Goal: Task Accomplishment & Management: Complete application form

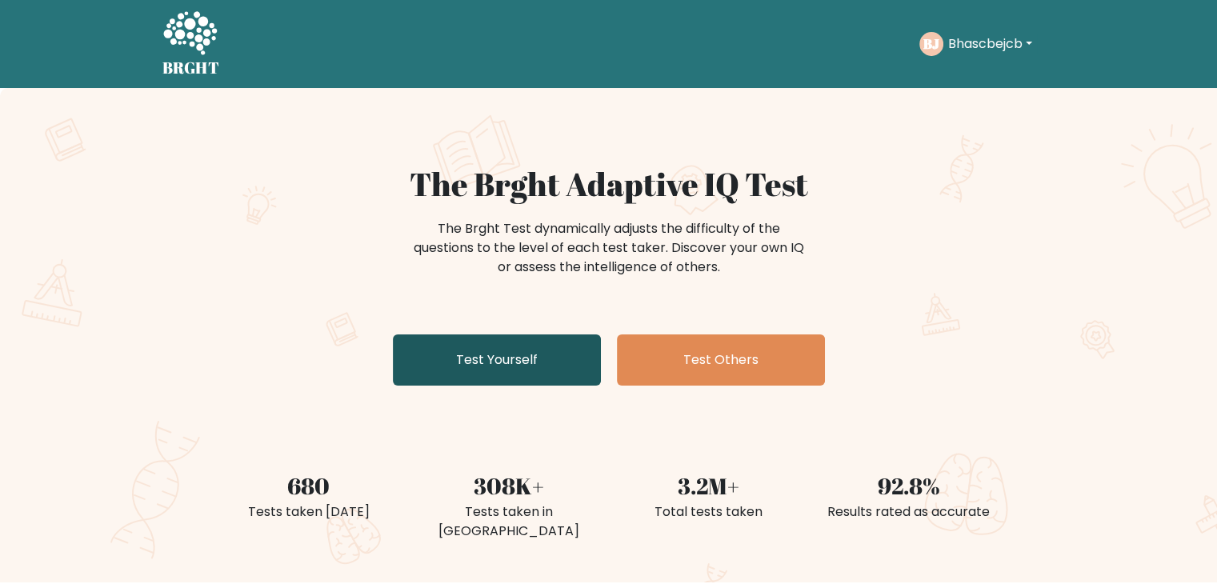
click at [442, 344] on link "Test Yourself" at bounding box center [497, 359] width 208 height 51
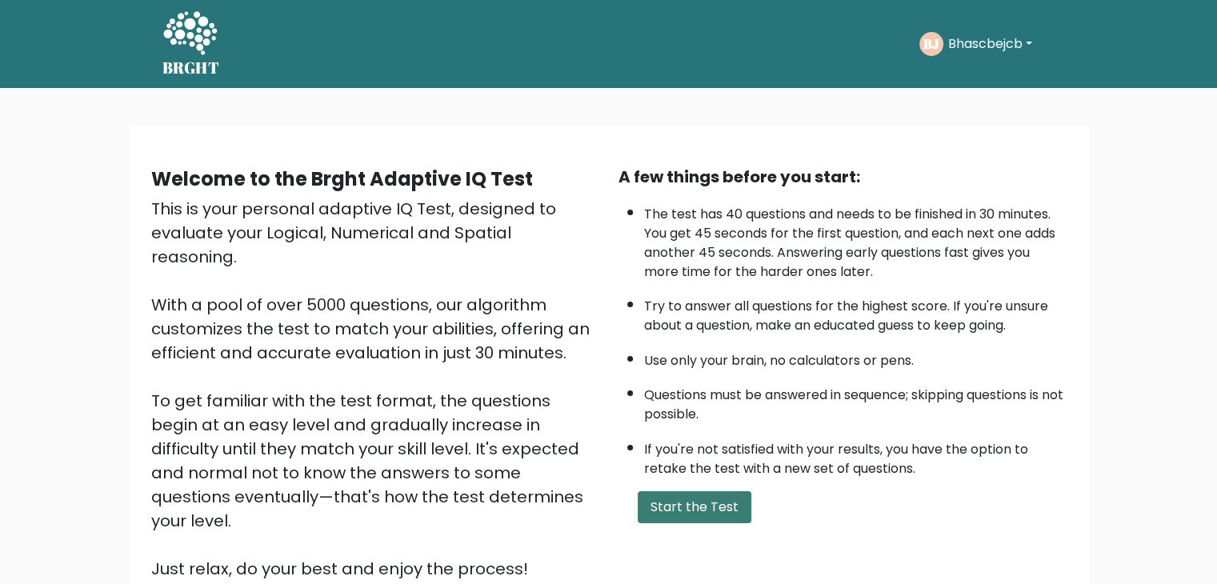
click at [703, 498] on button "Start the Test" at bounding box center [695, 507] width 114 height 32
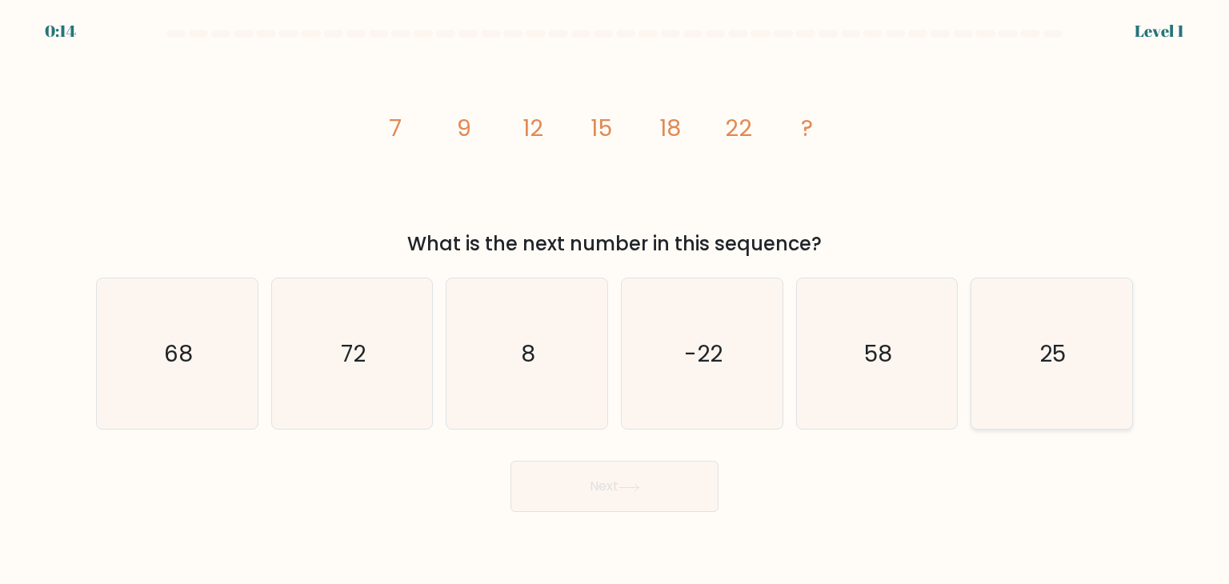
click at [1056, 358] on text "25" at bounding box center [1053, 354] width 26 height 32
click at [615, 300] on input "f. 25" at bounding box center [614, 296] width 1 height 8
radio input "true"
click at [662, 494] on button "Next" at bounding box center [614, 486] width 208 height 51
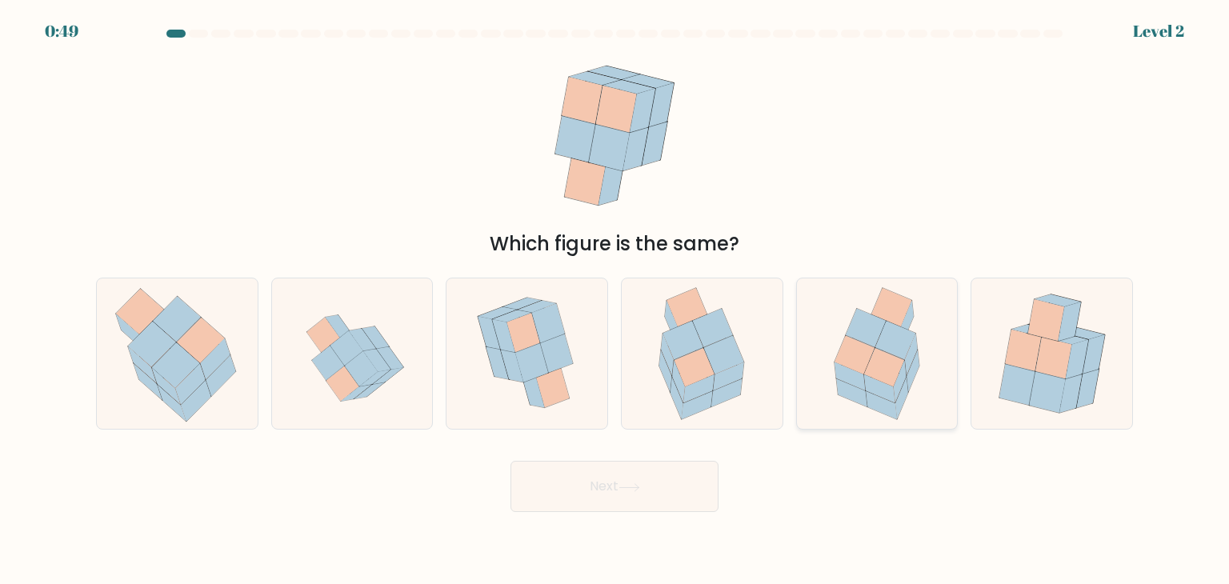
click at [885, 354] on icon at bounding box center [884, 367] width 40 height 38
click at [615, 300] on input "e." at bounding box center [614, 296] width 1 height 8
radio input "true"
click at [580, 479] on button "Next" at bounding box center [614, 486] width 208 height 51
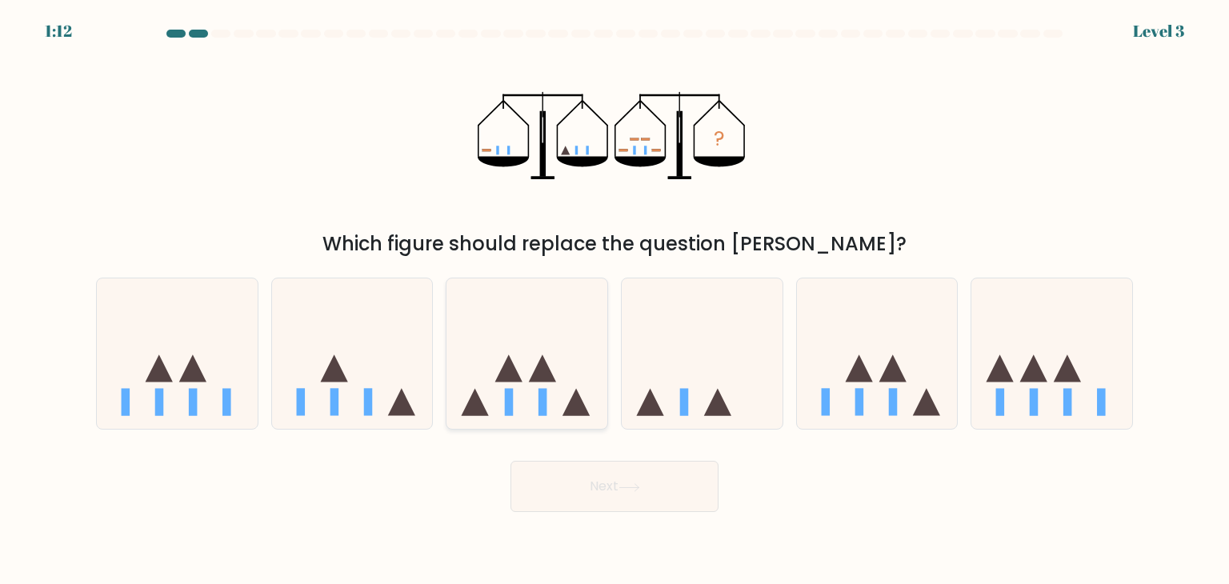
click at [530, 382] on icon at bounding box center [542, 368] width 27 height 27
click at [614, 300] on input "c." at bounding box center [614, 296] width 1 height 8
radio input "true"
click at [593, 490] on button "Next" at bounding box center [614, 486] width 208 height 51
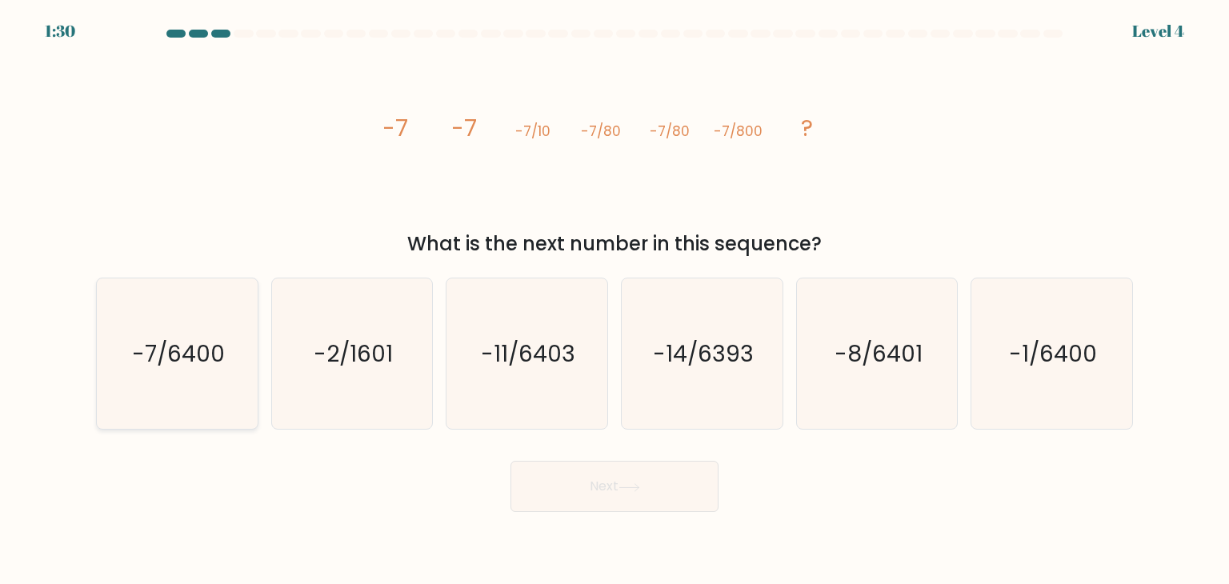
click at [138, 375] on icon "-7/6400" at bounding box center [177, 353] width 150 height 150
click at [614, 300] on input "a. -7/6400" at bounding box center [614, 296] width 1 height 8
radio input "true"
click at [634, 484] on icon at bounding box center [629, 487] width 22 height 9
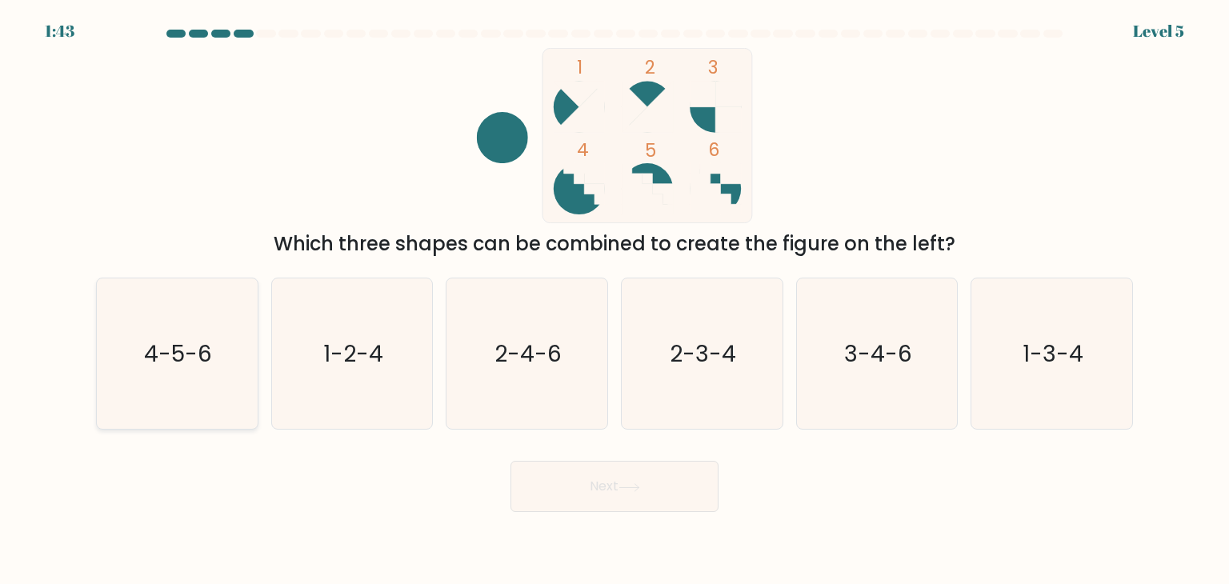
click at [191, 340] on text "4-5-6" at bounding box center [179, 354] width 68 height 32
click at [614, 300] on input "a. 4-5-6" at bounding box center [614, 296] width 1 height 8
radio input "true"
click at [598, 487] on button "Next" at bounding box center [614, 486] width 208 height 51
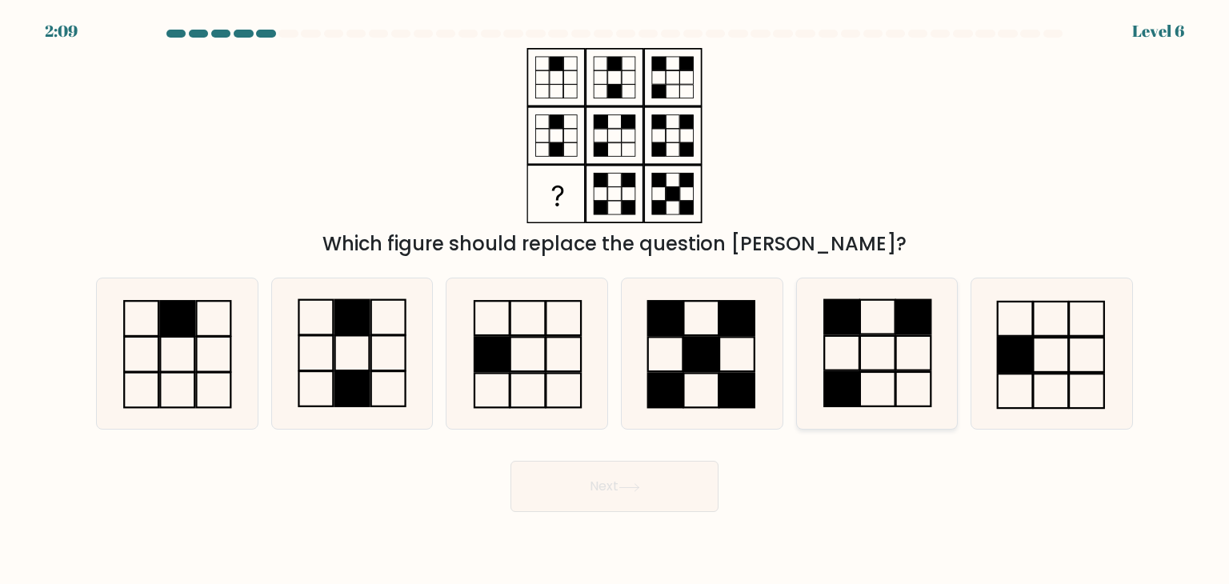
click at [888, 355] on icon at bounding box center [877, 353] width 150 height 150
click at [615, 300] on input "e." at bounding box center [614, 296] width 1 height 8
radio input "true"
click at [578, 497] on button "Next" at bounding box center [614, 486] width 208 height 51
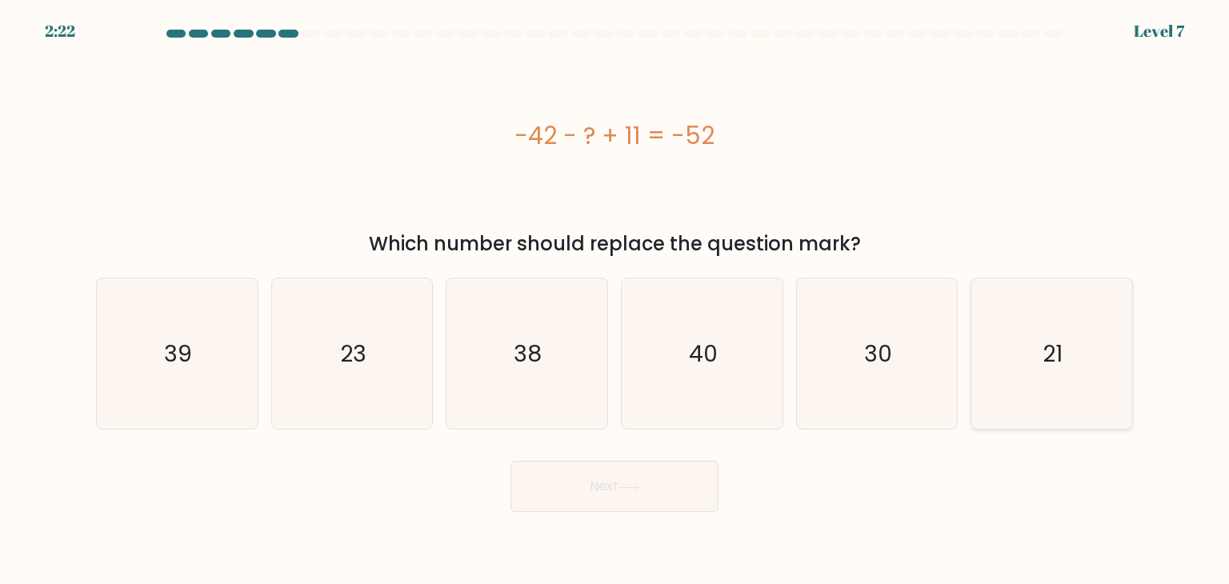
click at [1074, 379] on icon "21" at bounding box center [1051, 353] width 150 height 150
click at [615, 300] on input "f. 21" at bounding box center [614, 296] width 1 height 8
radio input "true"
click at [675, 486] on button "Next" at bounding box center [614, 486] width 208 height 51
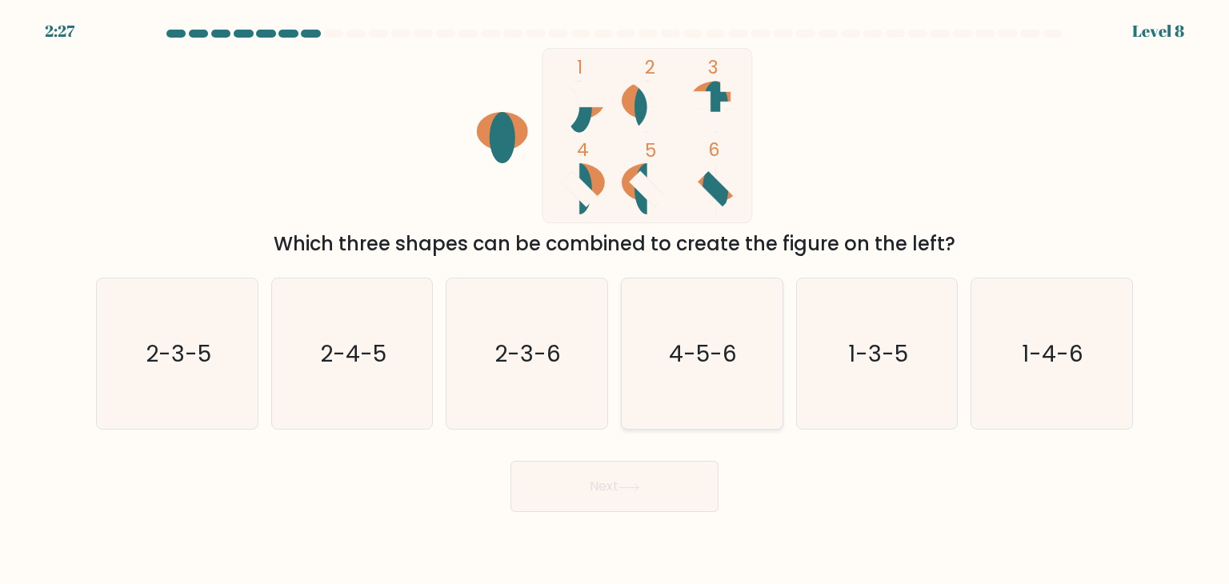
click at [746, 383] on icon "4-5-6" at bounding box center [701, 353] width 150 height 150
click at [615, 300] on input "d. 4-5-6" at bounding box center [614, 296] width 1 height 8
radio input "true"
click at [622, 476] on button "Next" at bounding box center [614, 486] width 208 height 51
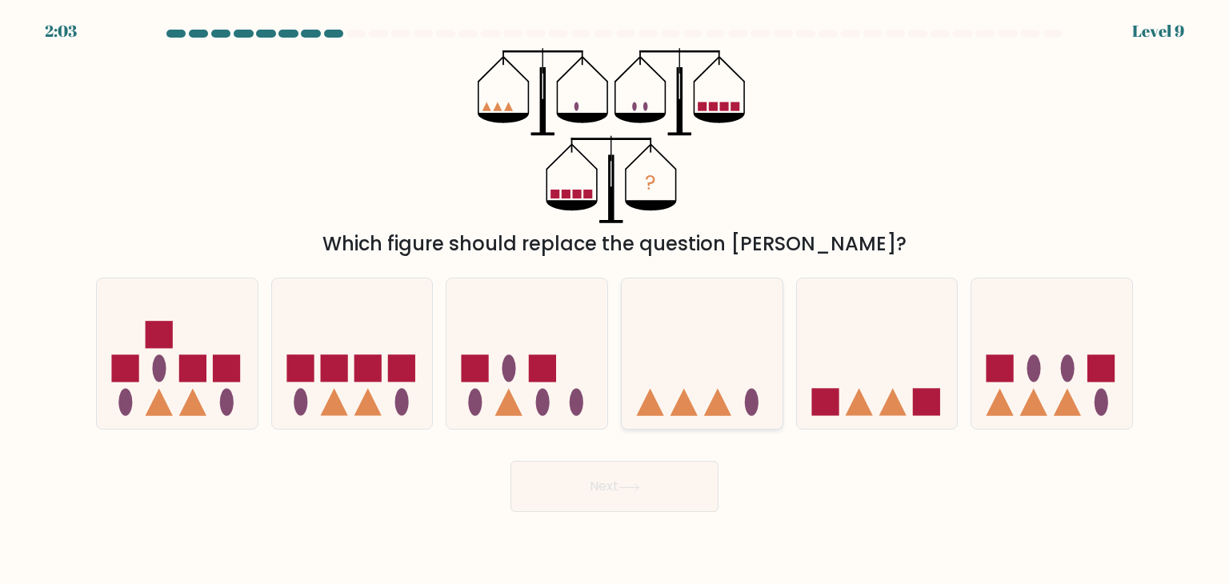
click at [662, 405] on icon at bounding box center [702, 353] width 161 height 133
click at [615, 300] on input "d." at bounding box center [614, 296] width 1 height 8
radio input "true"
click at [365, 398] on icon at bounding box center [367, 402] width 27 height 27
click at [614, 300] on input "b." at bounding box center [614, 296] width 1 height 8
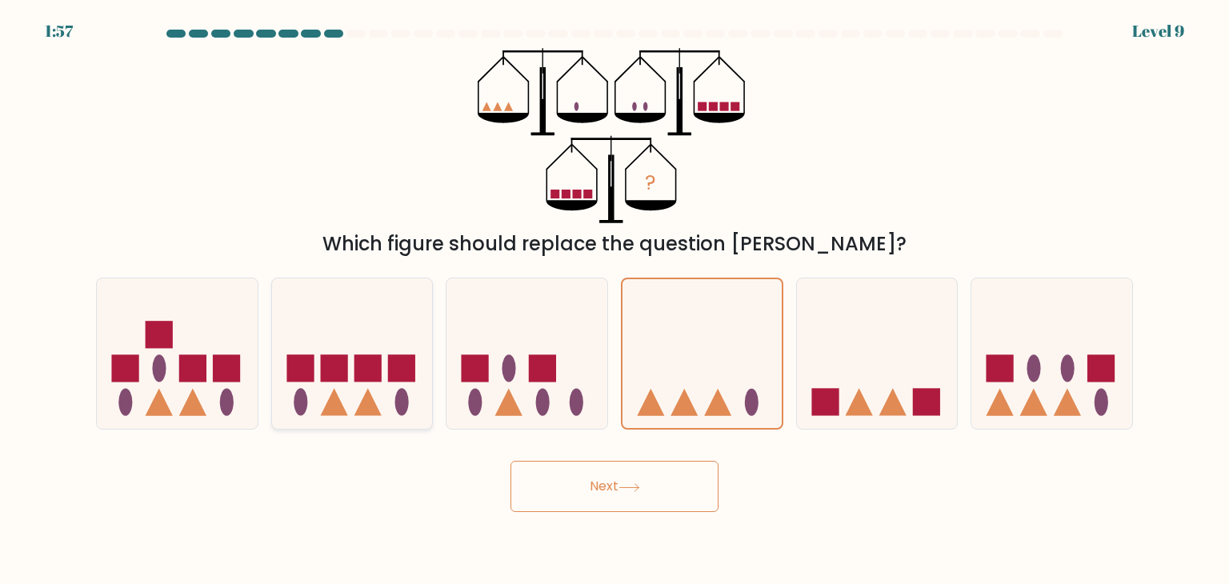
radio input "true"
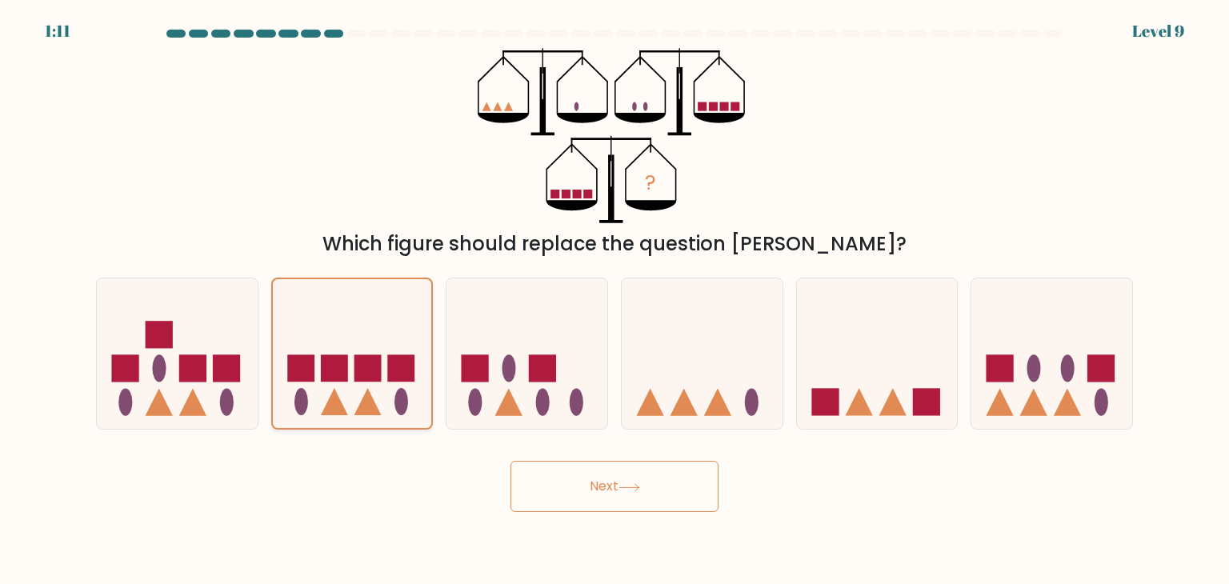
click at [367, 375] on rect at bounding box center [367, 368] width 27 height 27
click at [614, 300] on input "b." at bounding box center [614, 296] width 1 height 8
click at [533, 491] on button "Next" at bounding box center [614, 486] width 208 height 51
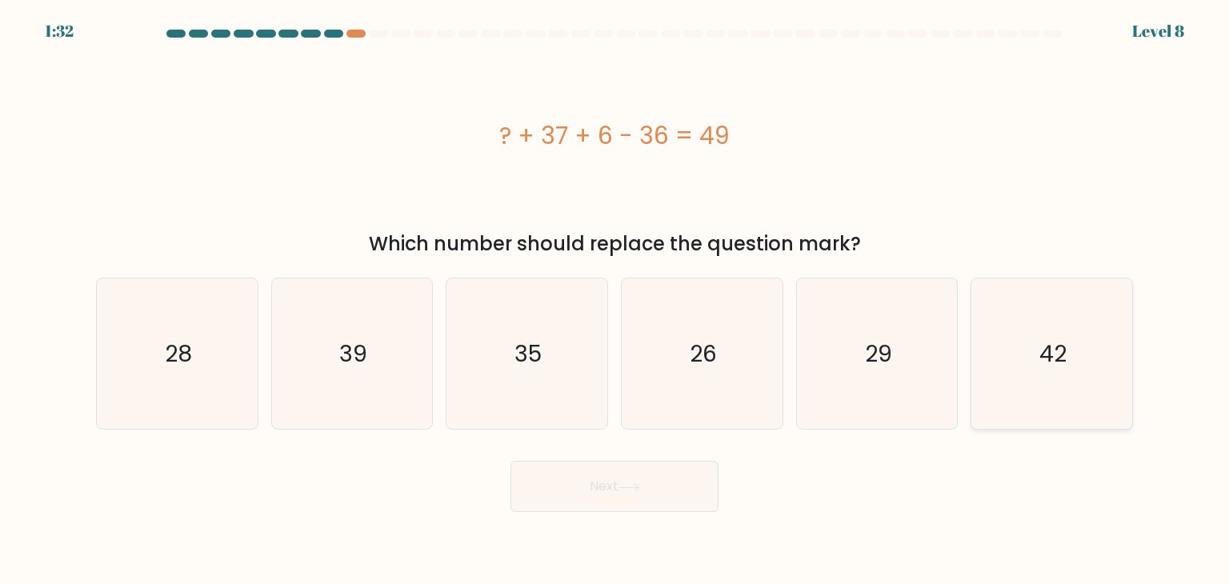
click at [973, 317] on div "42" at bounding box center [1052, 354] width 162 height 152
click at [615, 300] on input "f. 42" at bounding box center [614, 296] width 1 height 8
radio input "true"
click at [669, 490] on button "Next" at bounding box center [614, 486] width 208 height 51
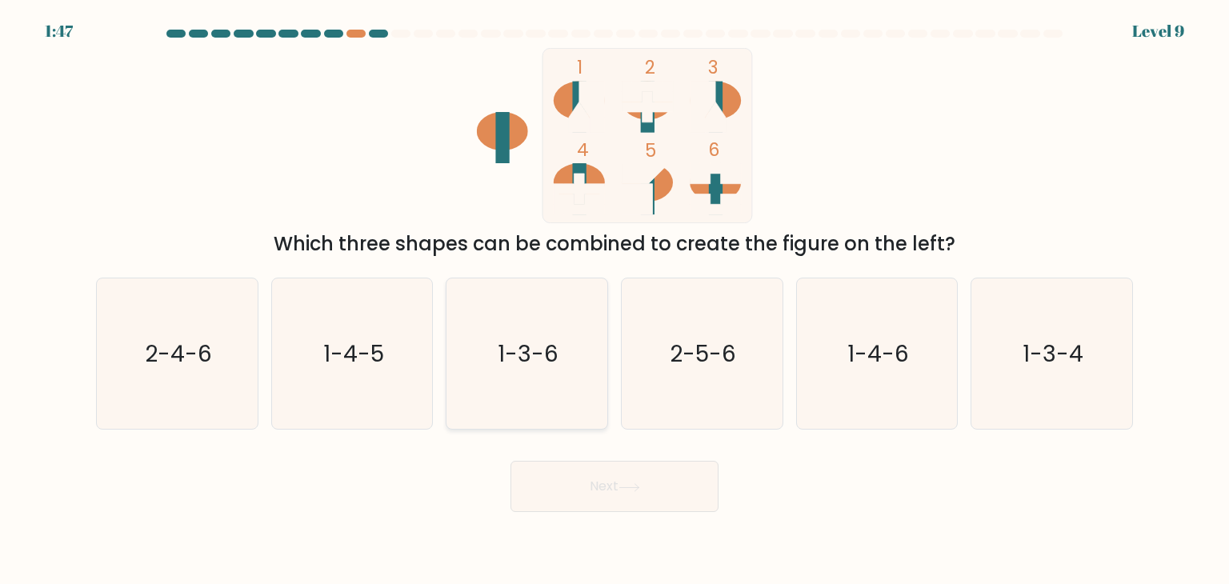
click at [558, 401] on icon "1-3-6" at bounding box center [526, 353] width 150 height 150
click at [614, 300] on input "c. 1-3-6" at bounding box center [614, 296] width 1 height 8
radio input "true"
click at [579, 490] on button "Next" at bounding box center [614, 486] width 208 height 51
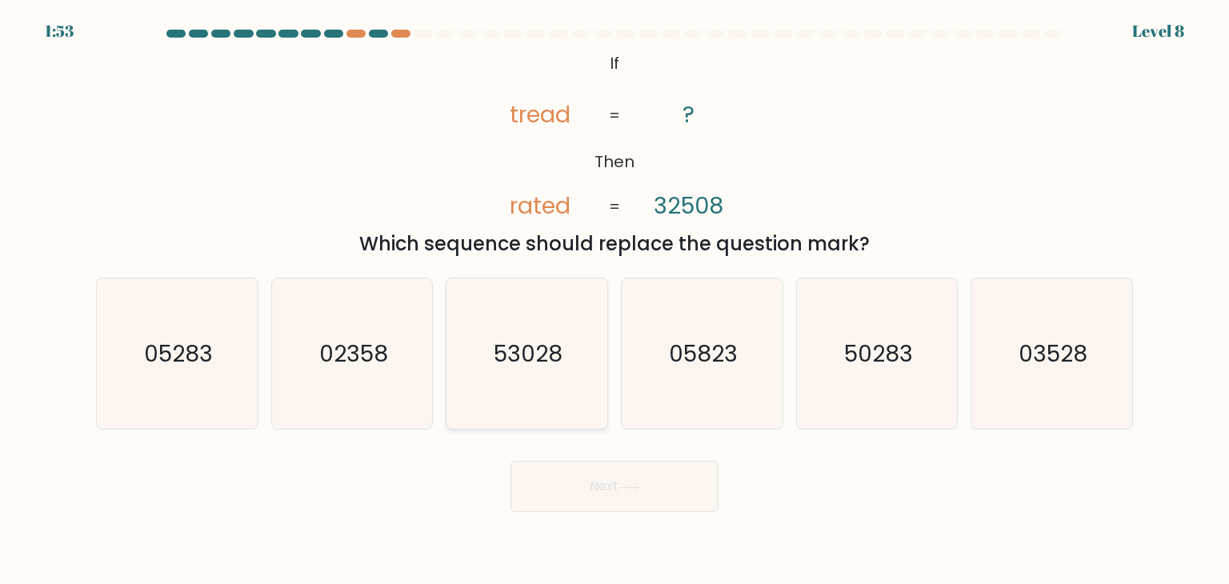
click at [496, 369] on text "53028" at bounding box center [528, 354] width 69 height 32
click at [614, 300] on input "c. 53028" at bounding box center [614, 296] width 1 height 8
radio input "true"
click at [612, 483] on button "Next" at bounding box center [614, 486] width 208 height 51
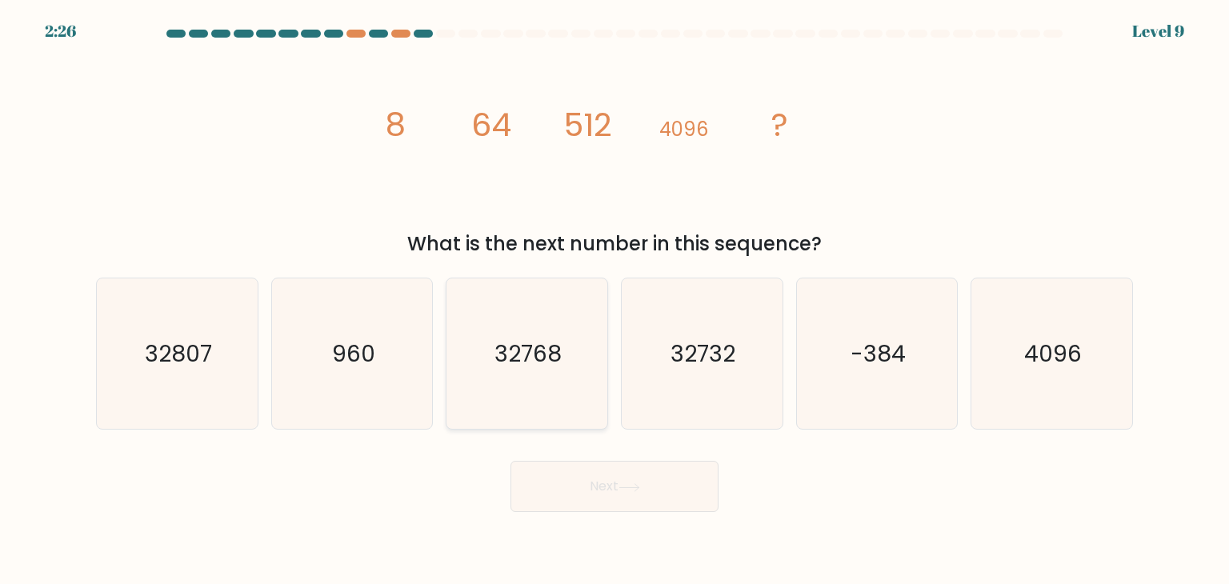
click at [546, 329] on icon "32768" at bounding box center [526, 353] width 150 height 150
click at [614, 300] on input "c. 32768" at bounding box center [614, 296] width 1 height 8
radio input "true"
click at [595, 485] on button "Next" at bounding box center [614, 486] width 208 height 51
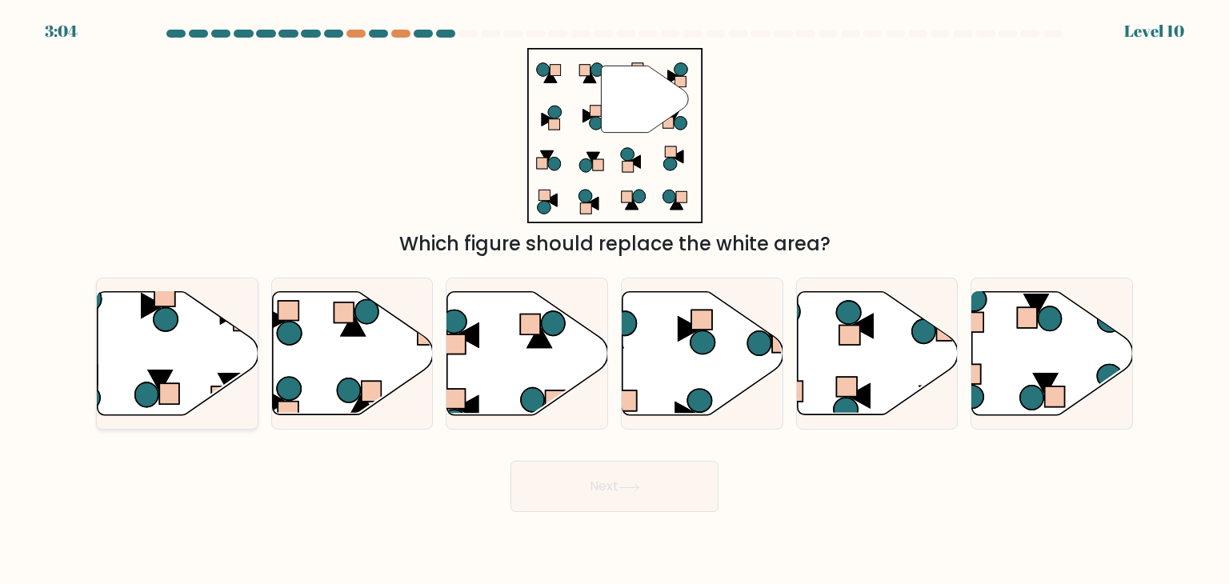
click at [196, 354] on icon at bounding box center [178, 353] width 161 height 123
click at [614, 300] on input "a." at bounding box center [614, 296] width 1 height 8
radio input "true"
click at [630, 496] on button "Next" at bounding box center [614, 486] width 208 height 51
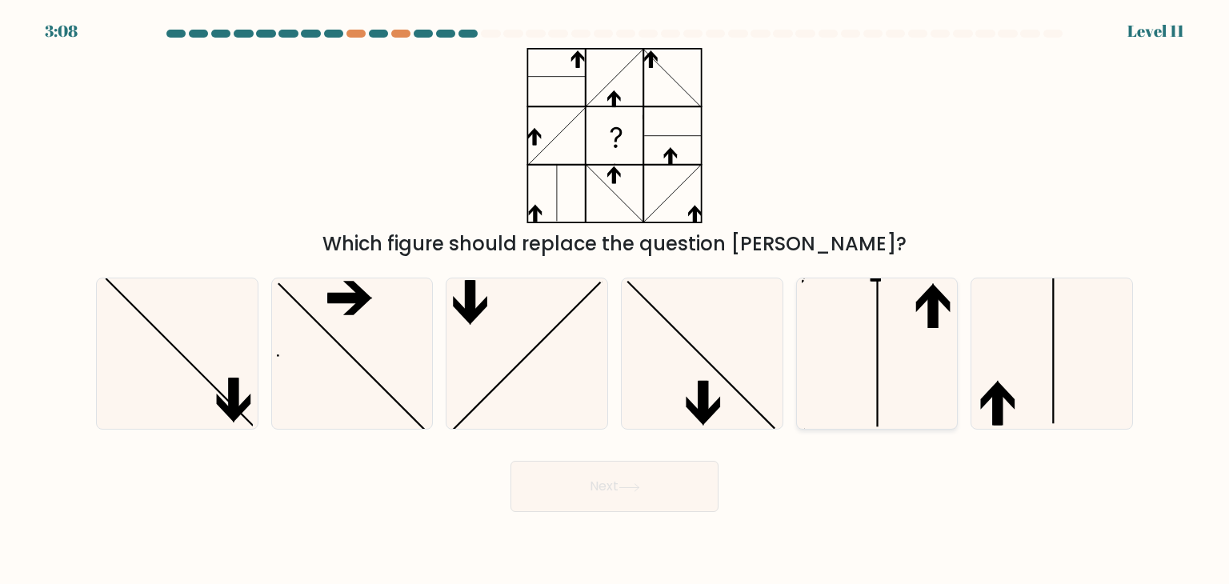
click at [889, 365] on icon at bounding box center [877, 353] width 150 height 150
click at [615, 300] on input "e." at bounding box center [614, 296] width 1 height 8
radio input "true"
click at [639, 483] on icon at bounding box center [629, 487] width 22 height 9
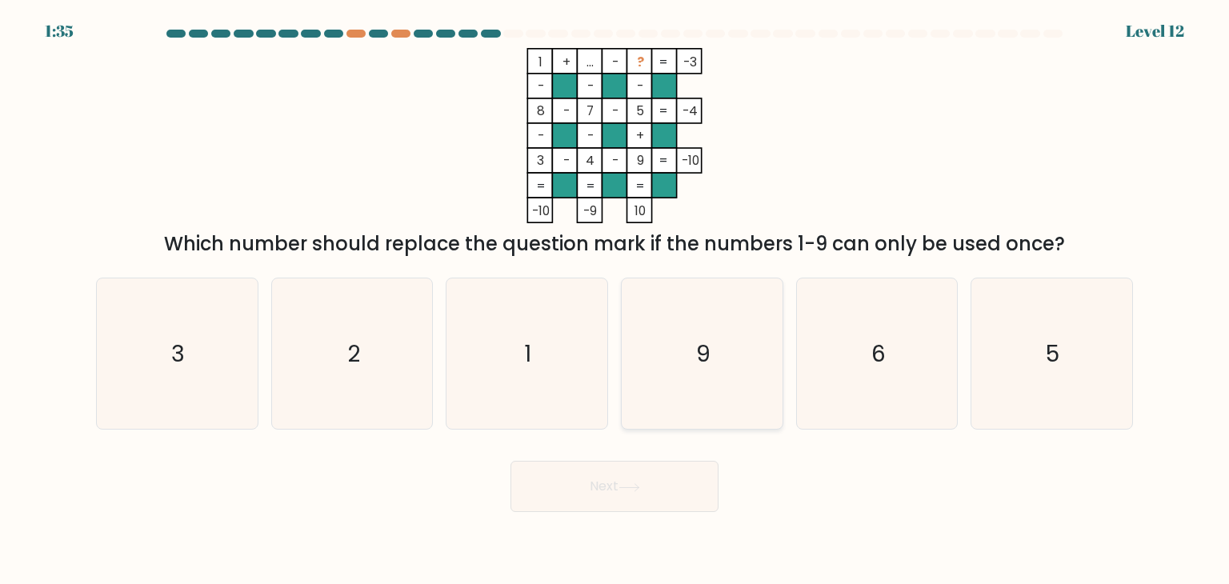
click at [698, 352] on text "9" at bounding box center [703, 354] width 14 height 32
click at [615, 300] on input "d. 9" at bounding box center [614, 296] width 1 height 8
radio input "true"
click at [611, 502] on button "Next" at bounding box center [614, 486] width 208 height 51
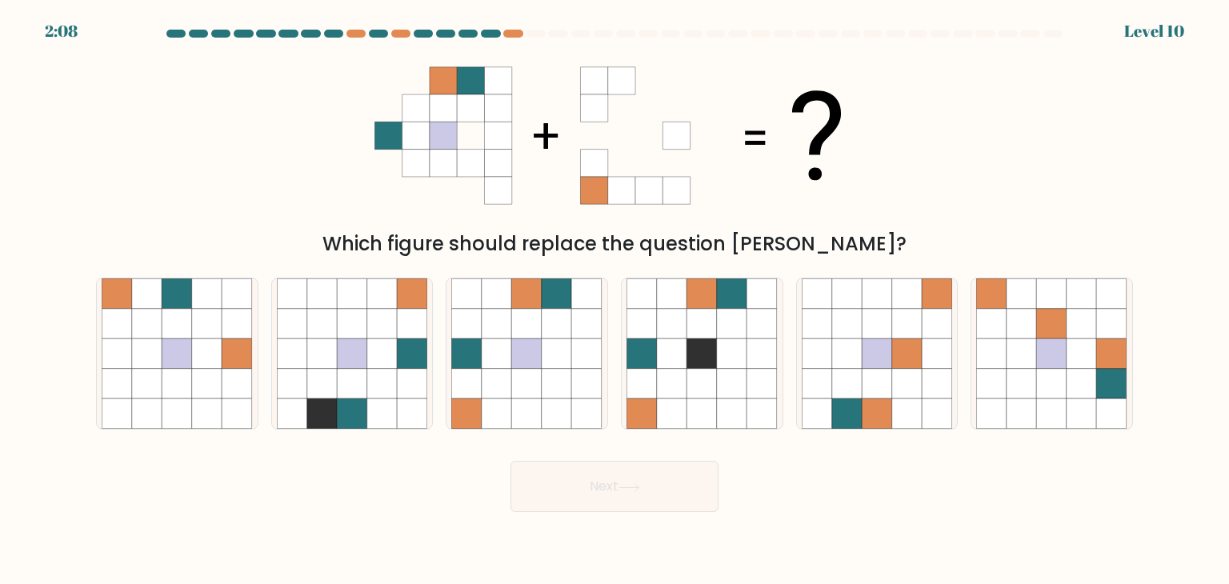
click at [140, 122] on div "Which figure should replace the question [PERSON_NAME]?" at bounding box center [614, 153] width 1056 height 210
click at [531, 335] on icon at bounding box center [527, 324] width 30 height 30
click at [614, 300] on input "c." at bounding box center [614, 296] width 1 height 8
radio input "true"
click at [579, 485] on button "Next" at bounding box center [614, 486] width 208 height 51
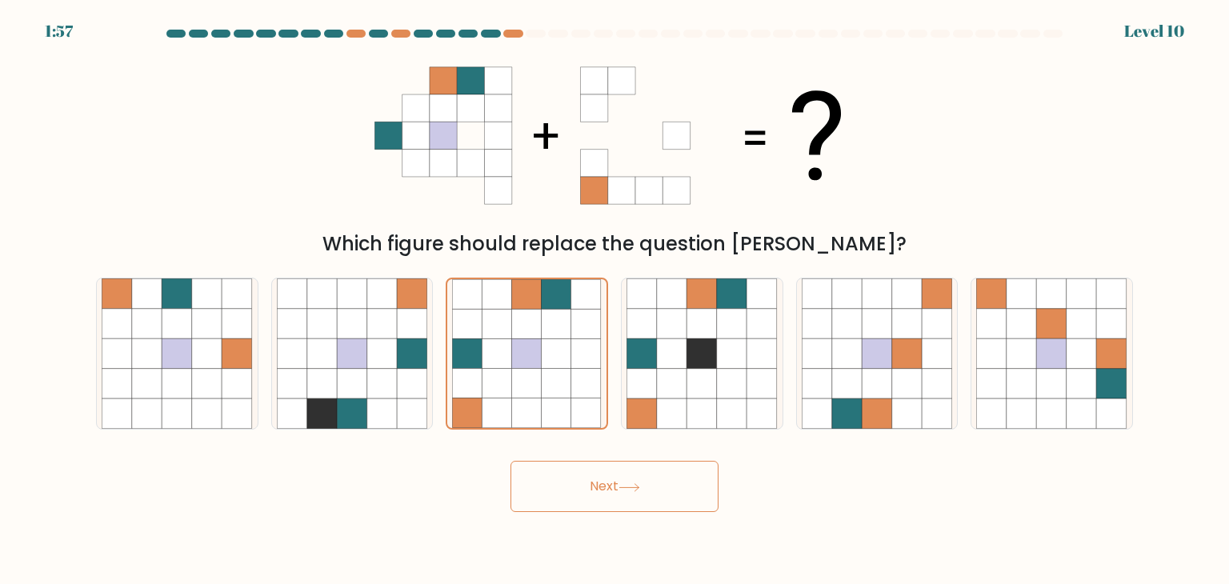
click at [579, 485] on button "Next" at bounding box center [614, 486] width 208 height 51
click at [630, 502] on button "Next" at bounding box center [614, 486] width 208 height 51
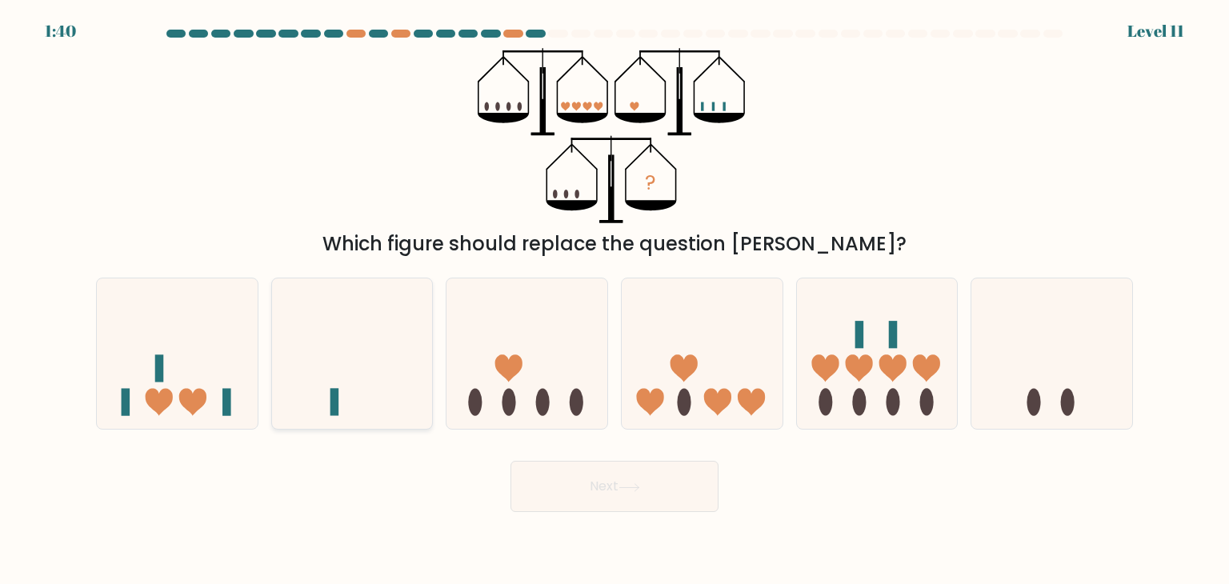
click at [348, 335] on icon at bounding box center [352, 353] width 161 height 133
click at [614, 300] on input "b." at bounding box center [614, 296] width 1 height 8
radio input "true"
click at [602, 500] on button "Next" at bounding box center [614, 486] width 208 height 51
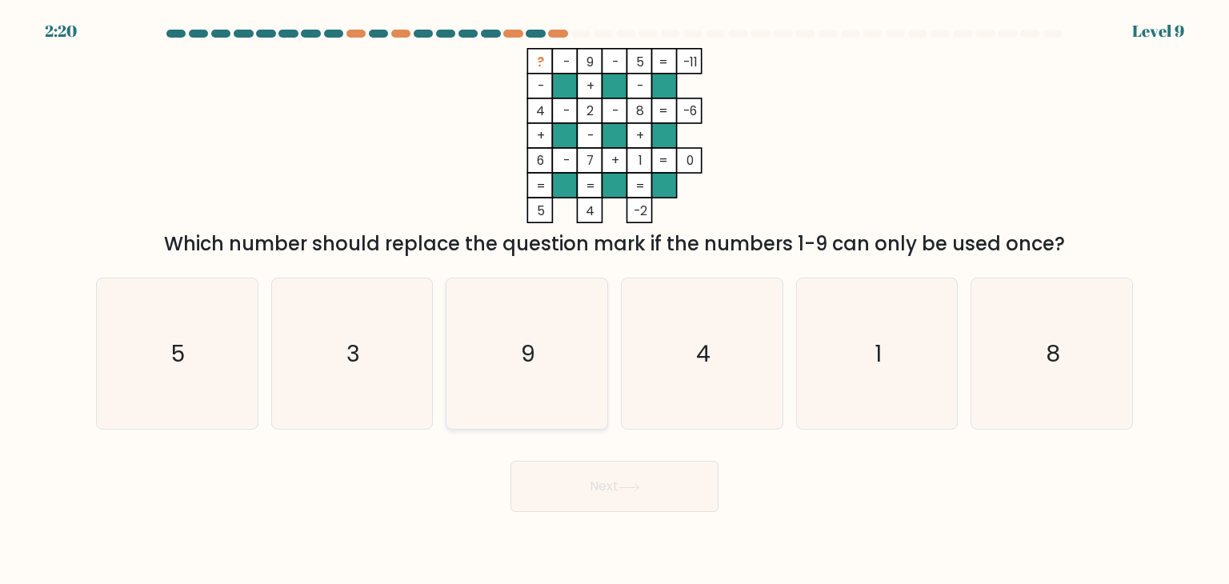
click at [577, 385] on icon "9" at bounding box center [526, 353] width 150 height 150
click at [614, 300] on input "c. 9" at bounding box center [614, 296] width 1 height 8
radio input "true"
click at [628, 486] on icon at bounding box center [629, 487] width 22 height 9
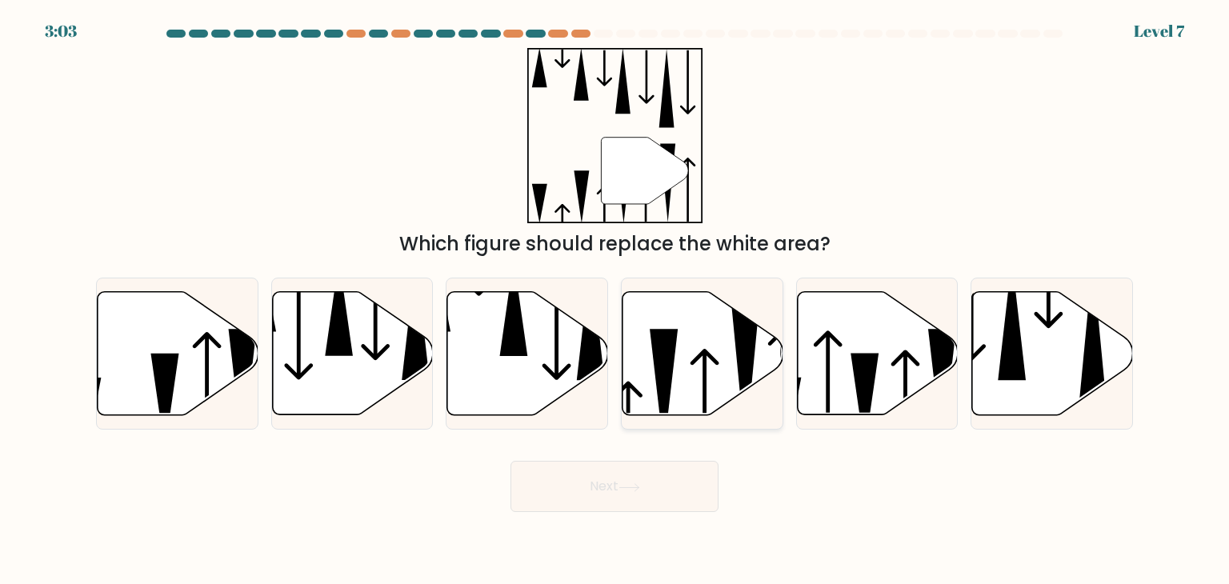
click at [695, 361] on icon at bounding box center [704, 398] width 29 height 99
click at [615, 300] on input "d." at bounding box center [614, 296] width 1 height 8
radio input "true"
click at [640, 490] on icon at bounding box center [629, 487] width 22 height 9
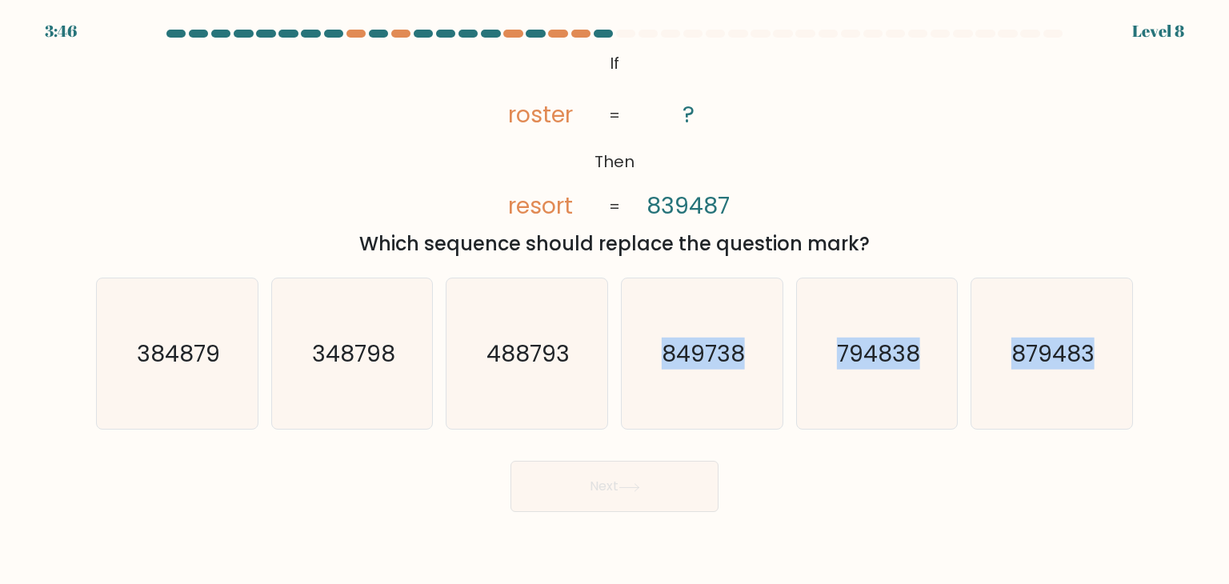
drag, startPoint x: 669, startPoint y: 398, endPoint x: 634, endPoint y: 487, distance: 96.0
click at [634, 487] on form "If ?" at bounding box center [614, 271] width 1229 height 482
click at [634, 487] on icon at bounding box center [629, 487] width 22 height 9
click at [709, 400] on icon "849738" at bounding box center [701, 353] width 150 height 150
click at [615, 300] on input "d. 849738" at bounding box center [614, 296] width 1 height 8
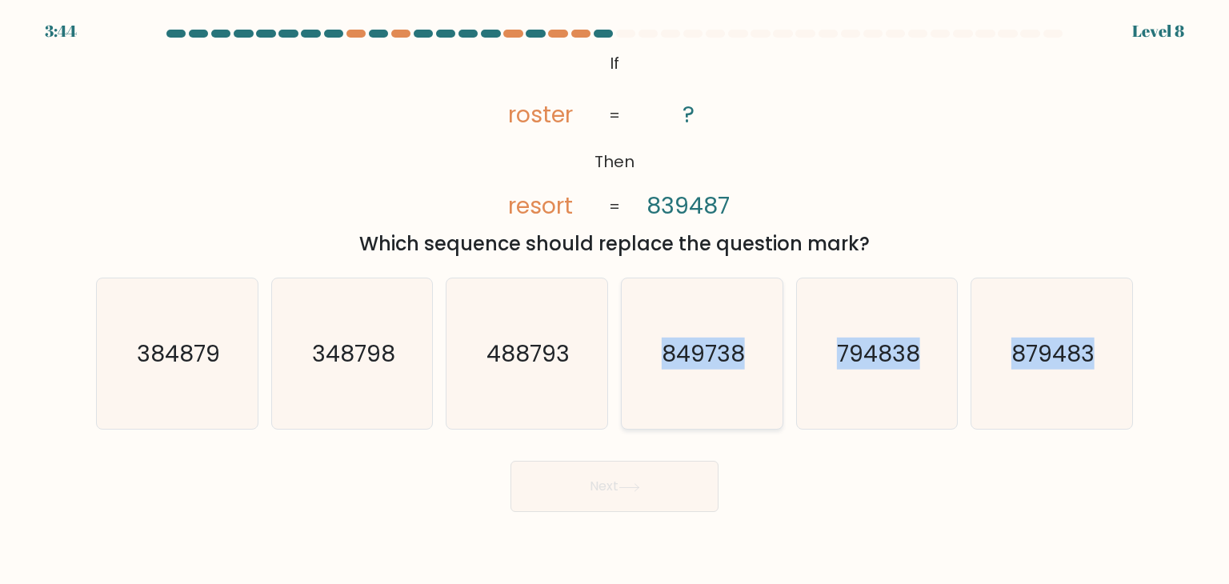
radio input "true"
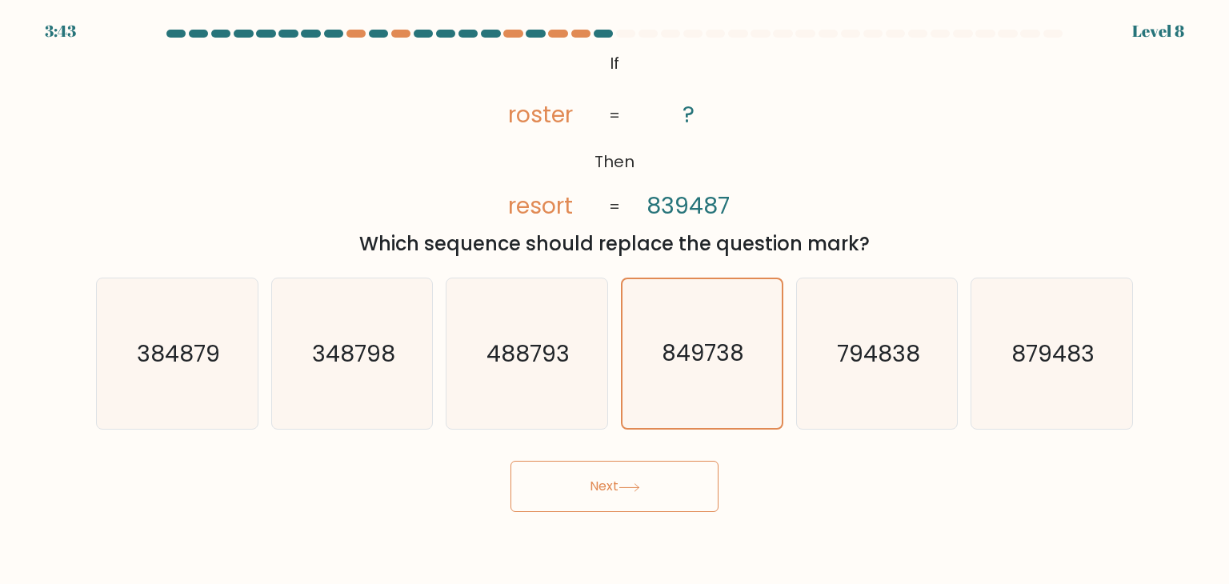
click at [630, 491] on icon at bounding box center [629, 487] width 22 height 9
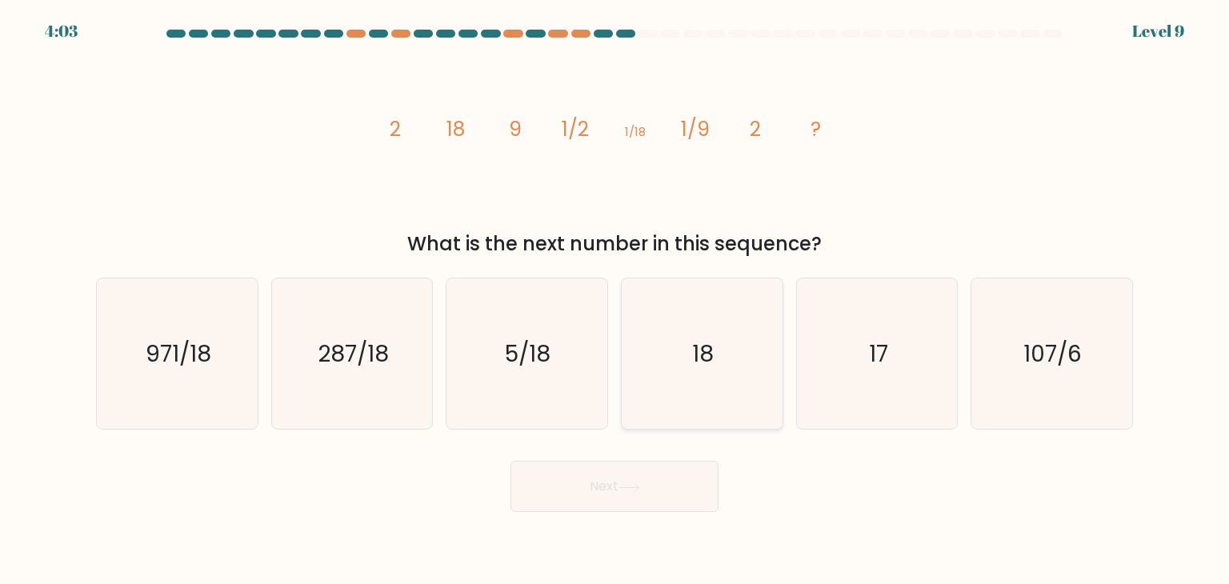
click at [697, 382] on icon "18" at bounding box center [701, 353] width 150 height 150
click at [615, 300] on input "d. 18" at bounding box center [614, 296] width 1 height 8
radio input "true"
click at [620, 498] on button "Next" at bounding box center [614, 486] width 208 height 51
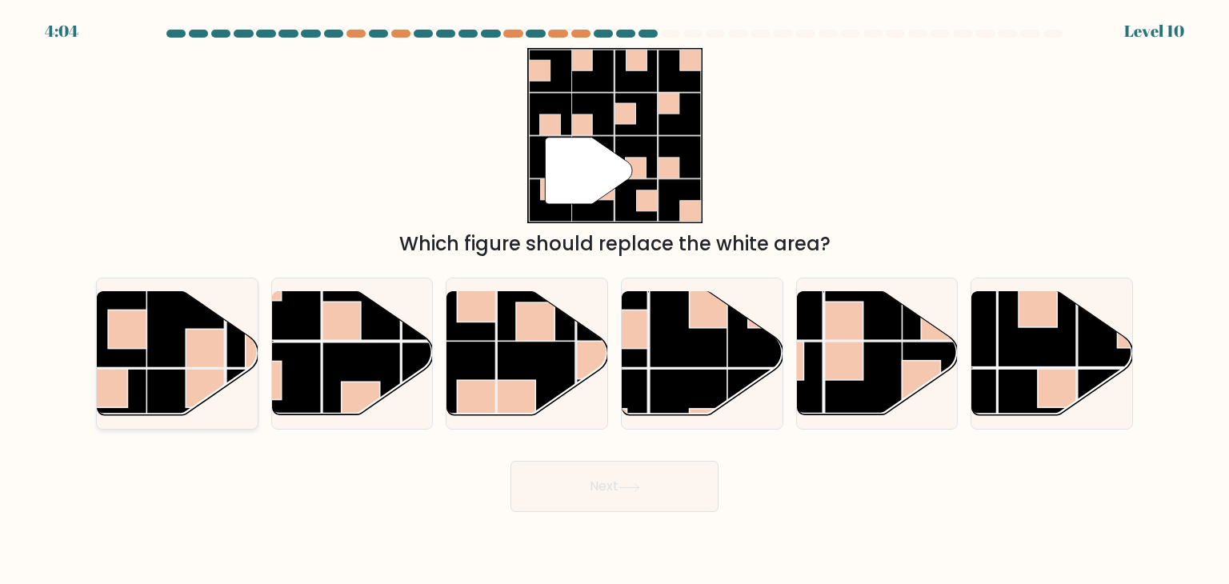
click at [194, 344] on rect at bounding box center [205, 348] width 38 height 38
click at [614, 300] on input "a." at bounding box center [614, 296] width 1 height 8
radio input "true"
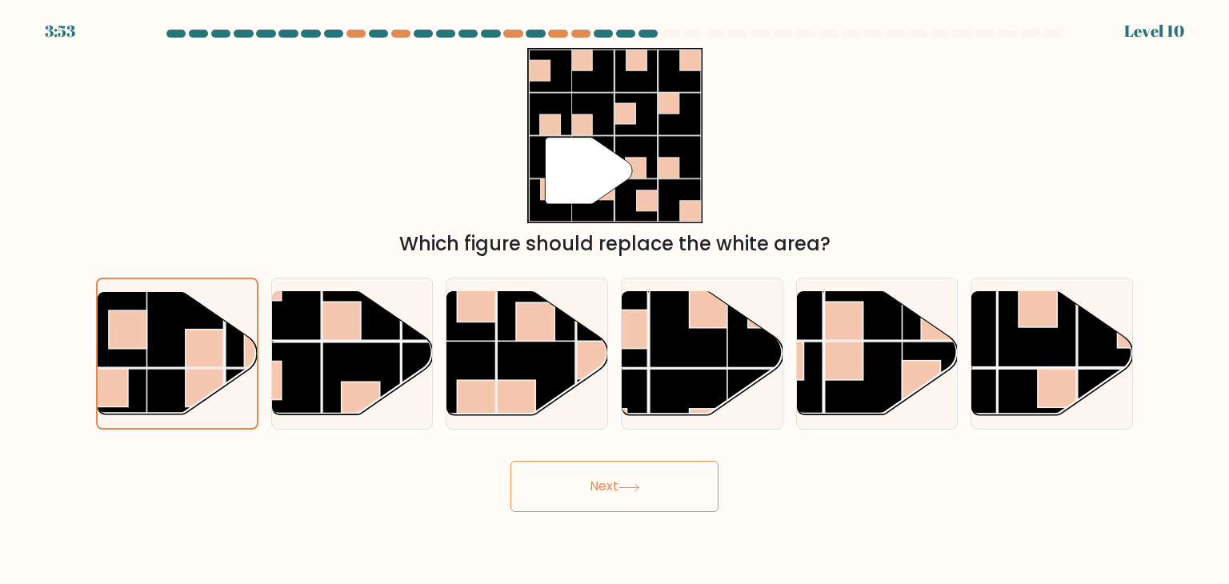
click at [603, 489] on button "Next" at bounding box center [614, 486] width 208 height 51
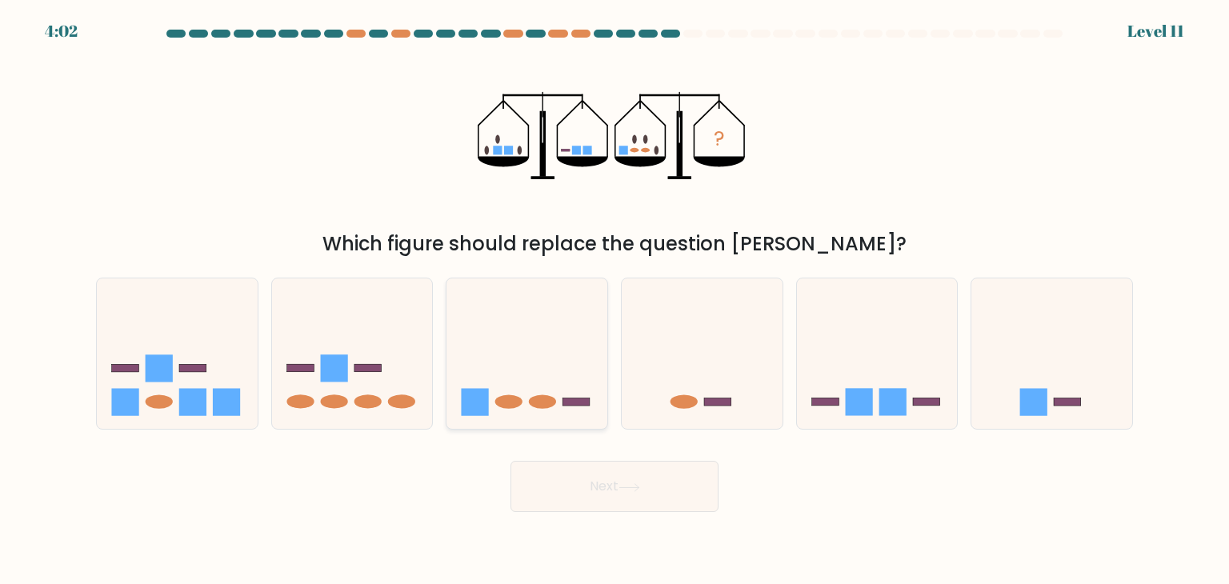
click at [556, 382] on icon at bounding box center [526, 353] width 161 height 133
click at [614, 300] on input "c." at bounding box center [614, 296] width 1 height 8
radio input "true"
click at [627, 488] on icon at bounding box center [629, 487] width 22 height 9
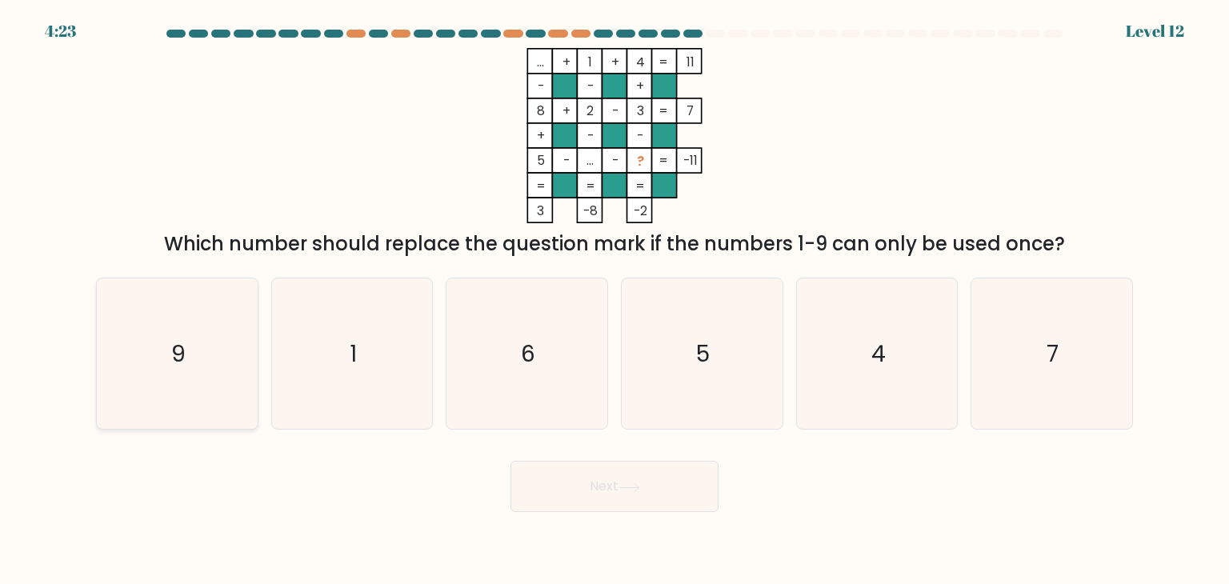
click at [142, 346] on icon "9" at bounding box center [177, 353] width 150 height 150
click at [614, 300] on input "a. 9" at bounding box center [614, 296] width 1 height 8
radio input "true"
click at [556, 492] on button "Next" at bounding box center [614, 486] width 208 height 51
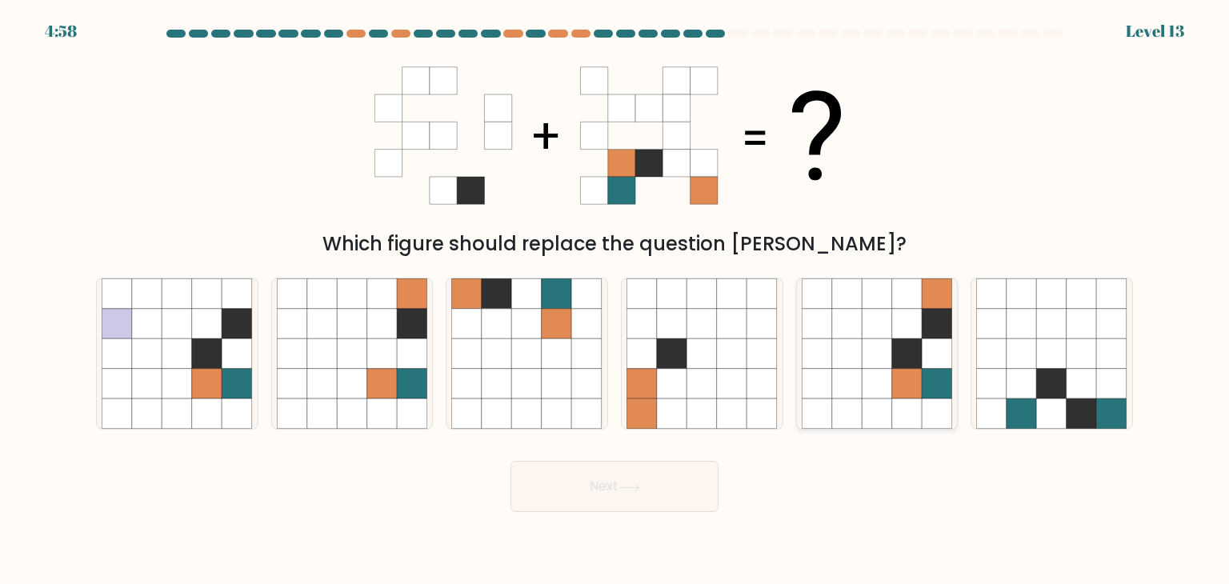
click at [922, 359] on icon at bounding box center [937, 353] width 30 height 30
click at [615, 300] on input "e." at bounding box center [614, 296] width 1 height 8
radio input "true"
click at [630, 479] on button "Next" at bounding box center [614, 486] width 208 height 51
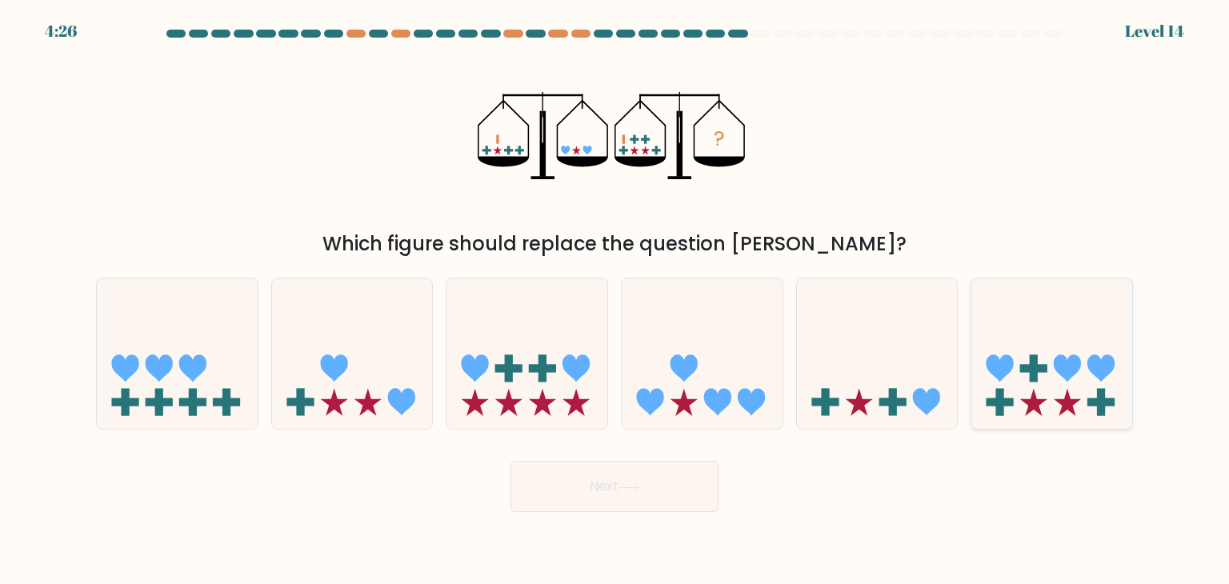
click at [1002, 370] on icon at bounding box center [1000, 368] width 27 height 27
click at [615, 300] on input "f." at bounding box center [614, 296] width 1 height 8
radio input "true"
click at [558, 497] on button "Next" at bounding box center [614, 486] width 208 height 51
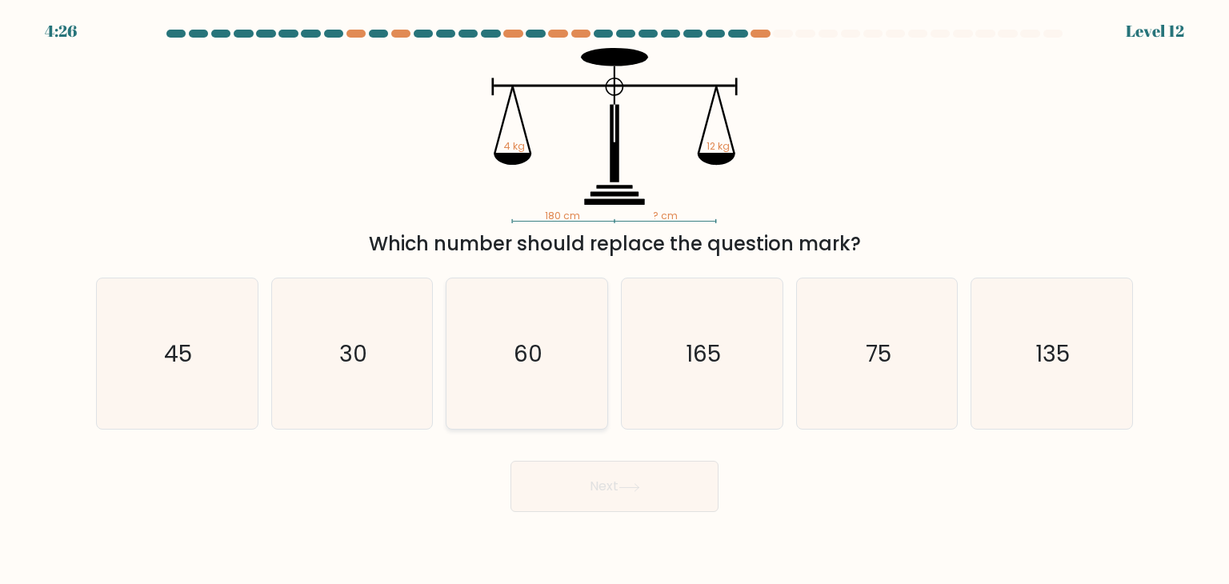
click at [510, 388] on icon "60" at bounding box center [526, 353] width 150 height 150
click at [614, 300] on input "c. 60" at bounding box center [614, 296] width 1 height 8
radio input "true"
click at [596, 495] on button "Next" at bounding box center [614, 486] width 208 height 51
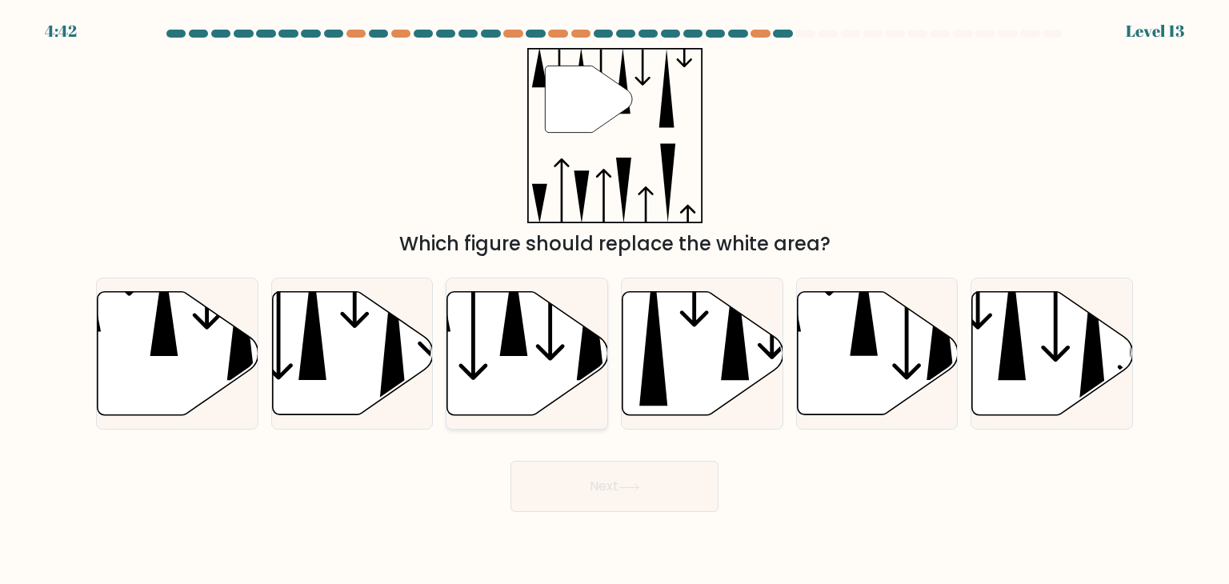
click at [552, 359] on icon at bounding box center [527, 353] width 161 height 123
click at [614, 300] on input "c." at bounding box center [614, 296] width 1 height 8
radio input "true"
click at [565, 484] on button "Next" at bounding box center [614, 486] width 208 height 51
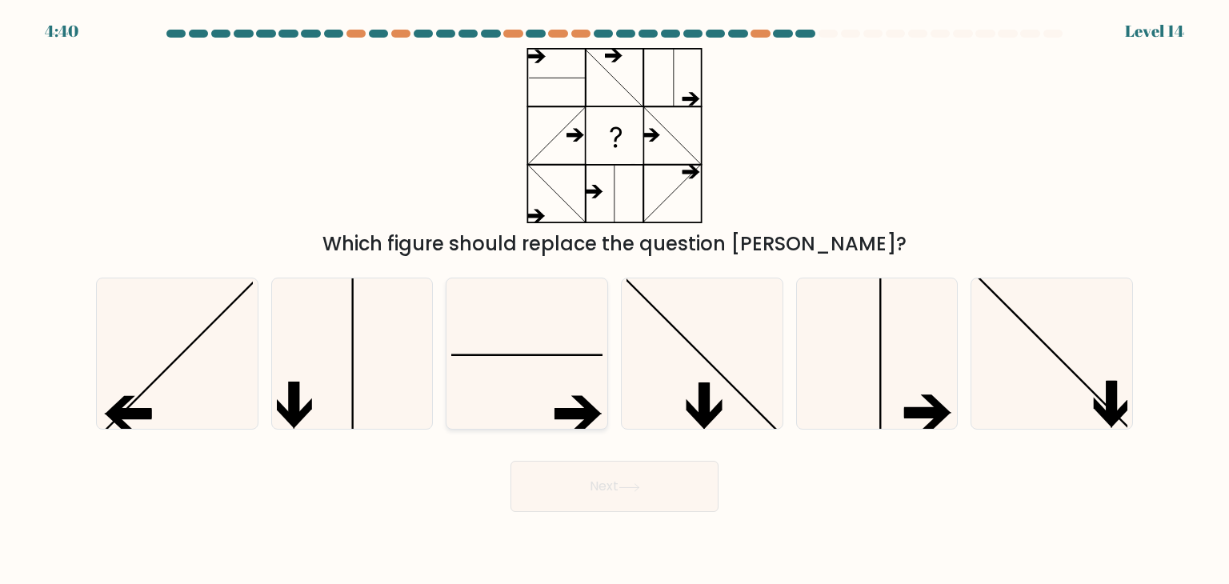
click at [567, 381] on icon at bounding box center [526, 353] width 150 height 150
click at [614, 300] on input "c." at bounding box center [614, 296] width 1 height 8
radio input "true"
click at [830, 375] on icon at bounding box center [877, 353] width 150 height 150
click at [615, 300] on input "e." at bounding box center [614, 296] width 1 height 8
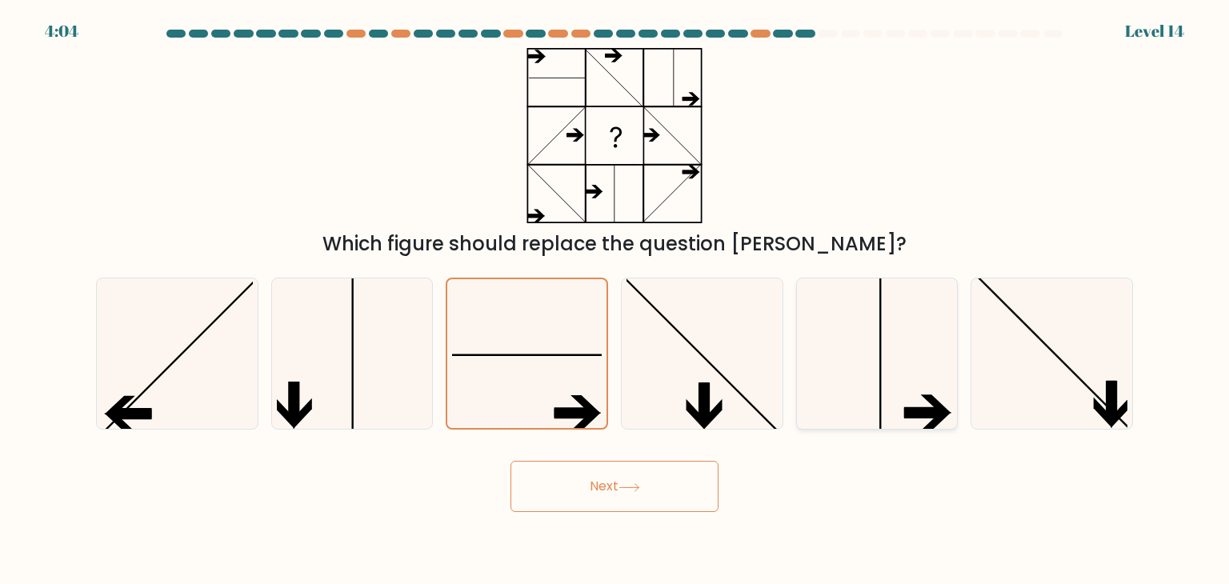
radio input "true"
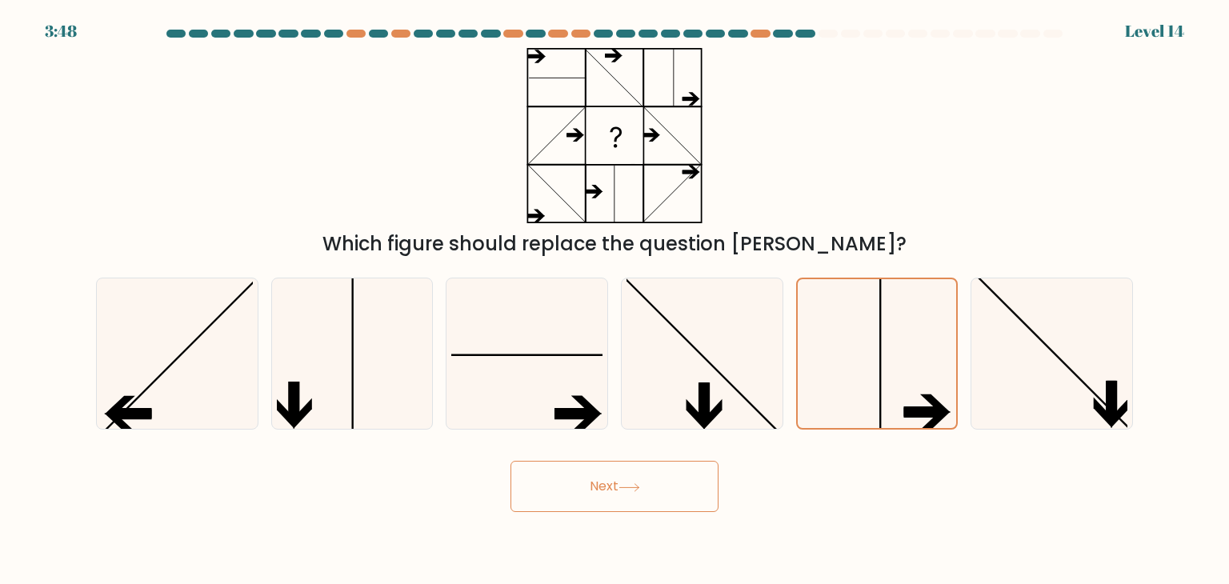
click at [674, 483] on button "Next" at bounding box center [614, 486] width 208 height 51
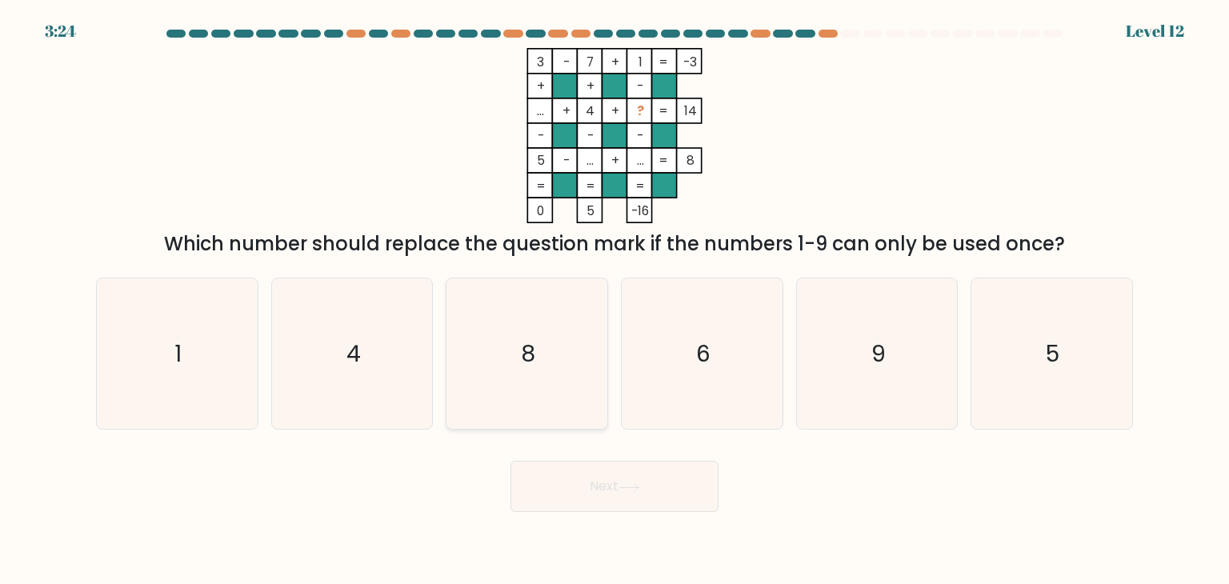
click at [547, 378] on icon "8" at bounding box center [526, 353] width 150 height 150
click at [614, 300] on input "c. 8" at bounding box center [614, 296] width 1 height 8
radio input "true"
click at [611, 488] on button "Next" at bounding box center [614, 486] width 208 height 51
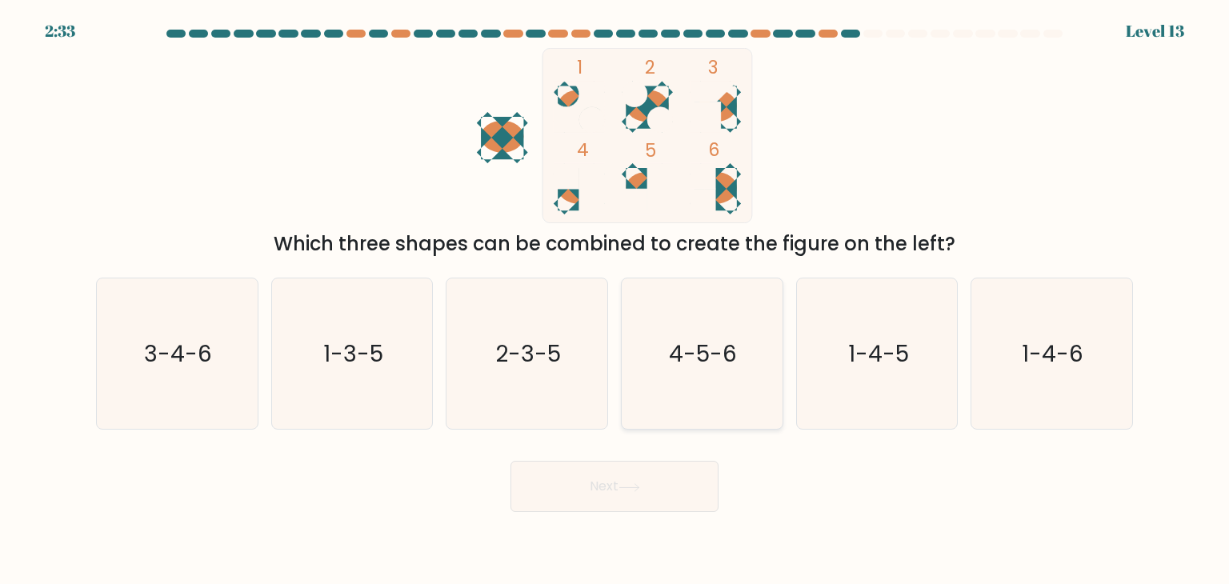
click at [660, 380] on icon "4-5-6" at bounding box center [701, 353] width 150 height 150
click at [615, 300] on input "d. 4-5-6" at bounding box center [614, 296] width 1 height 8
radio input "true"
click at [624, 480] on button "Next" at bounding box center [614, 486] width 208 height 51
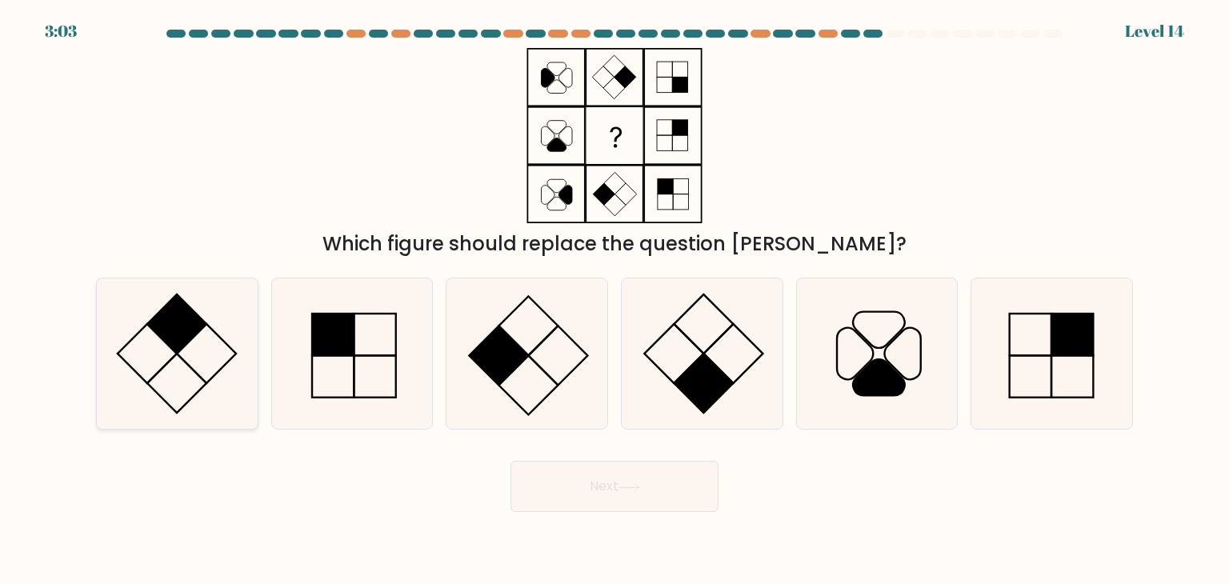
click at [213, 364] on icon at bounding box center [177, 353] width 150 height 150
click at [614, 300] on input "a." at bounding box center [614, 296] width 1 height 8
radio input "true"
click at [566, 488] on button "Next" at bounding box center [614, 486] width 208 height 51
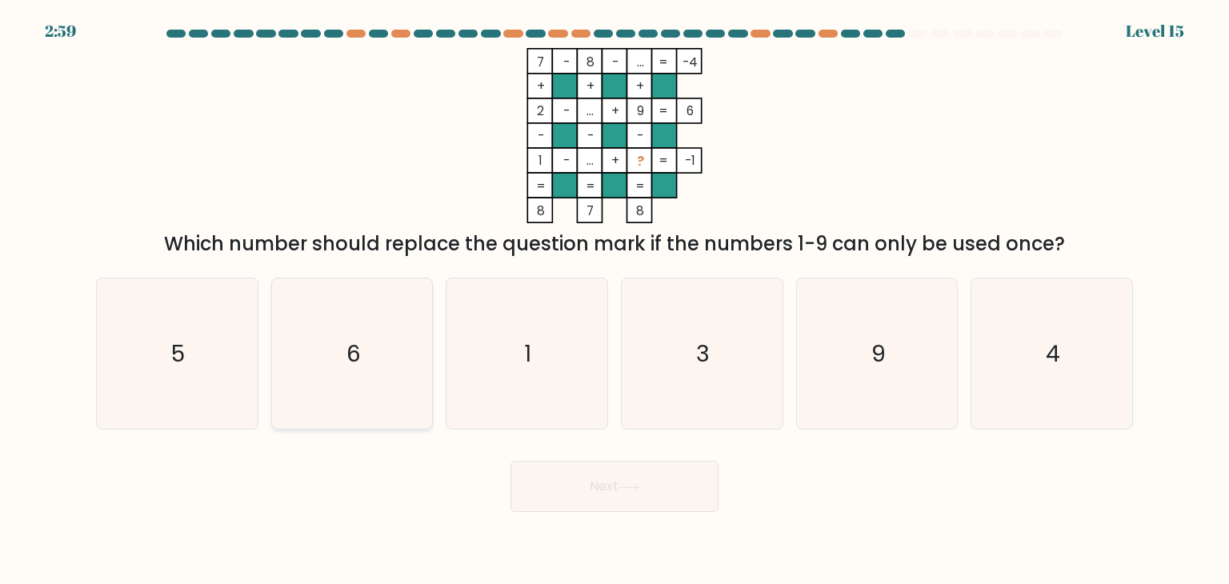
click at [395, 349] on icon "6" at bounding box center [352, 353] width 150 height 150
click at [614, 300] on input "b. 6" at bounding box center [614, 296] width 1 height 8
radio input "true"
click at [582, 492] on button "Next" at bounding box center [614, 486] width 208 height 51
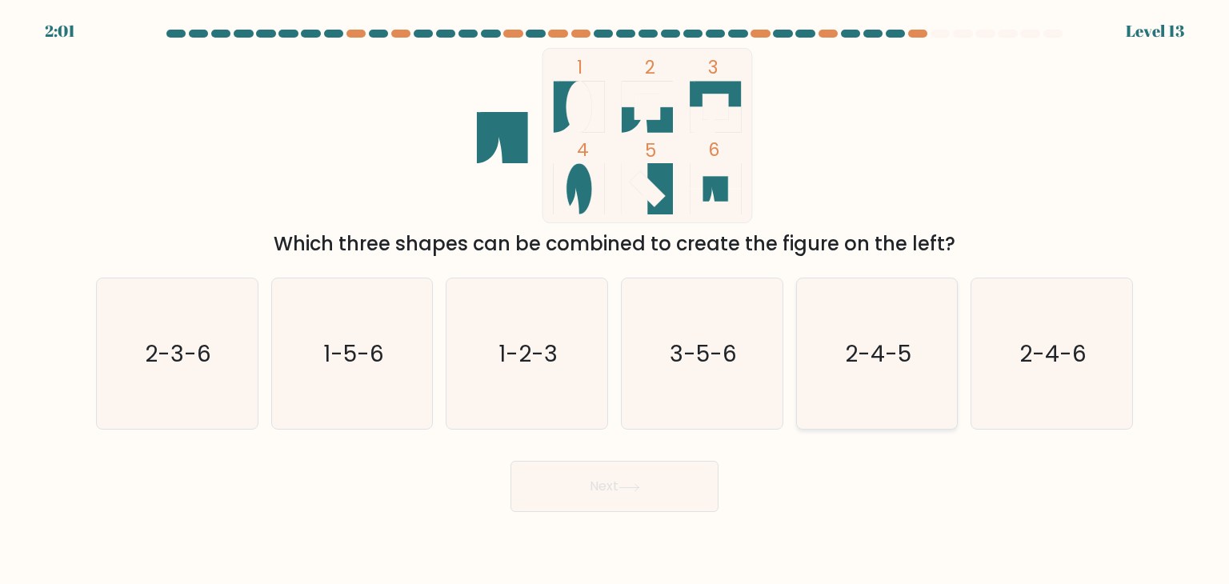
click at [849, 327] on icon "2-4-5" at bounding box center [877, 353] width 150 height 150
click at [615, 300] on input "e. 2-4-5" at bounding box center [614, 296] width 1 height 8
radio input "true"
click at [589, 493] on button "Next" at bounding box center [614, 486] width 208 height 51
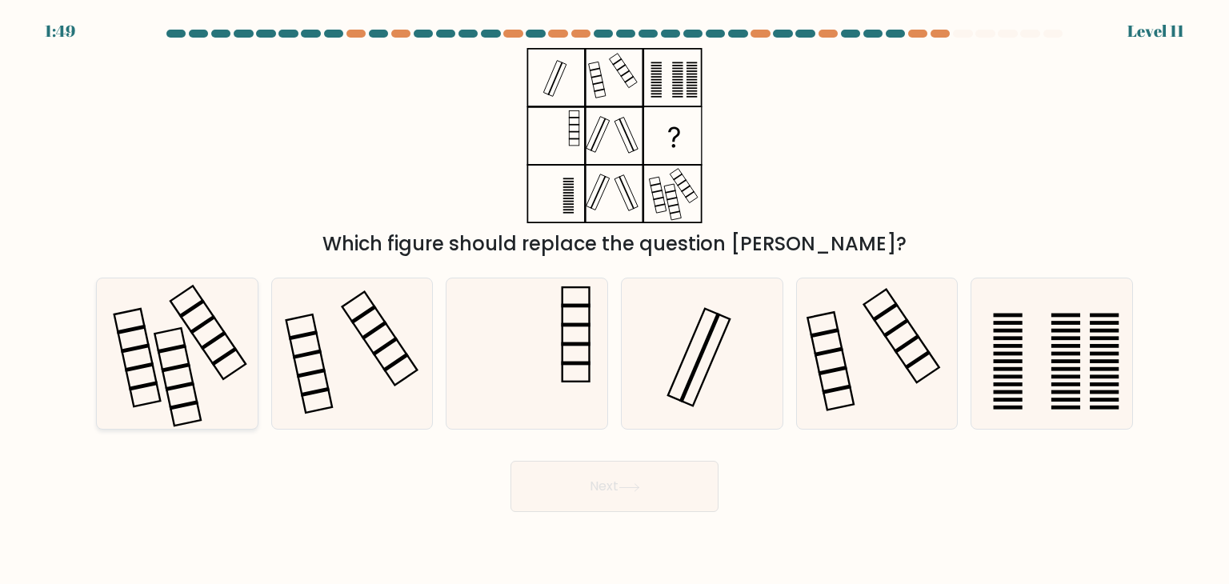
click at [219, 378] on icon at bounding box center [177, 353] width 150 height 150
click at [614, 300] on input "a." at bounding box center [614, 296] width 1 height 8
radio input "true"
click at [669, 493] on button "Next" at bounding box center [614, 486] width 208 height 51
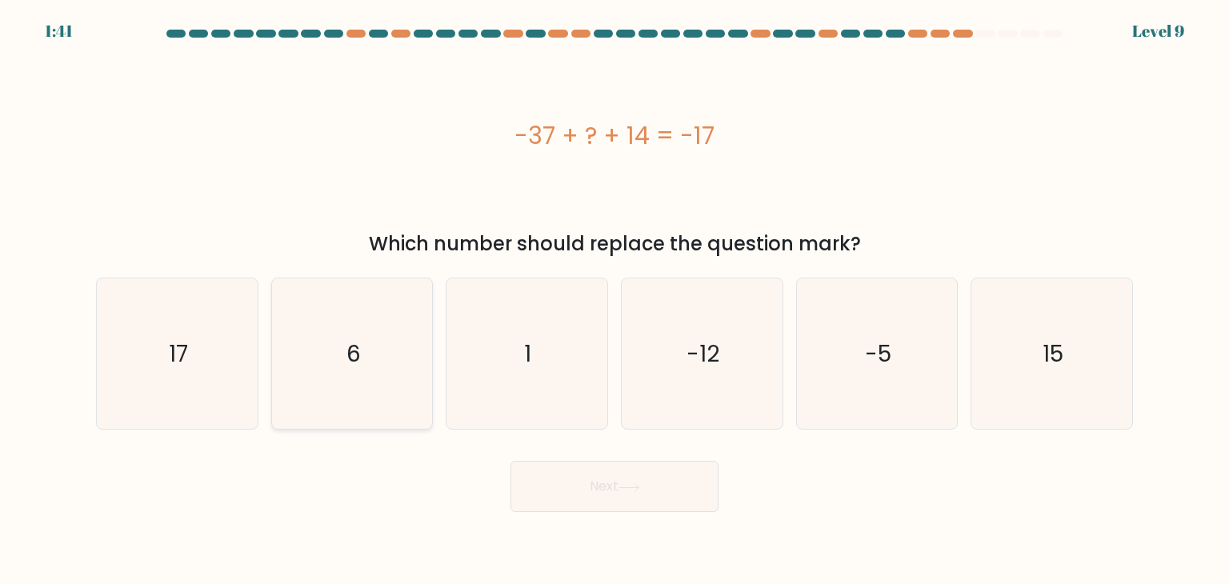
click at [358, 412] on icon "6" at bounding box center [352, 353] width 150 height 150
click at [614, 300] on input "b. 6" at bounding box center [614, 296] width 1 height 8
radio input "true"
click at [573, 498] on button "Next" at bounding box center [614, 486] width 208 height 51
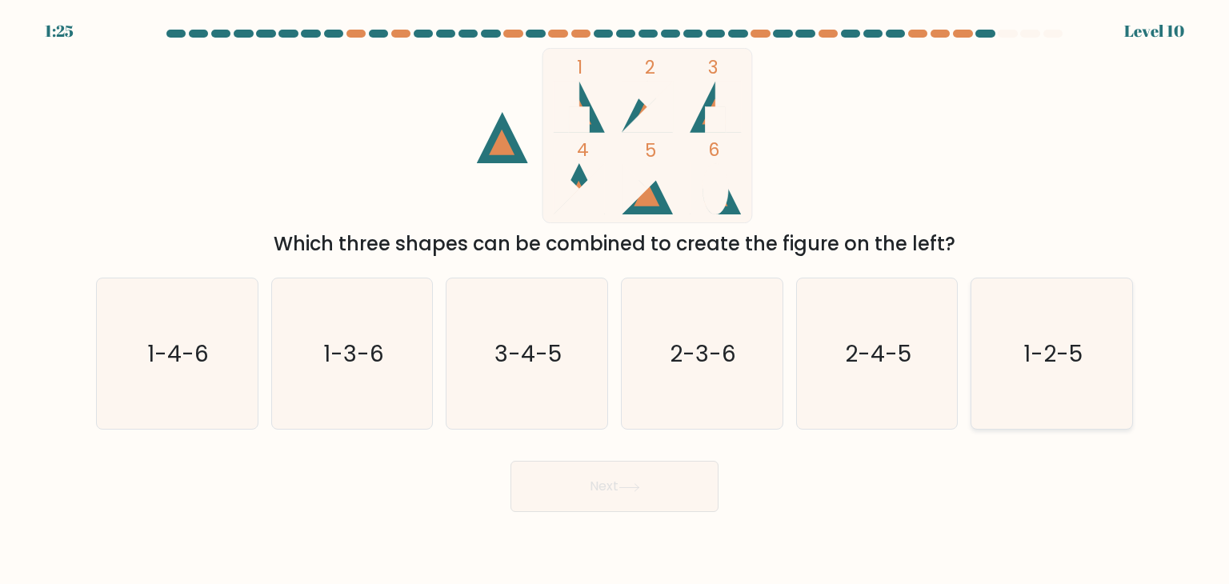
click at [982, 352] on icon "1-2-5" at bounding box center [1051, 353] width 150 height 150
click at [615, 300] on input "f. 1-2-5" at bounding box center [614, 296] width 1 height 8
radio input "true"
click at [918, 354] on icon "2-4-5" at bounding box center [877, 353] width 150 height 150
click at [615, 300] on input "e. 2-4-5" at bounding box center [614, 296] width 1 height 8
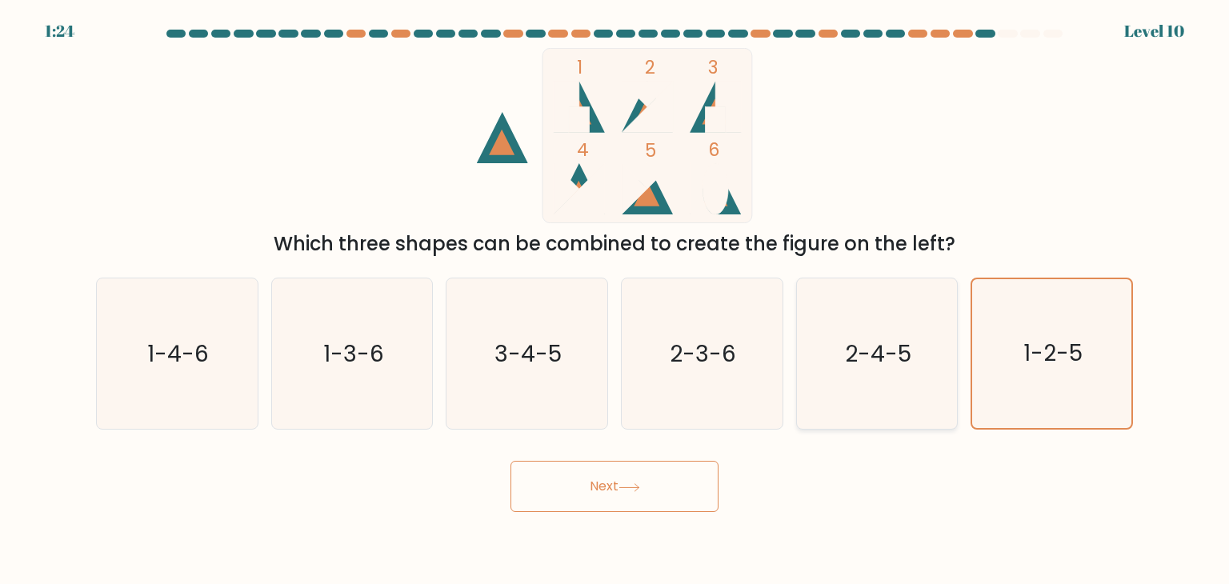
radio input "true"
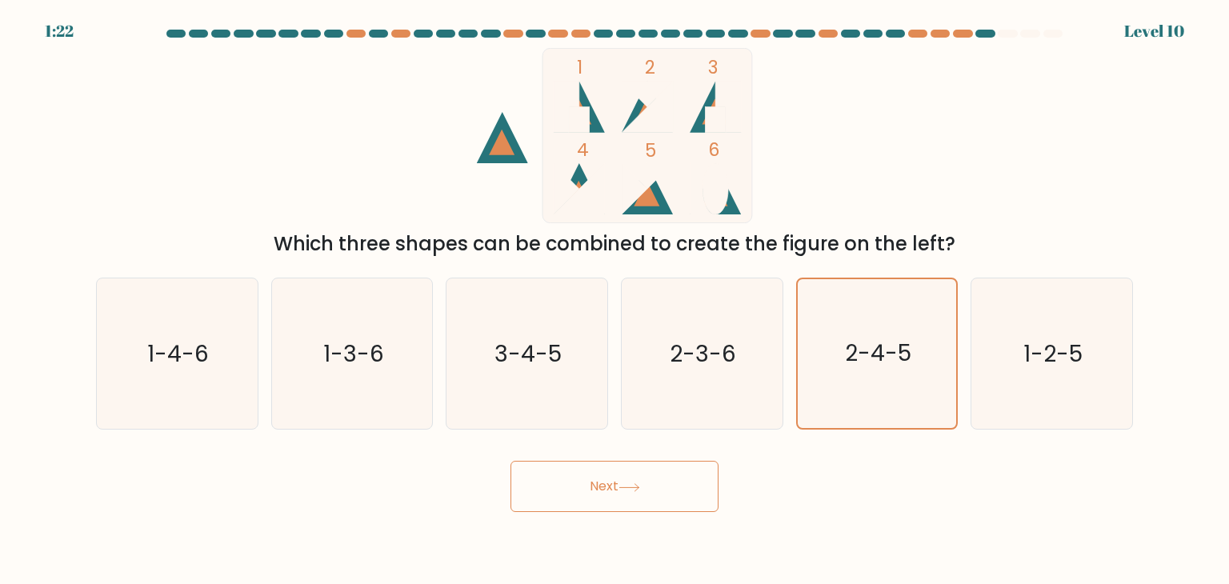
click at [624, 497] on button "Next" at bounding box center [614, 486] width 208 height 51
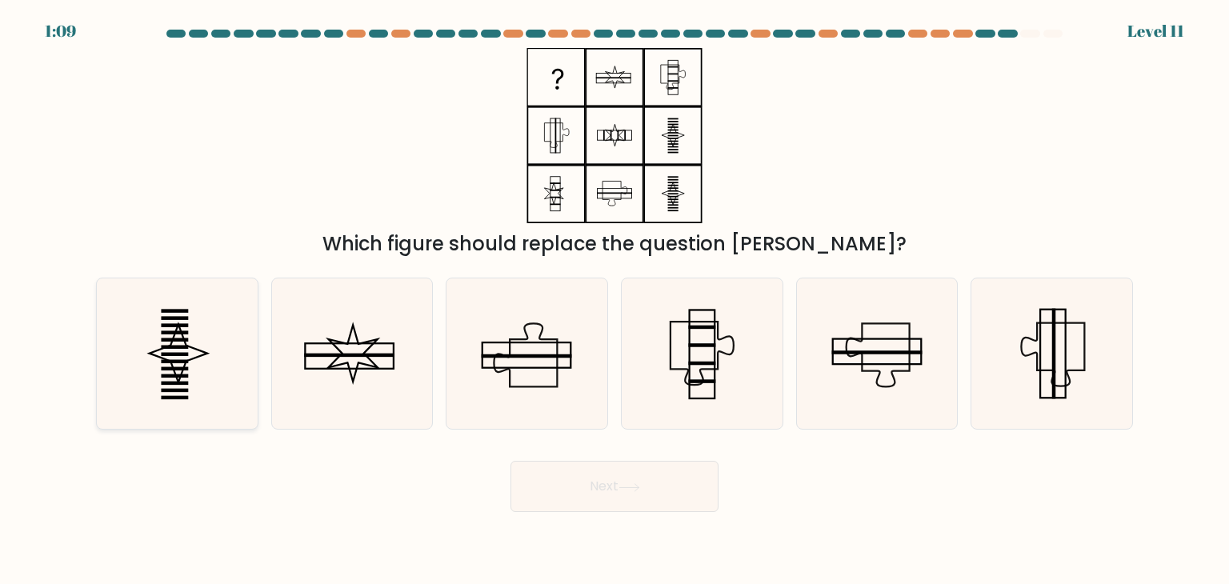
click at [198, 369] on icon at bounding box center [177, 353] width 150 height 150
click at [614, 300] on input "a." at bounding box center [614, 296] width 1 height 8
radio input "true"
click at [655, 486] on button "Next" at bounding box center [614, 486] width 208 height 51
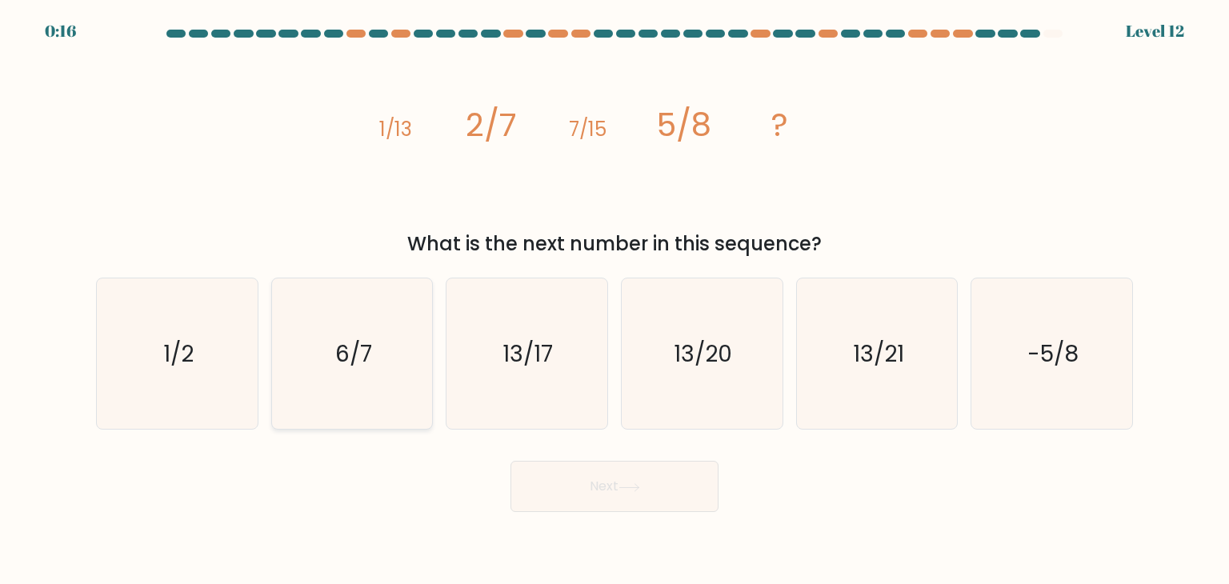
click at [338, 372] on icon "6/7" at bounding box center [352, 353] width 150 height 150
click at [614, 300] on input "b. 6/7" at bounding box center [614, 296] width 1 height 8
radio input "true"
click at [608, 487] on button "Next" at bounding box center [614, 486] width 208 height 51
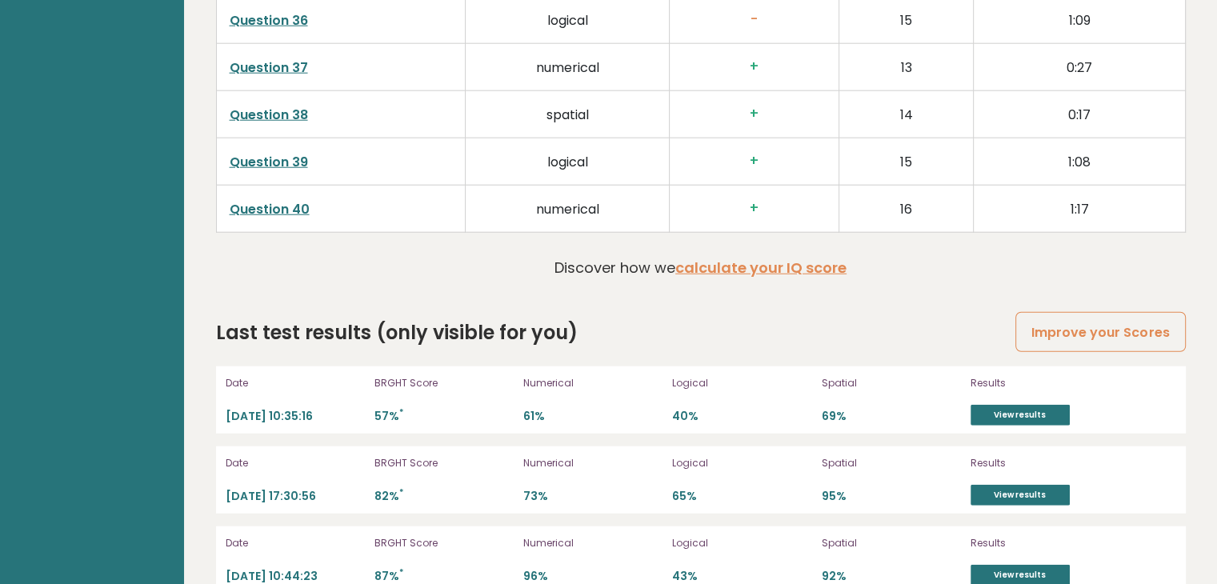
scroll to position [4247, 0]
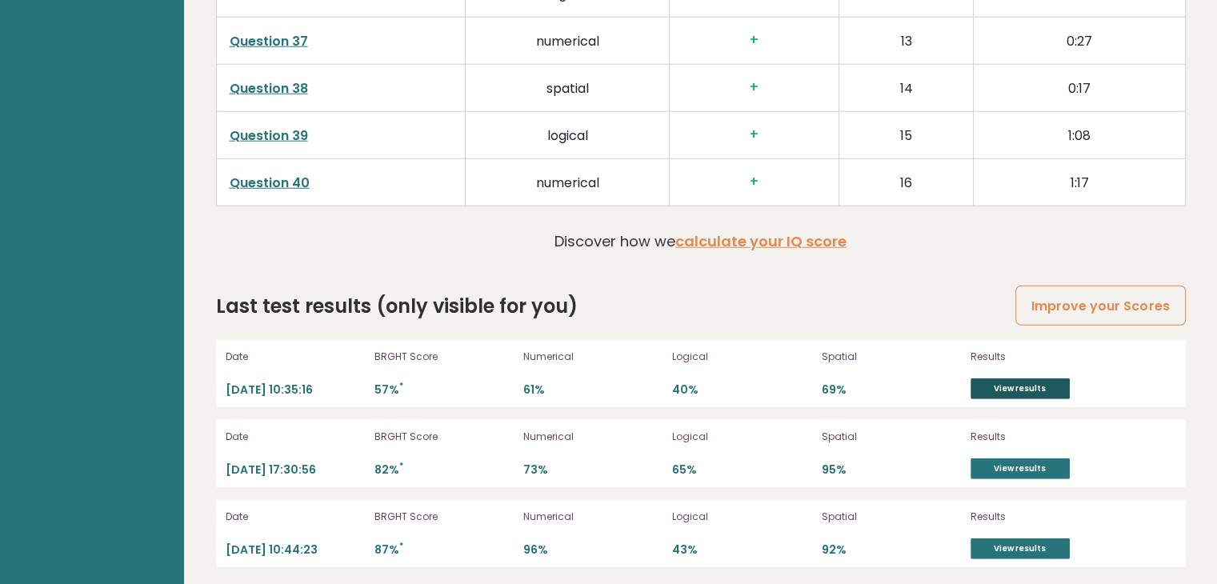
click at [1019, 380] on link "View results" at bounding box center [1020, 388] width 99 height 21
click at [1016, 468] on link "View results" at bounding box center [1020, 468] width 99 height 21
click at [1024, 546] on link "View results" at bounding box center [1020, 548] width 99 height 21
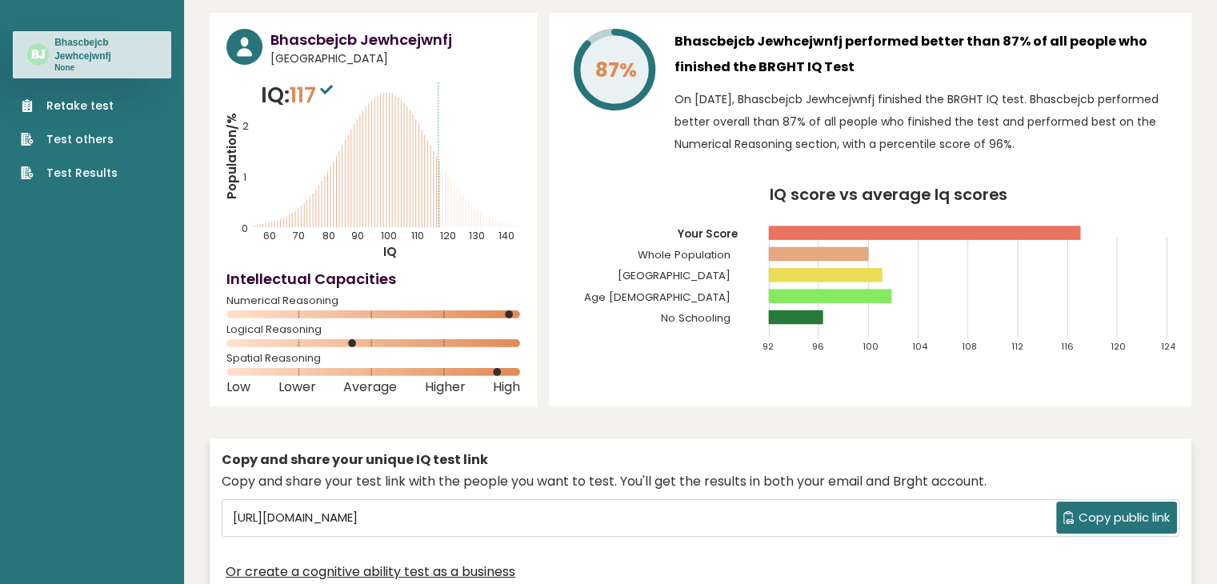
scroll to position [0, 0]
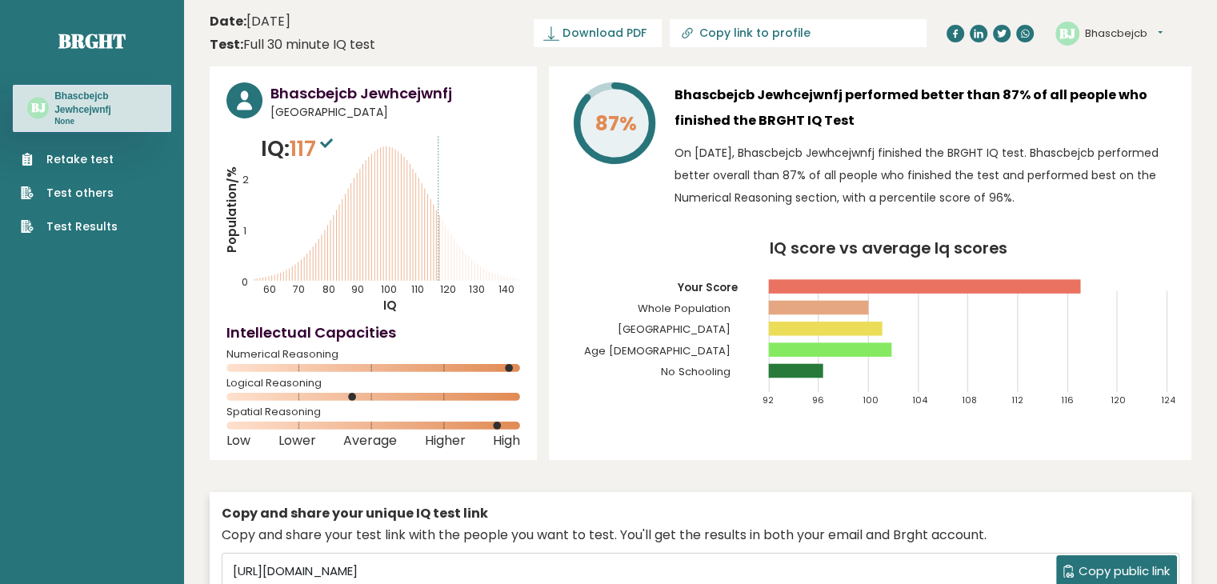
click at [92, 162] on link "Retake test" at bounding box center [69, 159] width 97 height 17
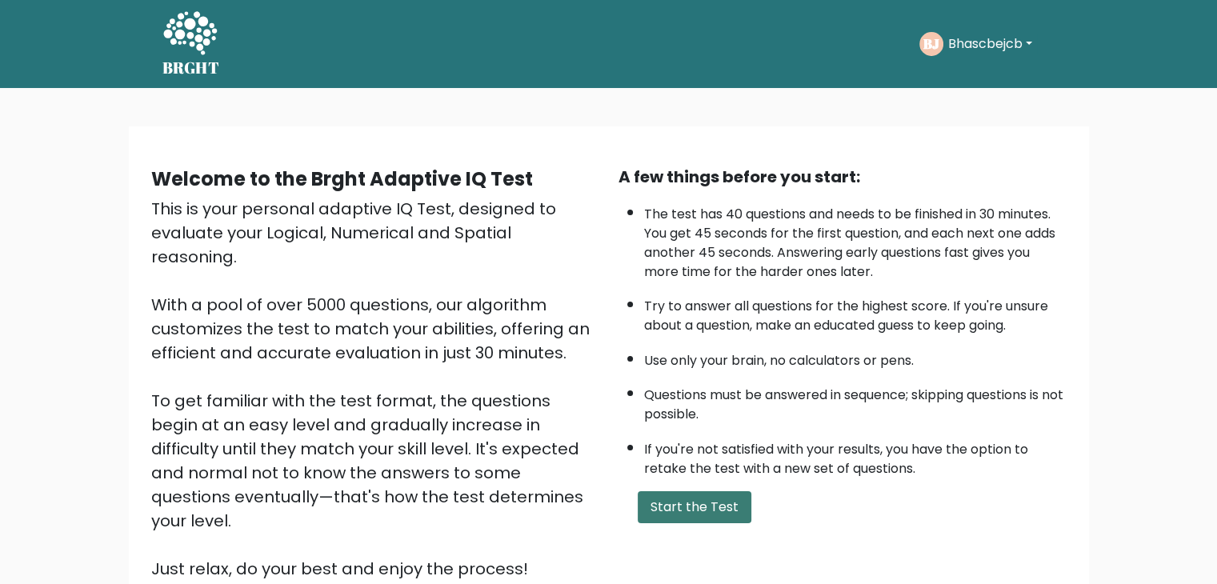
click at [691, 503] on button "Start the Test" at bounding box center [695, 507] width 114 height 32
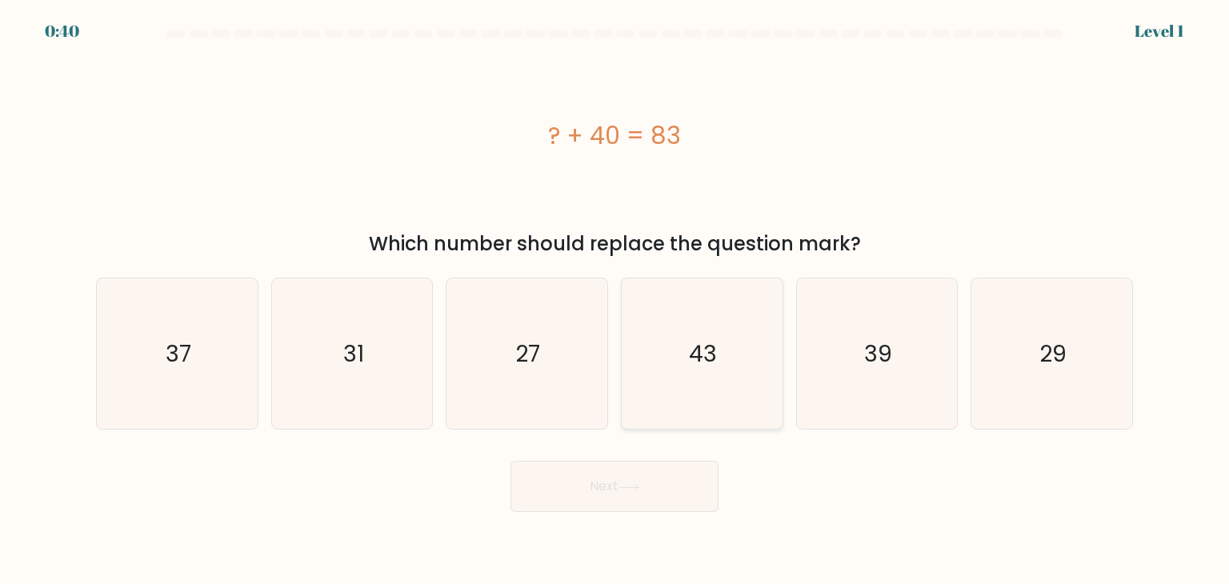
click at [696, 370] on icon "43" at bounding box center [701, 353] width 150 height 150
click at [615, 300] on input "d. 43" at bounding box center [614, 296] width 1 height 8
radio input "true"
click at [646, 490] on button "Next" at bounding box center [614, 486] width 208 height 51
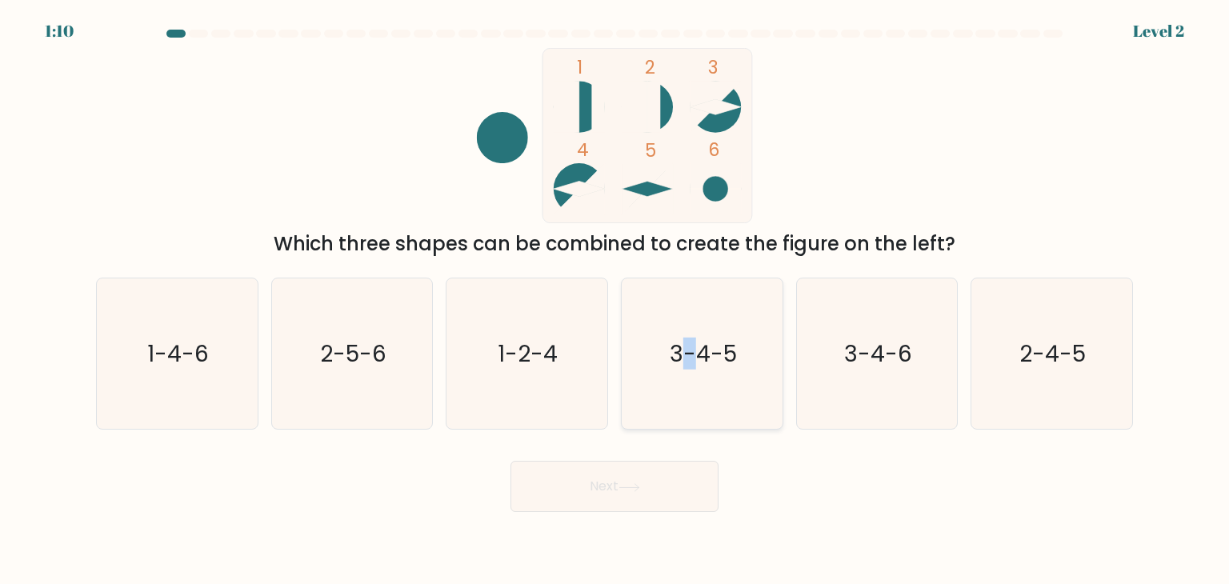
click at [690, 388] on icon "3-4-5" at bounding box center [701, 353] width 150 height 150
click at [726, 394] on icon "3-4-5" at bounding box center [701, 353] width 150 height 150
click at [615, 300] on input "d. 3-4-5" at bounding box center [614, 296] width 1 height 8
radio input "true"
click at [617, 490] on button "Next" at bounding box center [614, 486] width 208 height 51
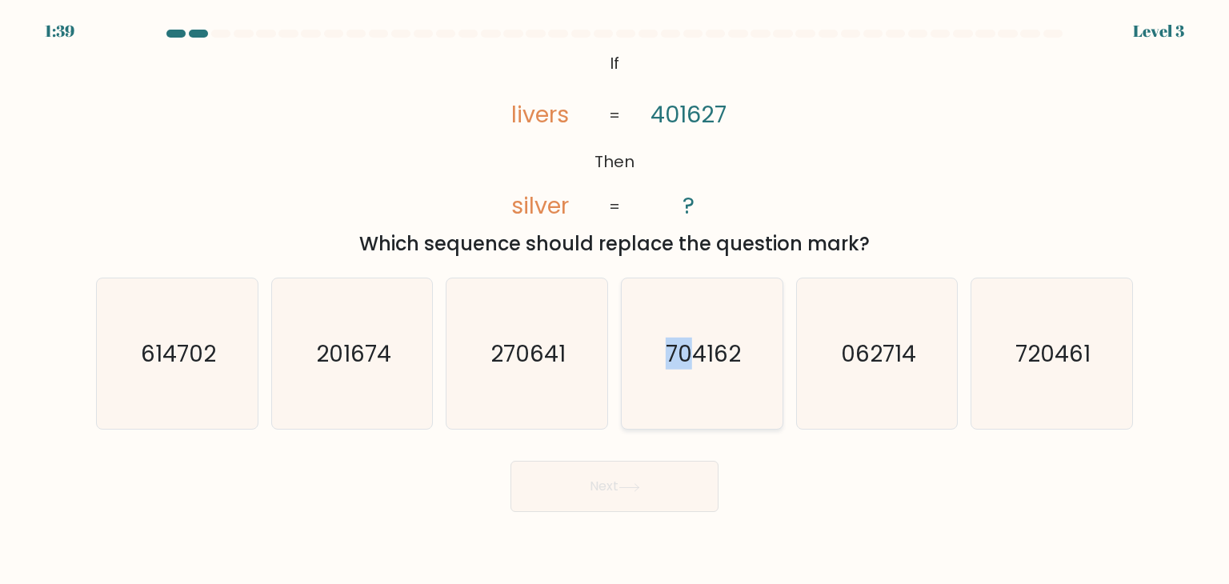
drag, startPoint x: 691, startPoint y: 391, endPoint x: 656, endPoint y: 402, distance: 36.7
click at [656, 402] on icon "704162" at bounding box center [701, 353] width 150 height 150
click at [615, 300] on input "d. 704162" at bounding box center [614, 296] width 1 height 8
radio input "true"
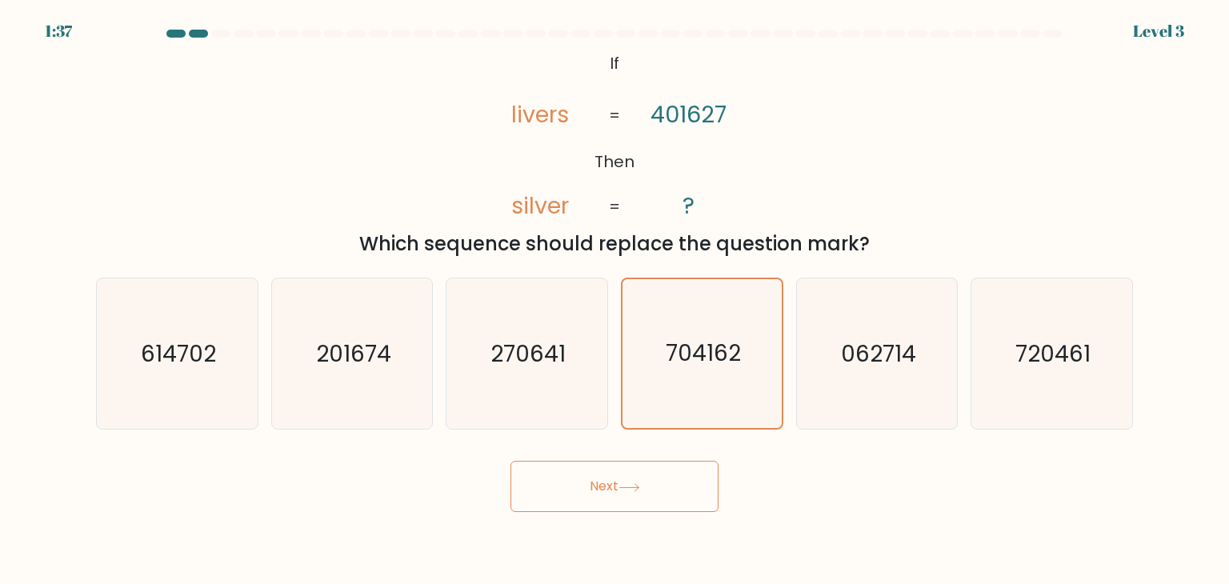
click at [628, 496] on button "Next" at bounding box center [614, 486] width 208 height 51
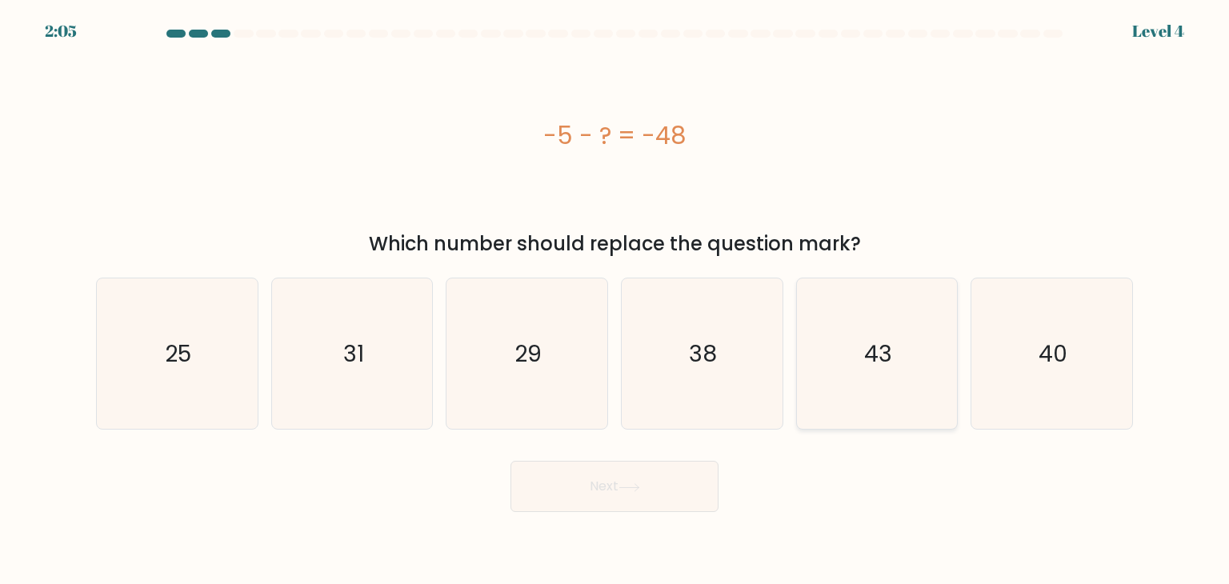
click at [846, 302] on icon "43" at bounding box center [877, 353] width 150 height 150
click at [615, 300] on input "e. 43" at bounding box center [614, 296] width 1 height 8
radio input "true"
click at [604, 486] on button "Next" at bounding box center [614, 486] width 208 height 51
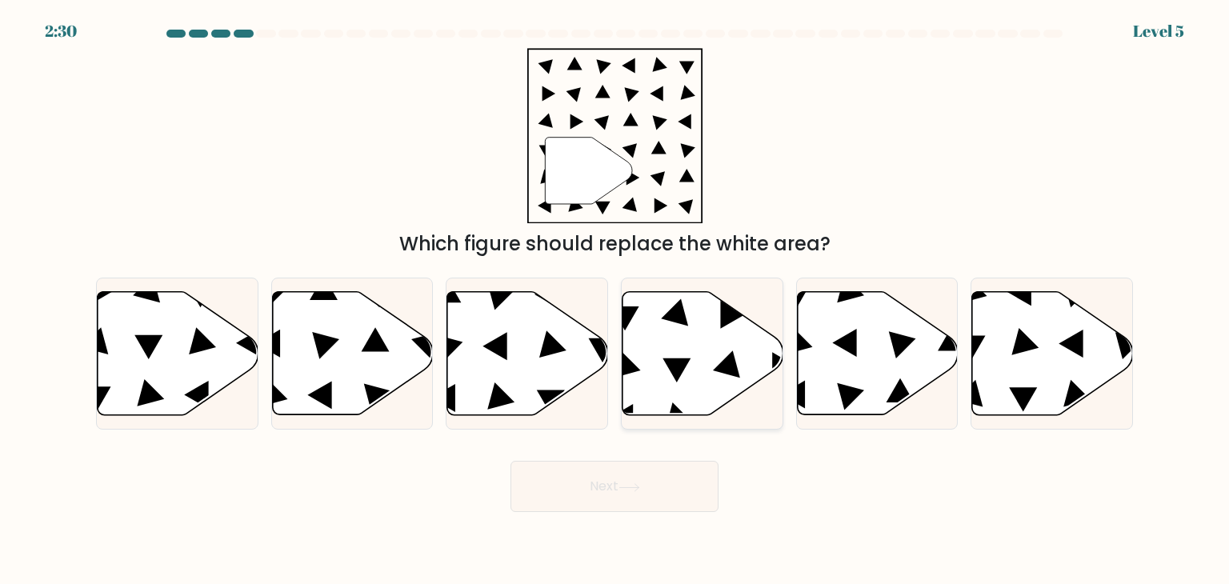
click at [698, 313] on icon at bounding box center [702, 353] width 161 height 123
click at [615, 300] on input "d." at bounding box center [614, 296] width 1 height 8
radio input "true"
click at [656, 490] on button "Next" at bounding box center [614, 486] width 208 height 51
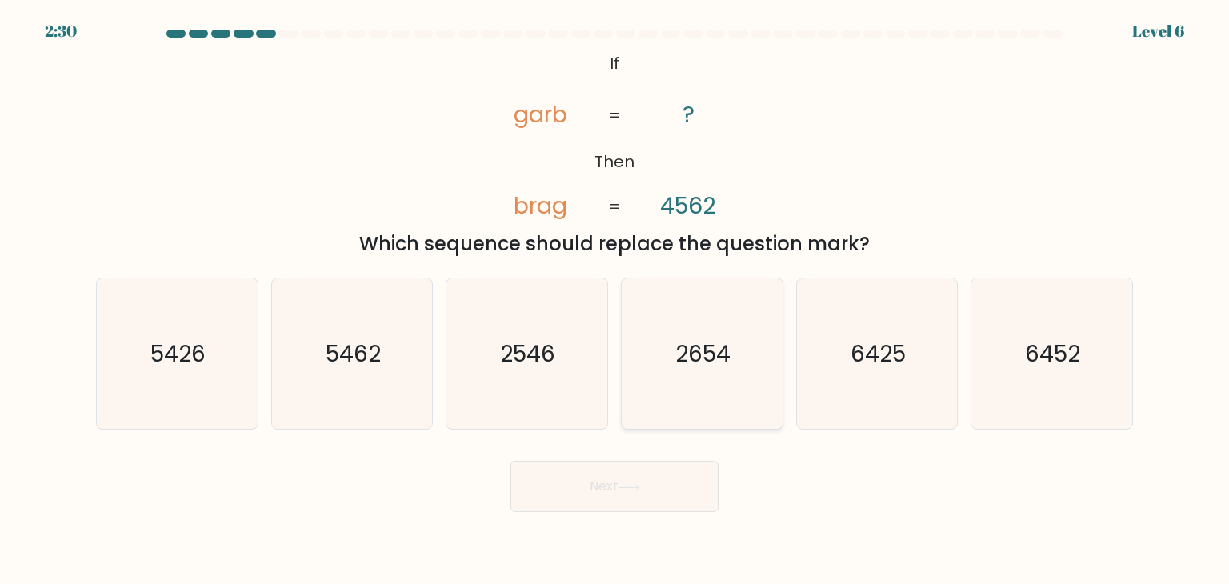
click at [683, 379] on icon "2654" at bounding box center [701, 353] width 150 height 150
click at [615, 300] on input "d. 2654" at bounding box center [614, 296] width 1 height 8
radio input "true"
click at [638, 486] on icon at bounding box center [628, 486] width 19 height 7
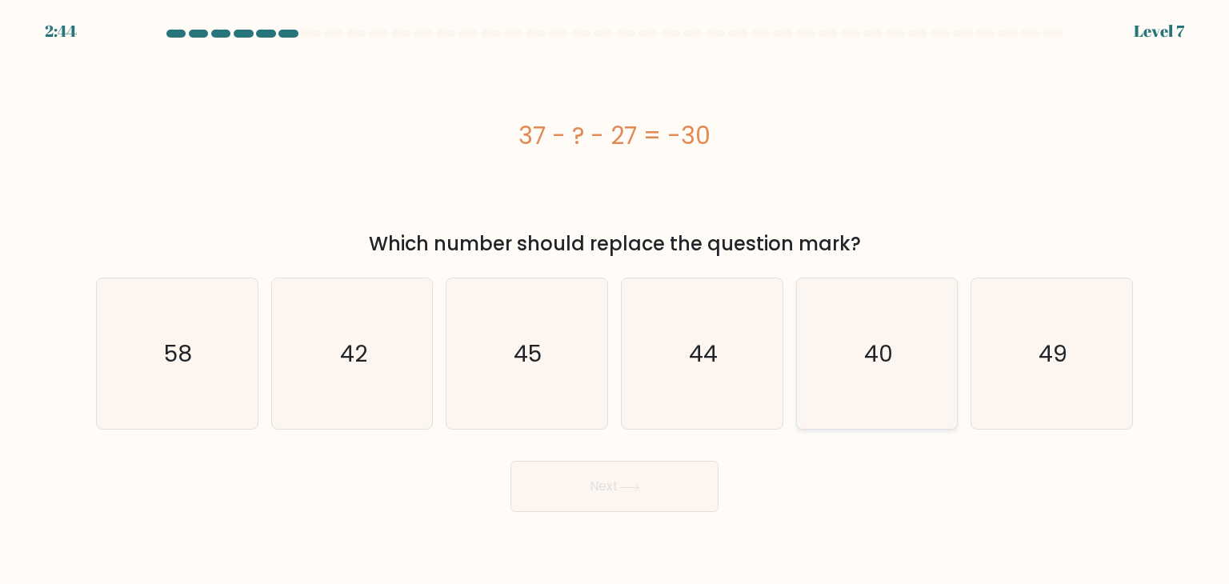
click at [848, 377] on icon "40" at bounding box center [877, 353] width 150 height 150
click at [615, 300] on input "e. 40" at bounding box center [614, 296] width 1 height 8
radio input "true"
click at [576, 486] on button "Next" at bounding box center [614, 486] width 208 height 51
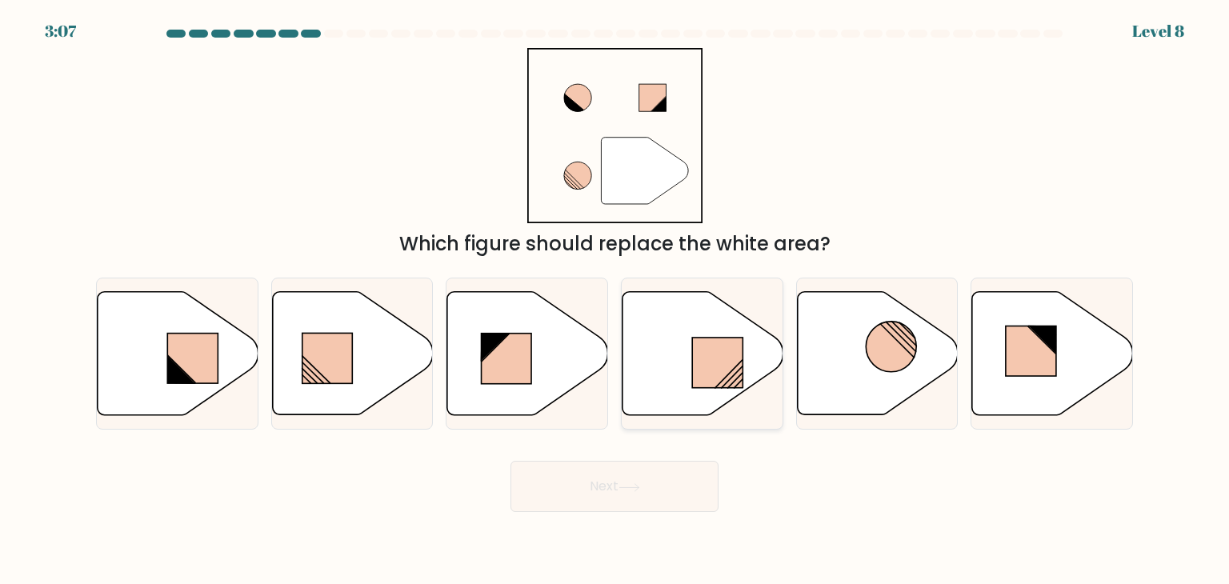
click at [682, 374] on icon at bounding box center [702, 353] width 161 height 123
click at [615, 300] on input "d." at bounding box center [614, 296] width 1 height 8
radio input "true"
click at [603, 487] on button "Next" at bounding box center [614, 486] width 208 height 51
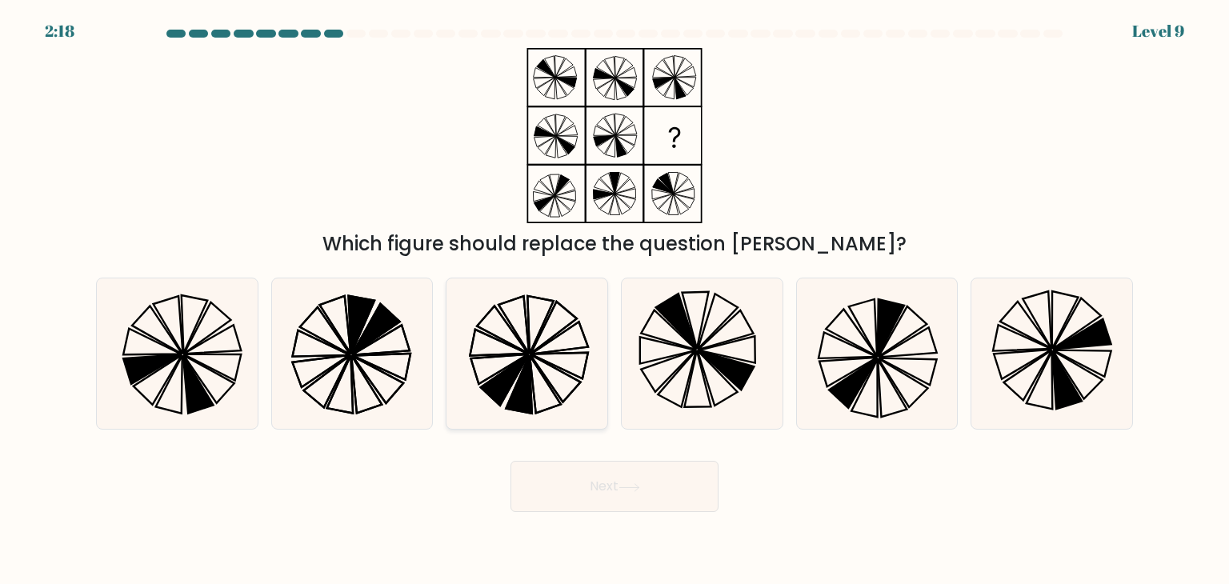
click at [493, 381] on icon at bounding box center [505, 380] width 48 height 50
click at [614, 300] on input "c." at bounding box center [614, 296] width 1 height 8
radio input "true"
click at [586, 491] on button "Next" at bounding box center [614, 486] width 208 height 51
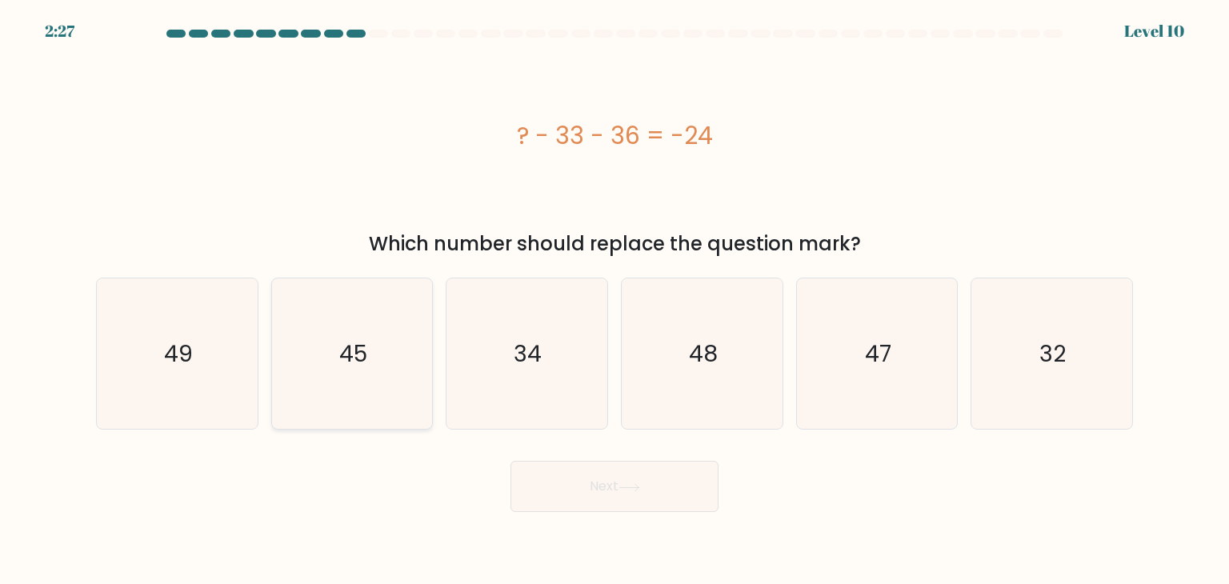
click at [383, 362] on icon "45" at bounding box center [352, 353] width 150 height 150
click at [614, 300] on input "b. 45" at bounding box center [614, 296] width 1 height 8
radio input "true"
click at [564, 514] on body "2:26 Level 10" at bounding box center [614, 292] width 1229 height 584
click at [658, 488] on button "Next" at bounding box center [614, 486] width 208 height 51
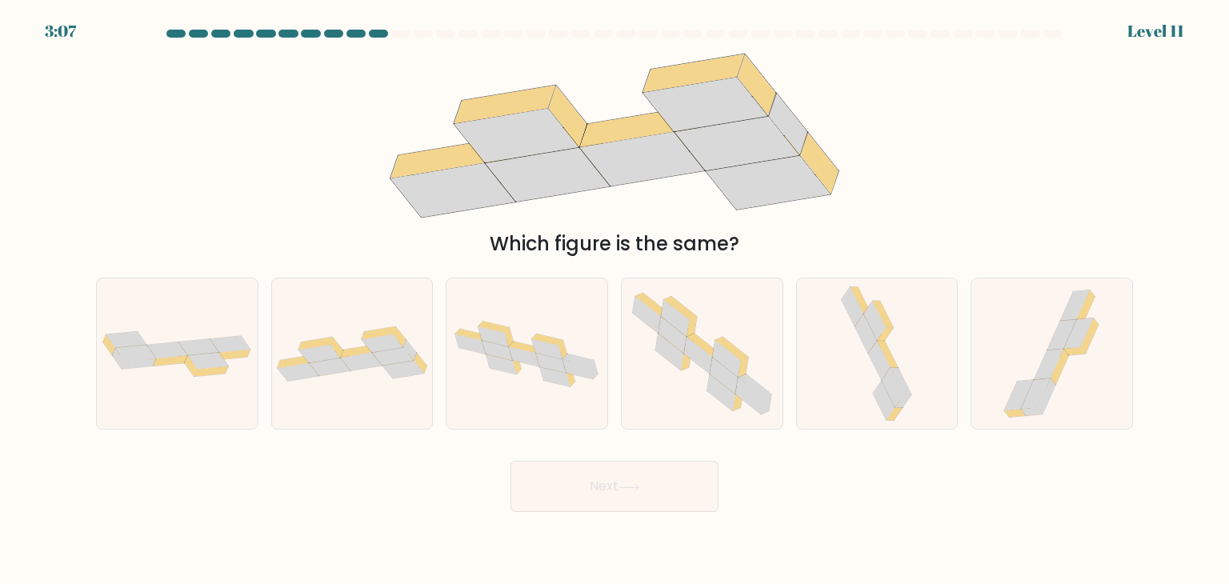
click at [658, 488] on button "Next" at bounding box center [614, 486] width 208 height 51
click at [378, 363] on icon at bounding box center [362, 362] width 42 height 18
click at [614, 300] on input "b." at bounding box center [614, 296] width 1 height 8
radio input "true"
click at [620, 487] on button "Next" at bounding box center [614, 486] width 208 height 51
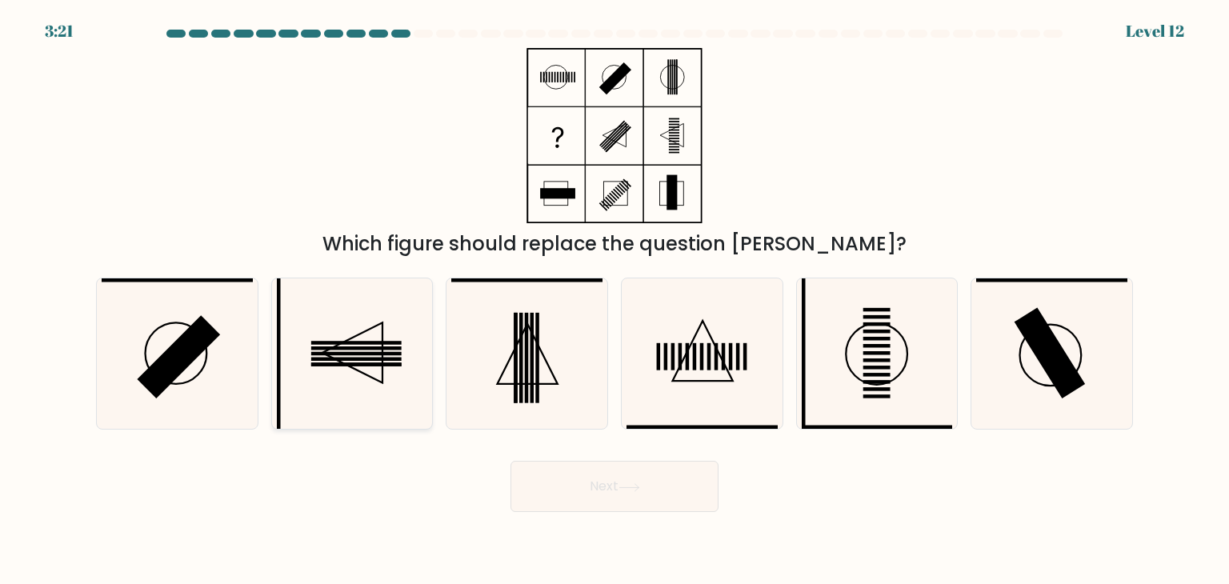
click at [378, 385] on icon at bounding box center [352, 353] width 150 height 150
click at [614, 300] on input "b." at bounding box center [614, 296] width 1 height 8
radio input "true"
click at [564, 490] on button "Next" at bounding box center [614, 486] width 208 height 51
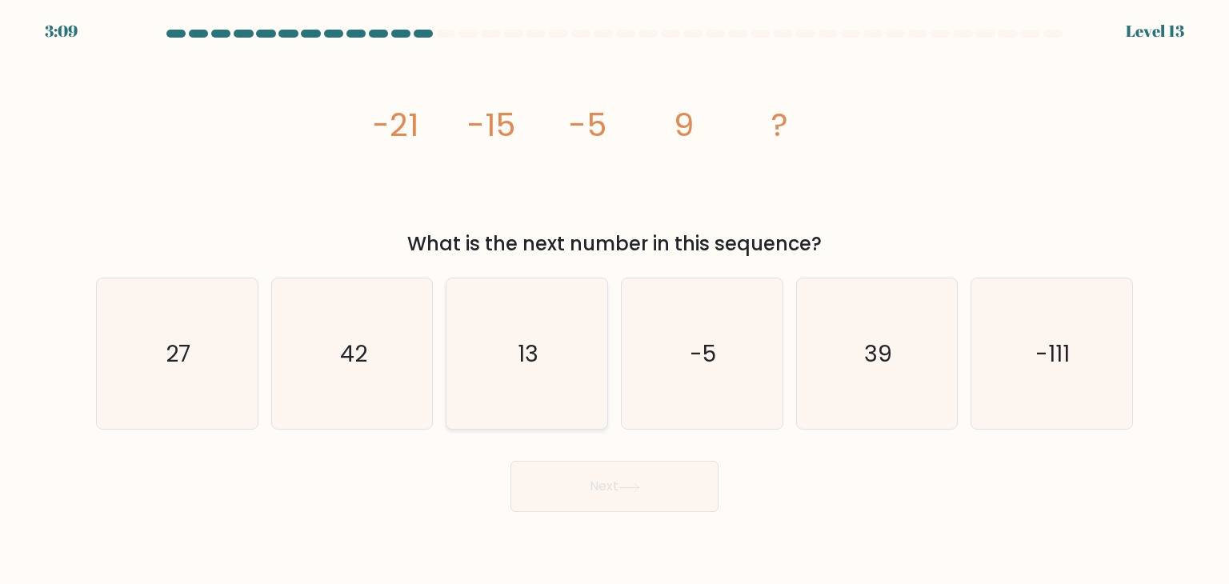
click at [491, 359] on icon "13" at bounding box center [526, 353] width 150 height 150
click at [614, 300] on input "c. 13" at bounding box center [614, 296] width 1 height 8
radio input "true"
click at [613, 482] on button "Next" at bounding box center [614, 486] width 208 height 51
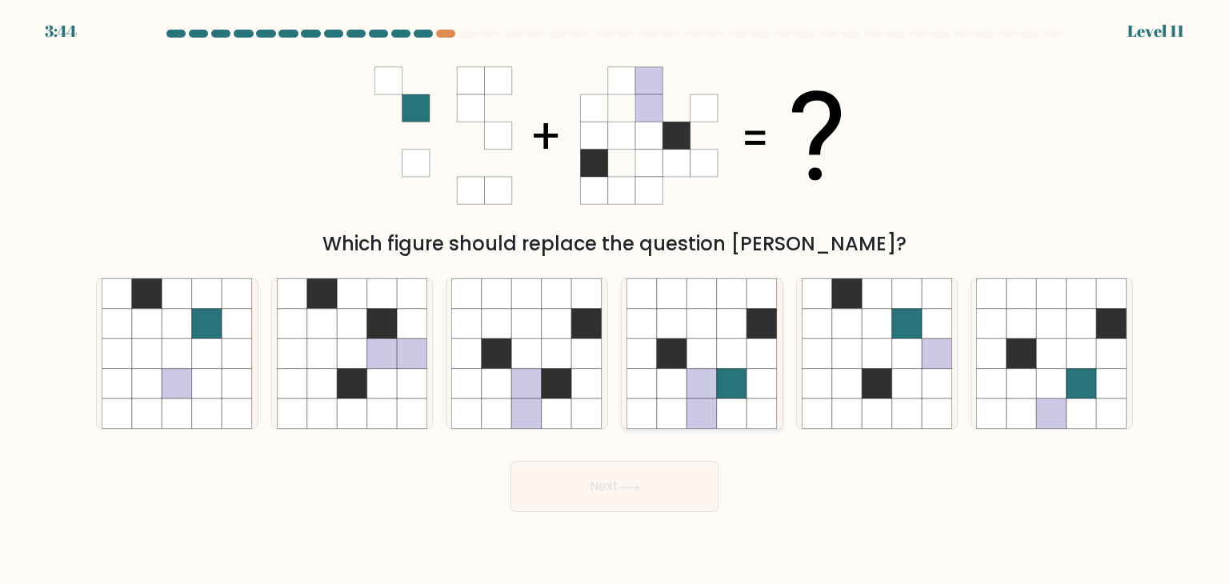
click at [717, 379] on icon at bounding box center [732, 384] width 30 height 30
click at [615, 300] on input "d." at bounding box center [614, 296] width 1 height 8
radio input "true"
click at [590, 478] on button "Next" at bounding box center [614, 486] width 208 height 51
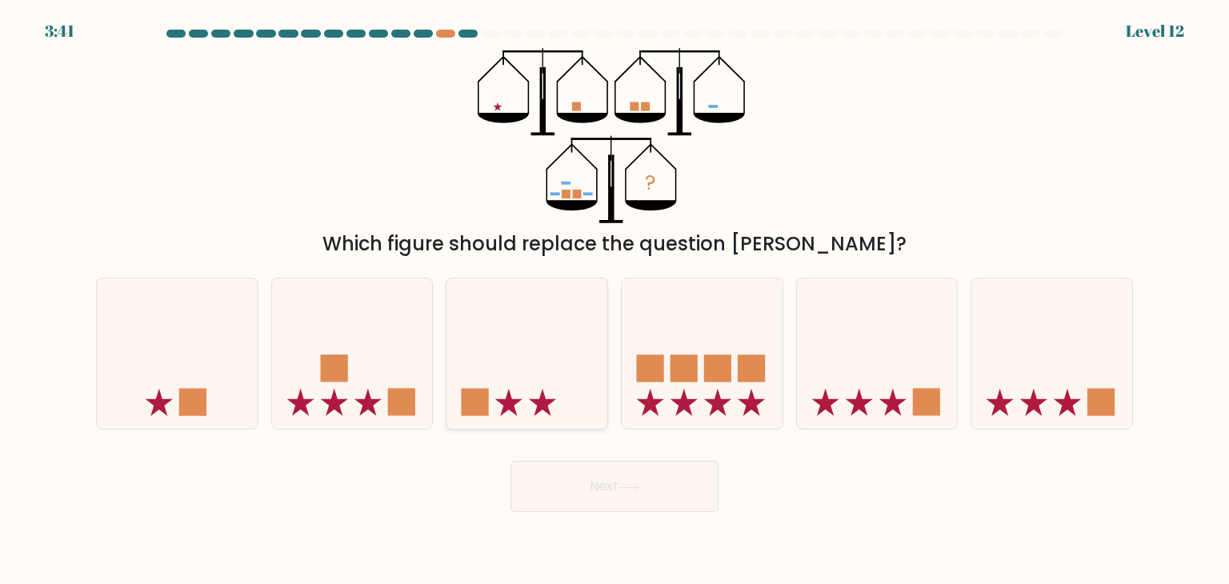
click at [478, 376] on icon at bounding box center [526, 353] width 161 height 133
click at [614, 300] on input "c." at bounding box center [614, 296] width 1 height 8
radio input "true"
click at [589, 474] on button "Next" at bounding box center [614, 486] width 208 height 51
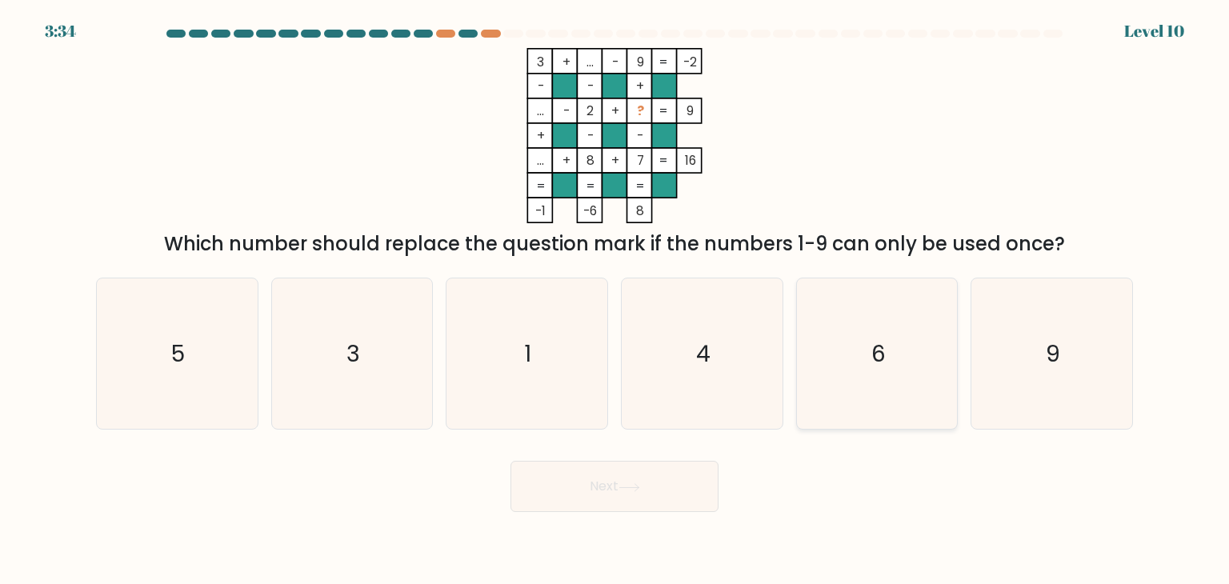
click at [854, 375] on icon "6" at bounding box center [877, 353] width 150 height 150
click at [615, 300] on input "e. 6" at bounding box center [614, 296] width 1 height 8
radio input "true"
click at [628, 487] on icon at bounding box center [629, 487] width 22 height 9
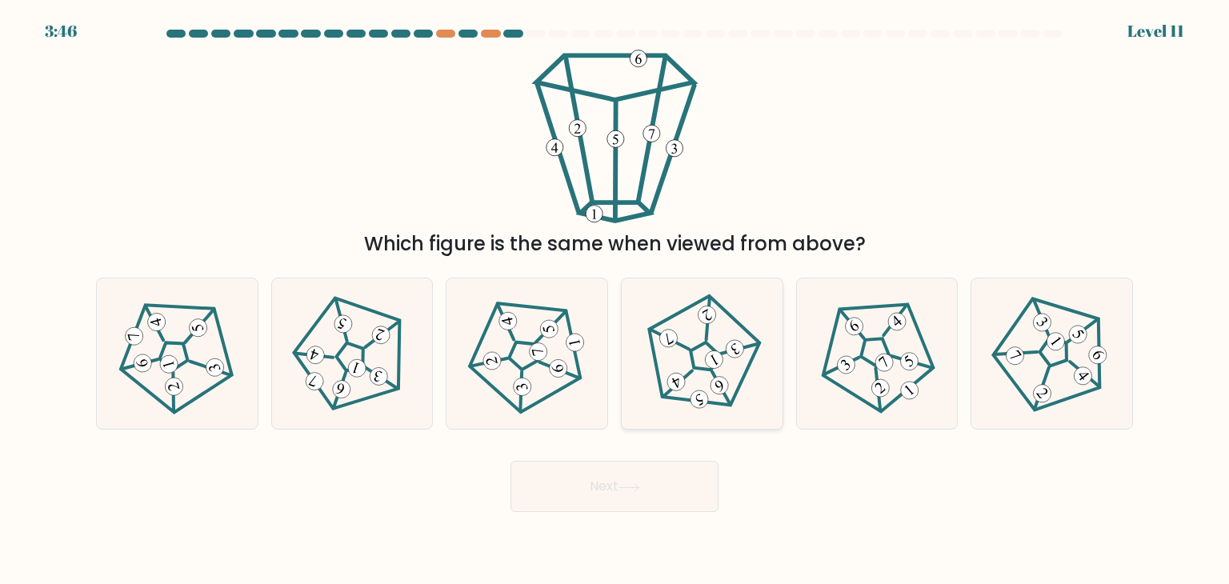
click at [707, 362] on 673 at bounding box center [714, 359] width 24 height 24
click at [615, 300] on input "d." at bounding box center [614, 296] width 1 height 8
radio input "true"
click at [645, 496] on button "Next" at bounding box center [614, 486] width 208 height 51
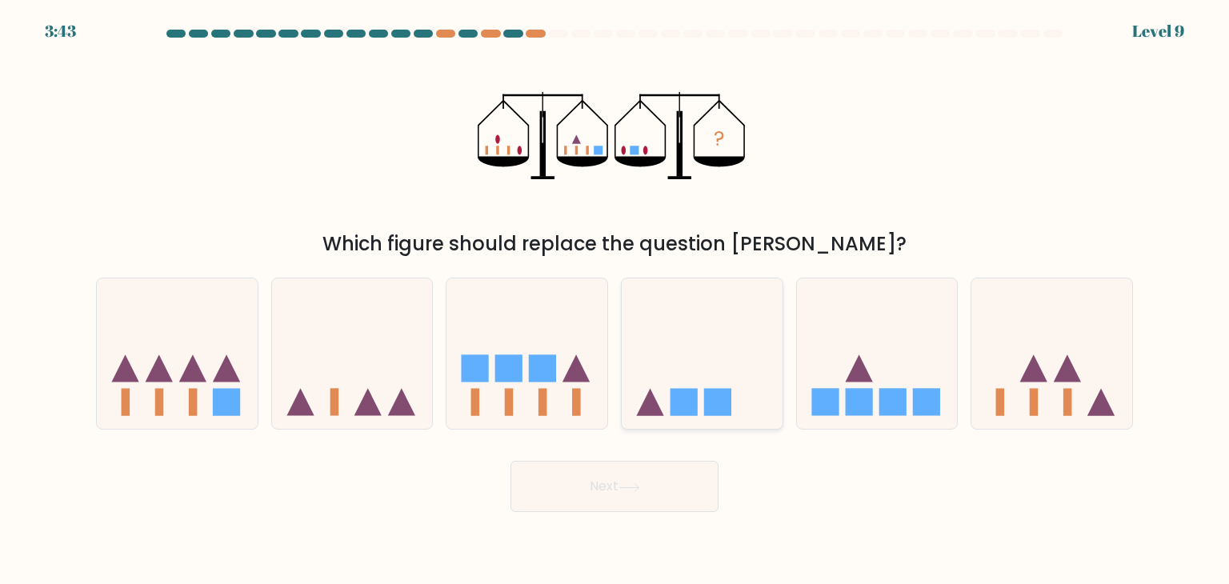
click at [698, 365] on icon at bounding box center [702, 353] width 161 height 133
click at [615, 300] on input "d." at bounding box center [614, 296] width 1 height 8
radio input "true"
click at [591, 494] on button "Next" at bounding box center [614, 486] width 208 height 51
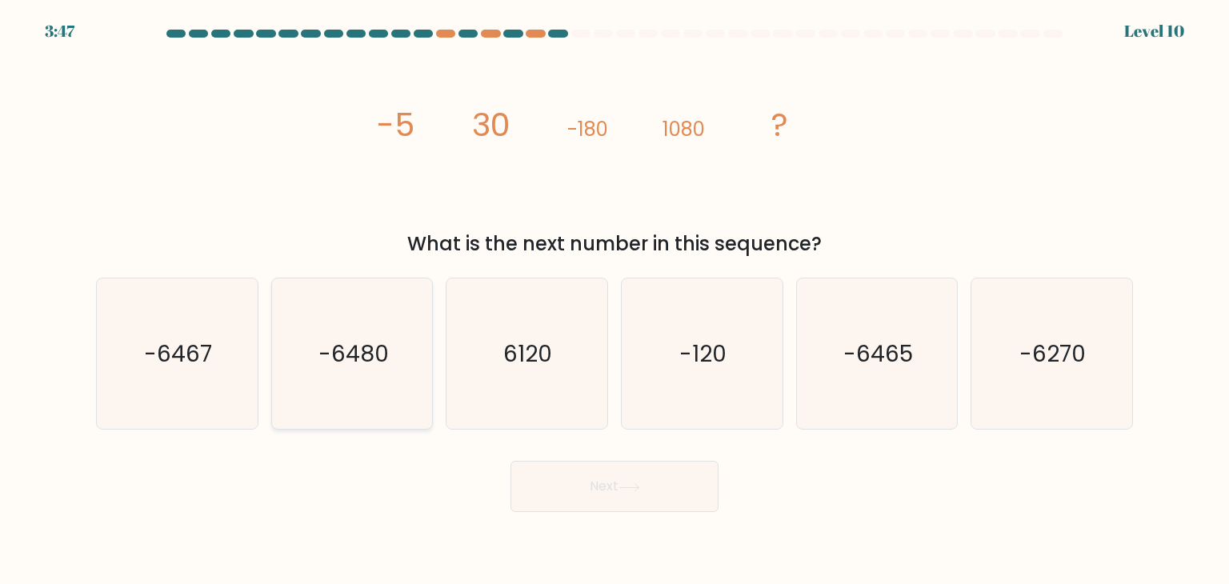
click at [368, 366] on text "-6480" at bounding box center [353, 354] width 70 height 32
click at [614, 300] on input "b. -6480" at bounding box center [614, 296] width 1 height 8
radio input "true"
click at [564, 505] on button "Next" at bounding box center [614, 486] width 208 height 51
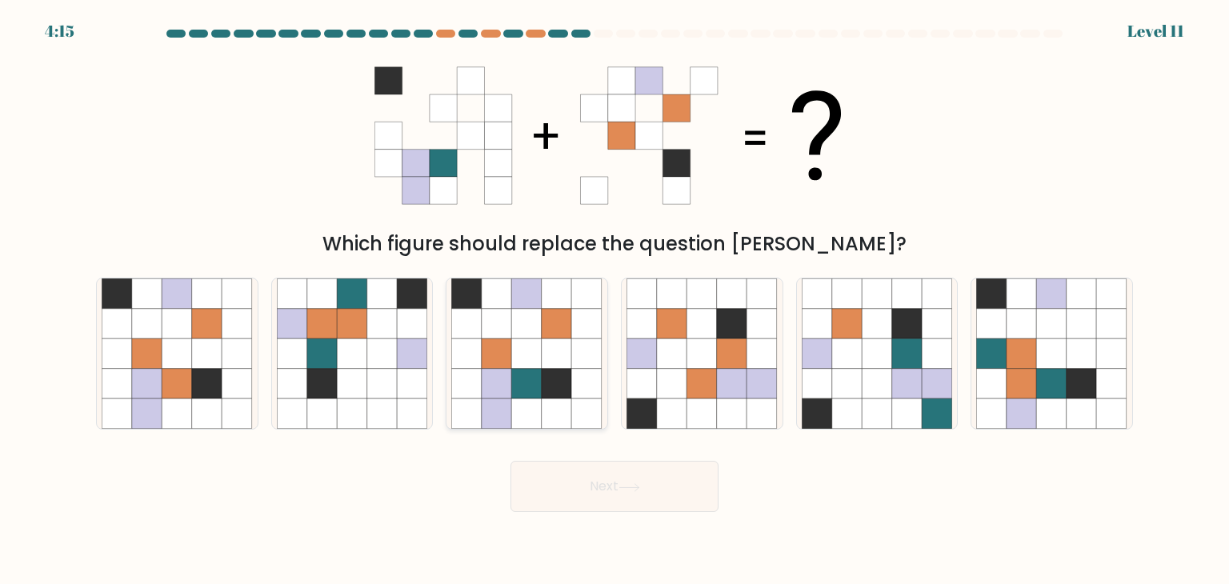
click at [557, 375] on icon at bounding box center [557, 384] width 30 height 30
click at [614, 300] on input "c." at bounding box center [614, 296] width 1 height 8
radio input "true"
click at [603, 482] on button "Next" at bounding box center [614, 486] width 208 height 51
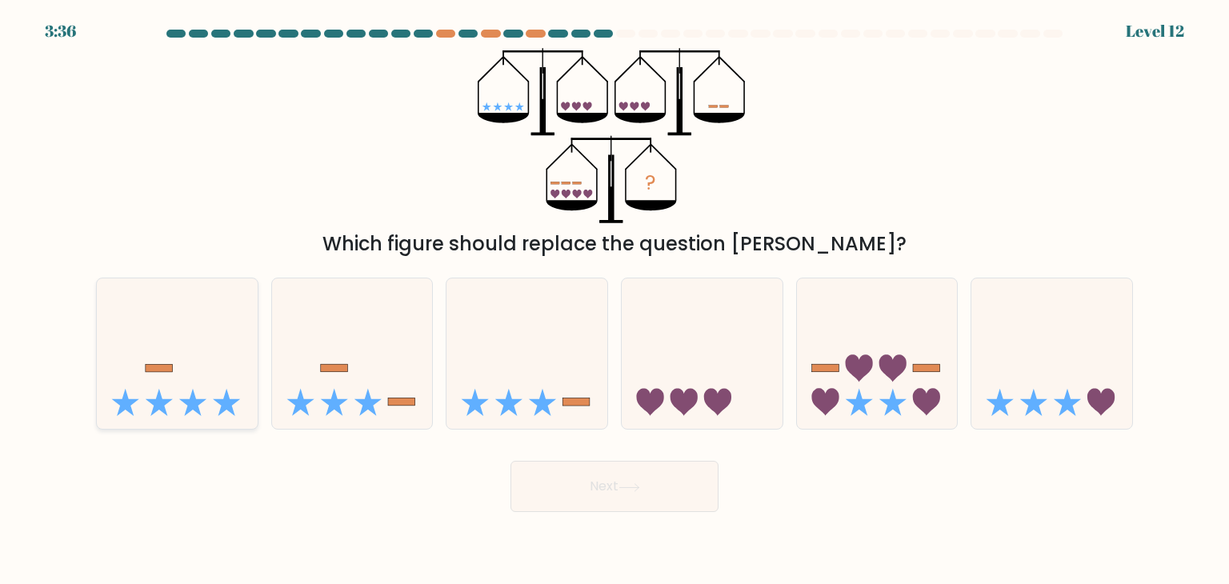
click at [222, 401] on icon at bounding box center [226, 402] width 27 height 27
click at [614, 300] on input "a." at bounding box center [614, 296] width 1 height 8
radio input "true"
click at [856, 390] on icon at bounding box center [877, 353] width 161 height 133
click at [615, 300] on input "e." at bounding box center [614, 296] width 1 height 8
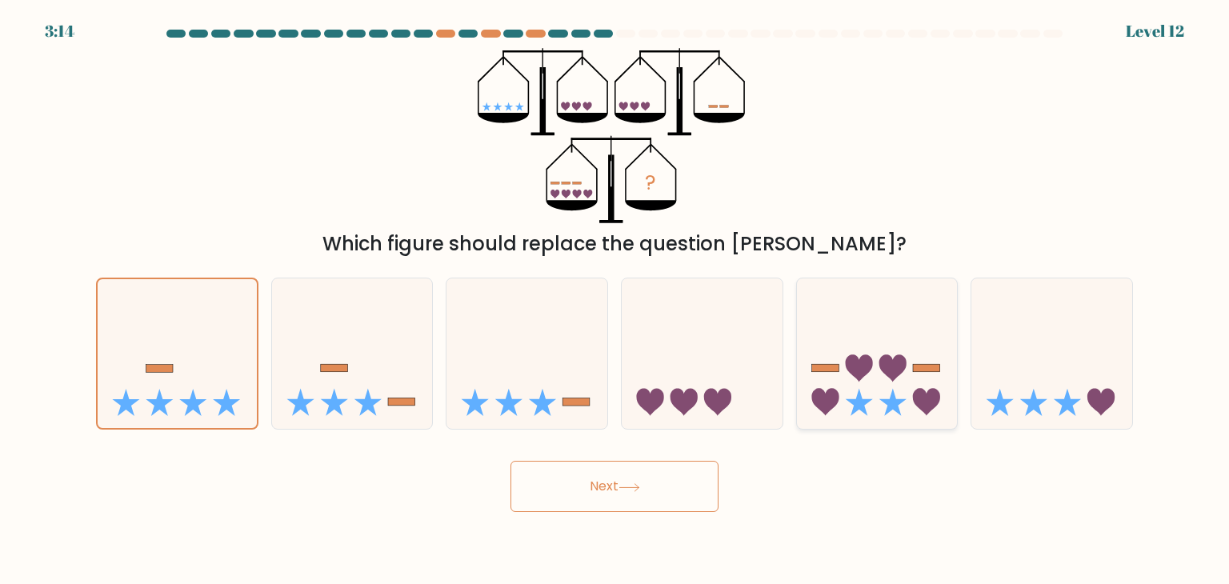
radio input "true"
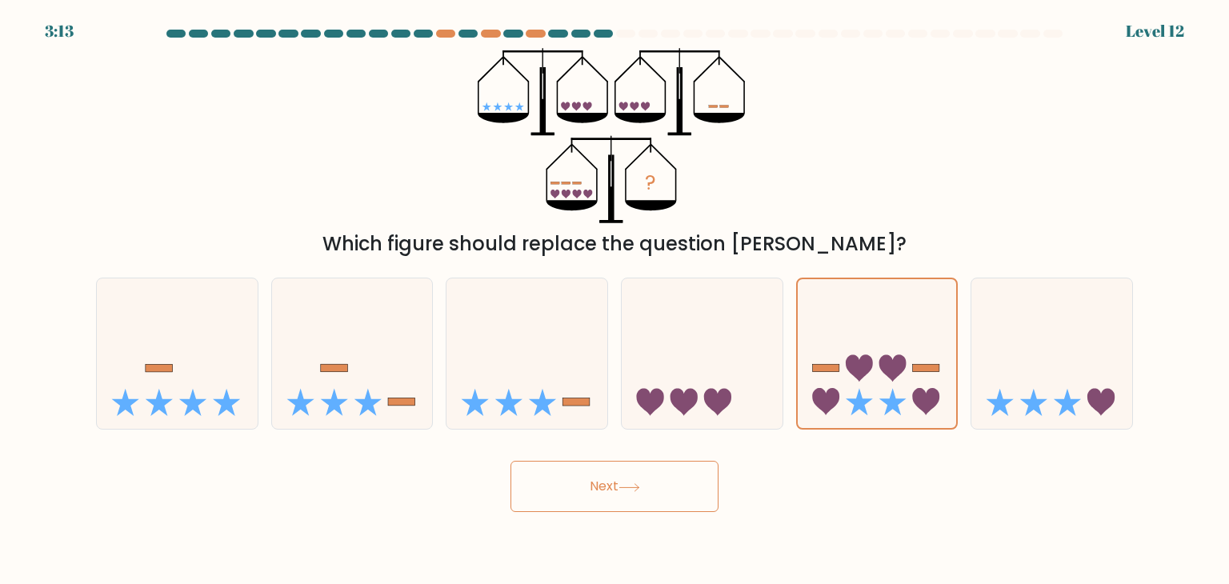
click at [638, 483] on icon at bounding box center [629, 487] width 22 height 9
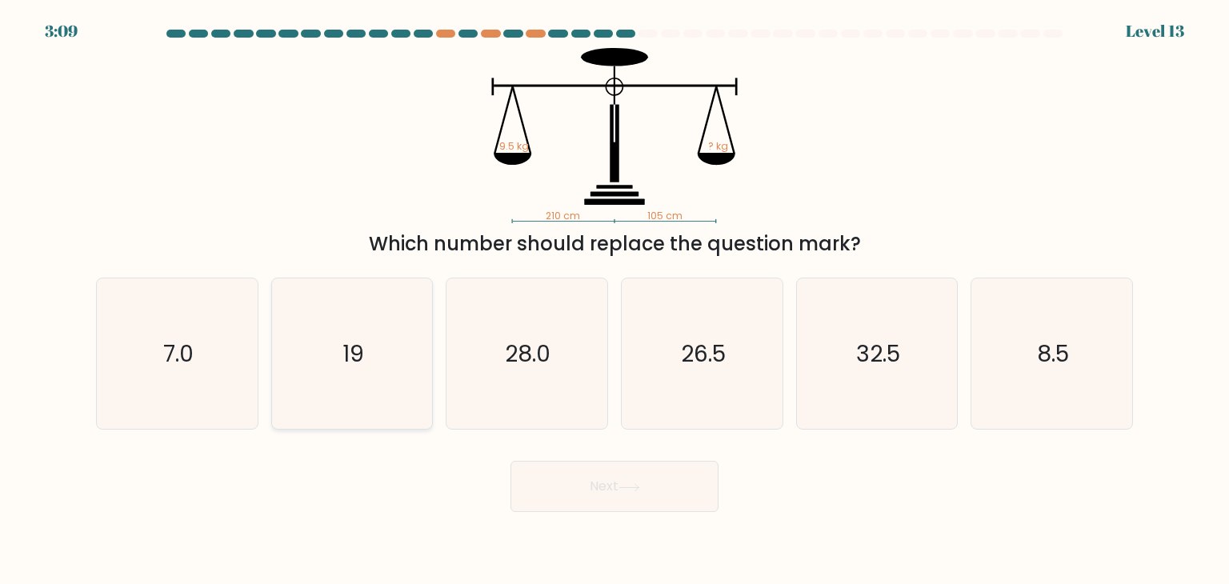
click at [384, 399] on icon "19" at bounding box center [352, 353] width 150 height 150
click at [614, 300] on input "b. 19" at bounding box center [614, 296] width 1 height 8
radio input "true"
click at [582, 487] on button "Next" at bounding box center [614, 486] width 208 height 51
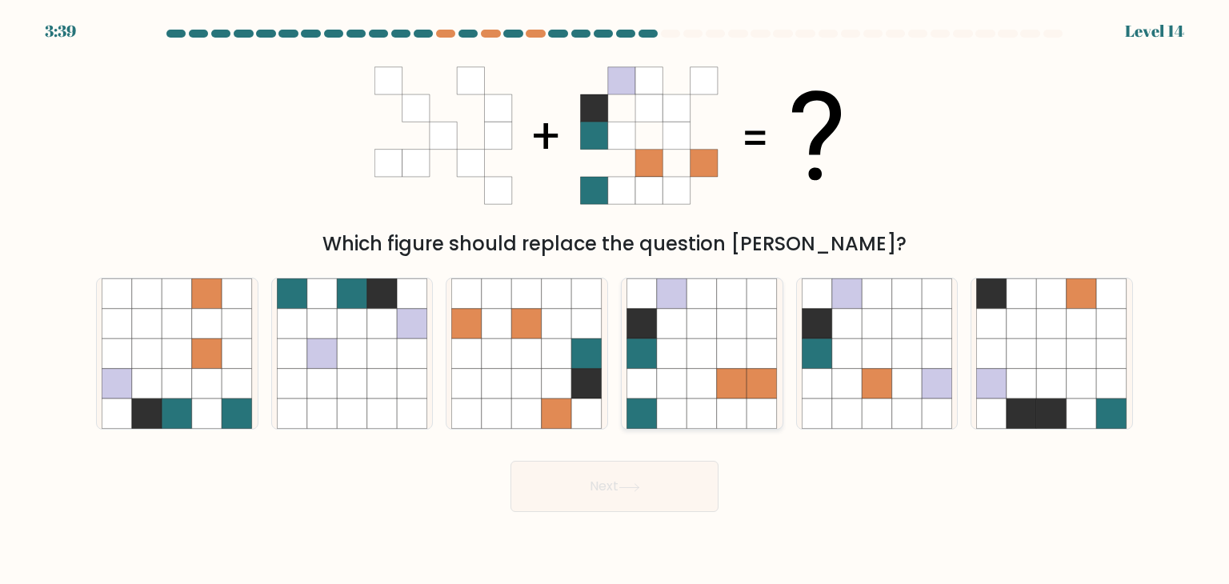
click at [693, 372] on icon at bounding box center [702, 384] width 30 height 30
click at [615, 300] on input "d." at bounding box center [614, 296] width 1 height 8
radio input "true"
click at [630, 490] on icon at bounding box center [629, 487] width 22 height 9
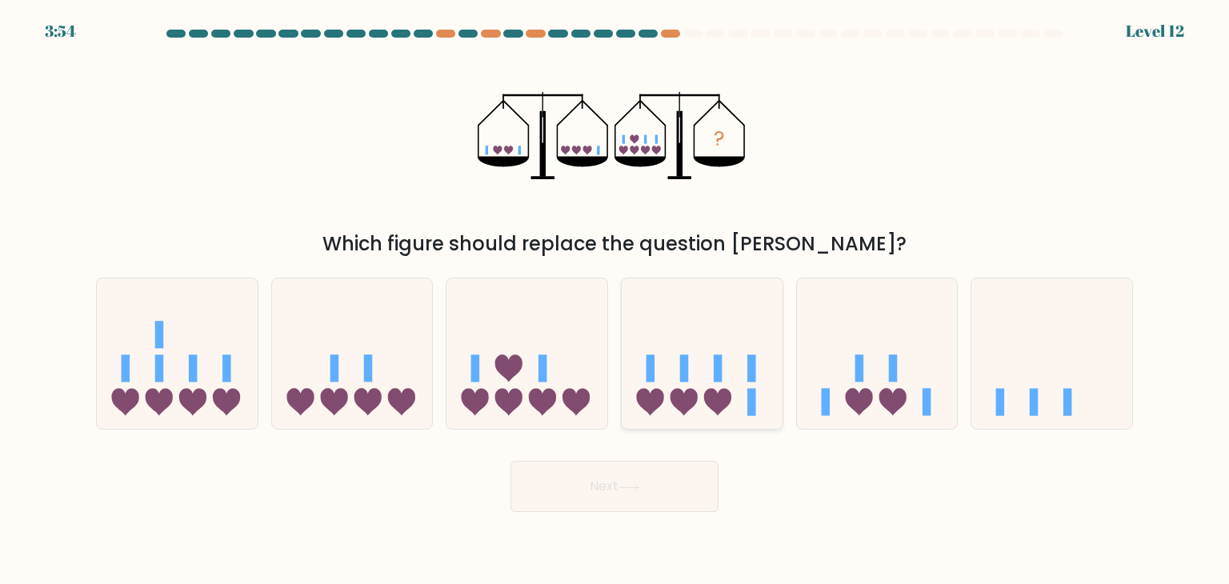
click at [698, 377] on icon at bounding box center [702, 353] width 161 height 133
click at [615, 300] on input "d." at bounding box center [614, 296] width 1 height 8
radio input "true"
click at [592, 476] on button "Next" at bounding box center [614, 486] width 208 height 51
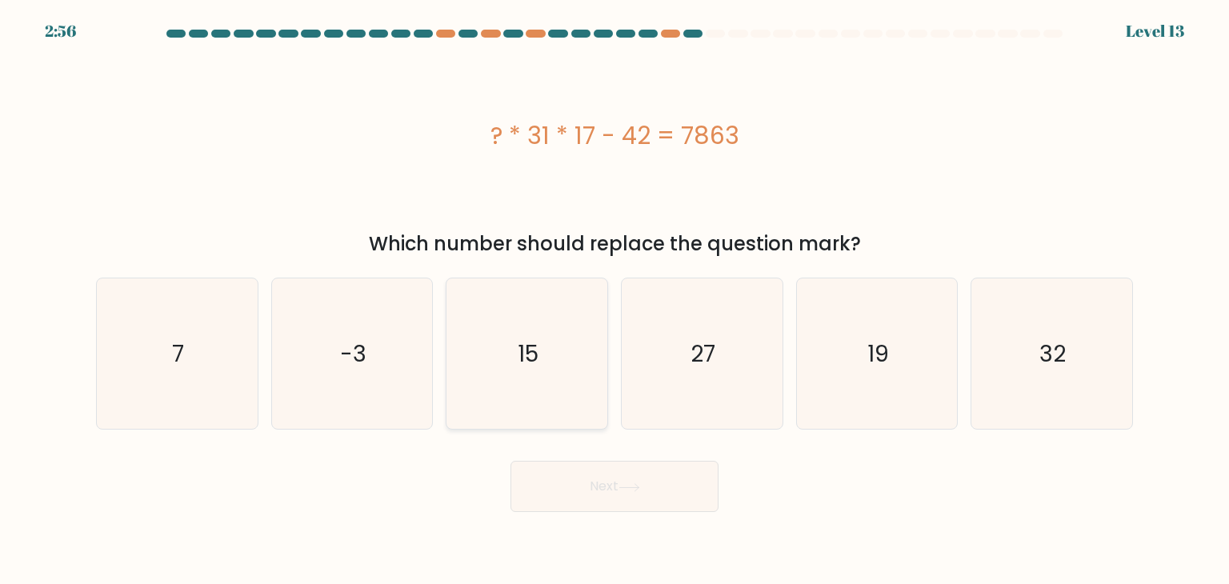
click at [578, 362] on icon "15" at bounding box center [526, 353] width 150 height 150
click at [614, 300] on input "c. 15" at bounding box center [614, 296] width 1 height 8
radio input "true"
click at [592, 490] on button "Next" at bounding box center [614, 486] width 208 height 51
click at [596, 485] on button "Next" at bounding box center [614, 486] width 208 height 51
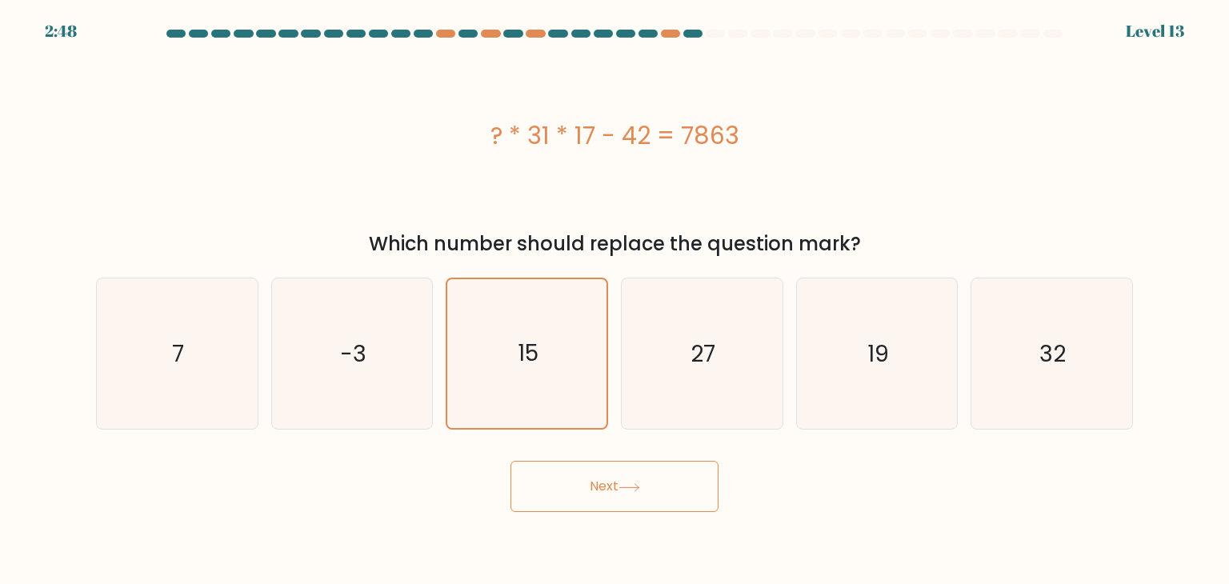
click at [624, 486] on icon at bounding box center [629, 487] width 22 height 9
click at [618, 503] on button "Next" at bounding box center [614, 486] width 208 height 51
click at [606, 490] on button "Next" at bounding box center [614, 486] width 208 height 51
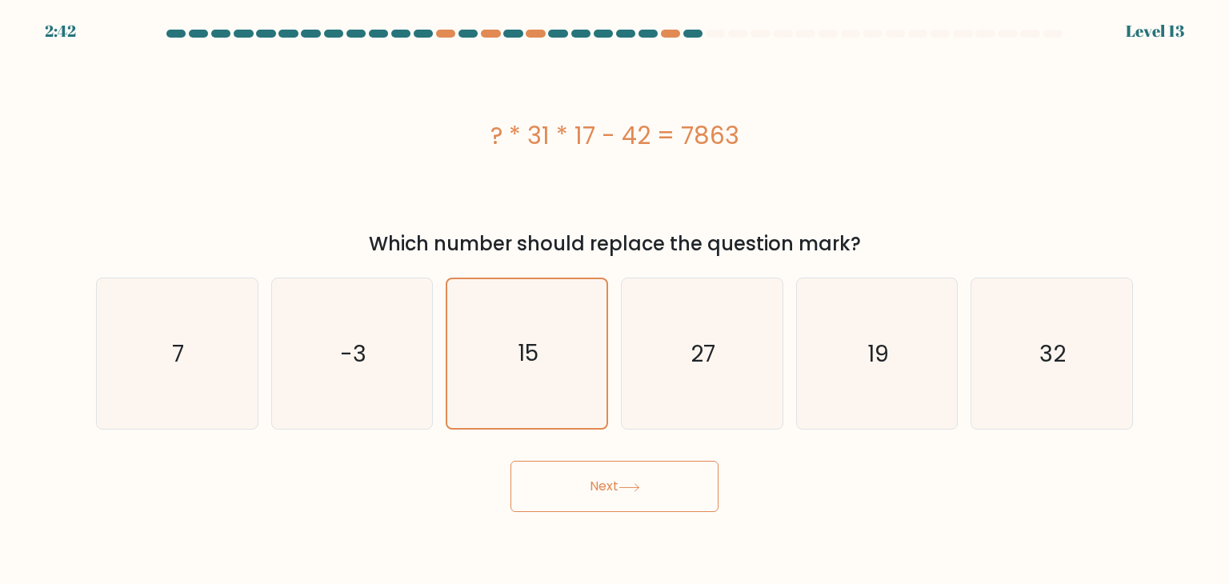
click at [606, 490] on button "Next" at bounding box center [614, 486] width 208 height 51
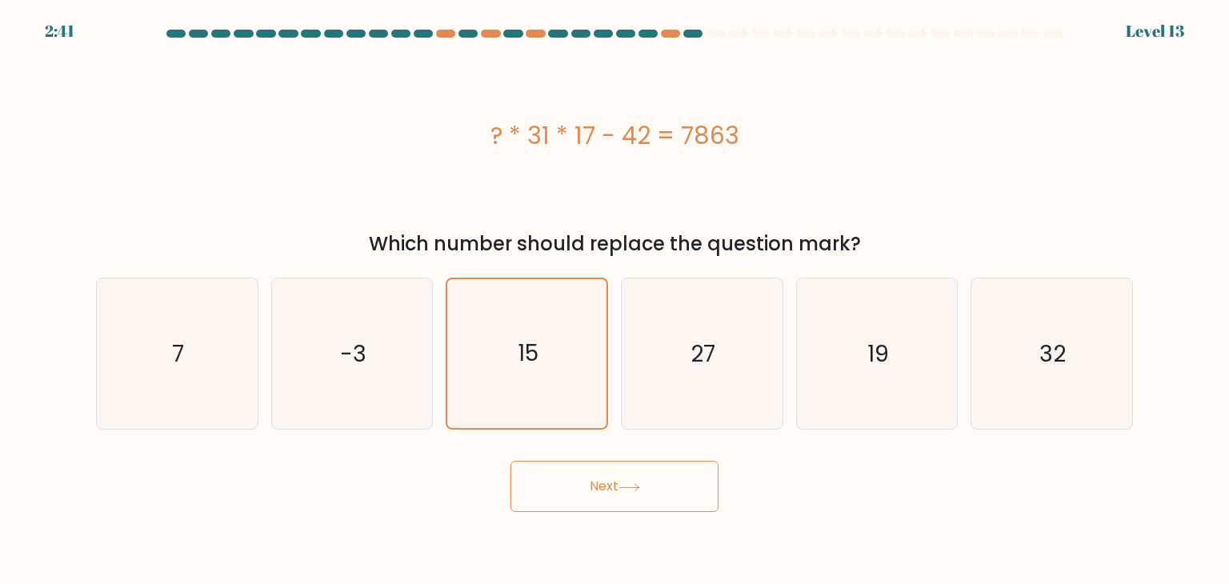
click at [606, 490] on button "Next" at bounding box center [614, 486] width 208 height 51
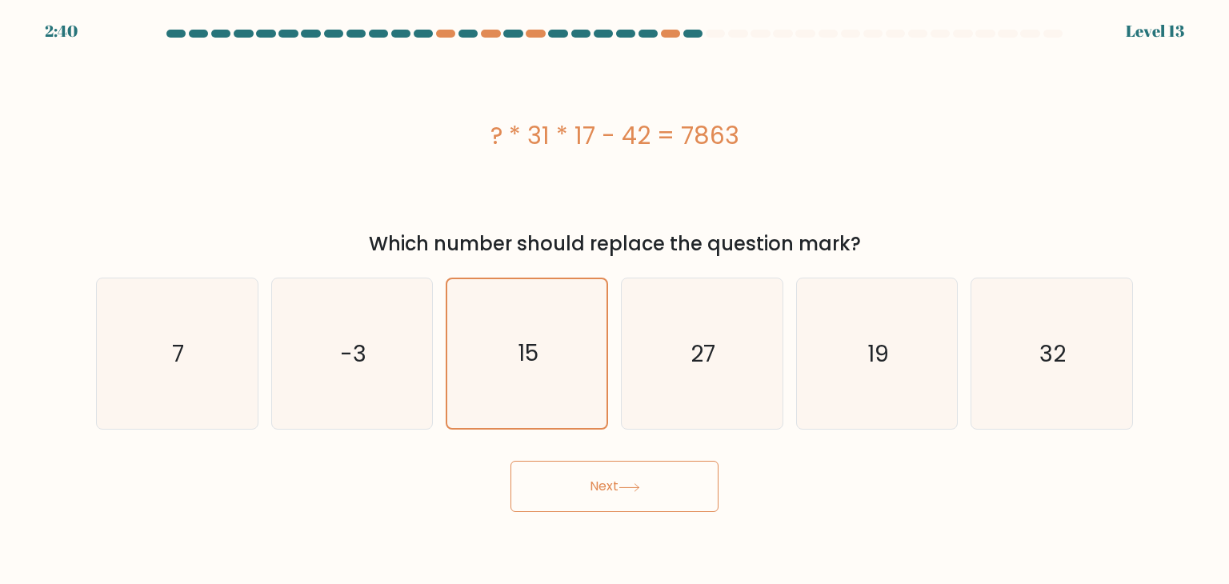
click at [606, 490] on button "Next" at bounding box center [614, 486] width 208 height 51
click at [692, 366] on text "27" at bounding box center [703, 354] width 25 height 32
click at [615, 300] on input "d. 27" at bounding box center [614, 296] width 1 height 8
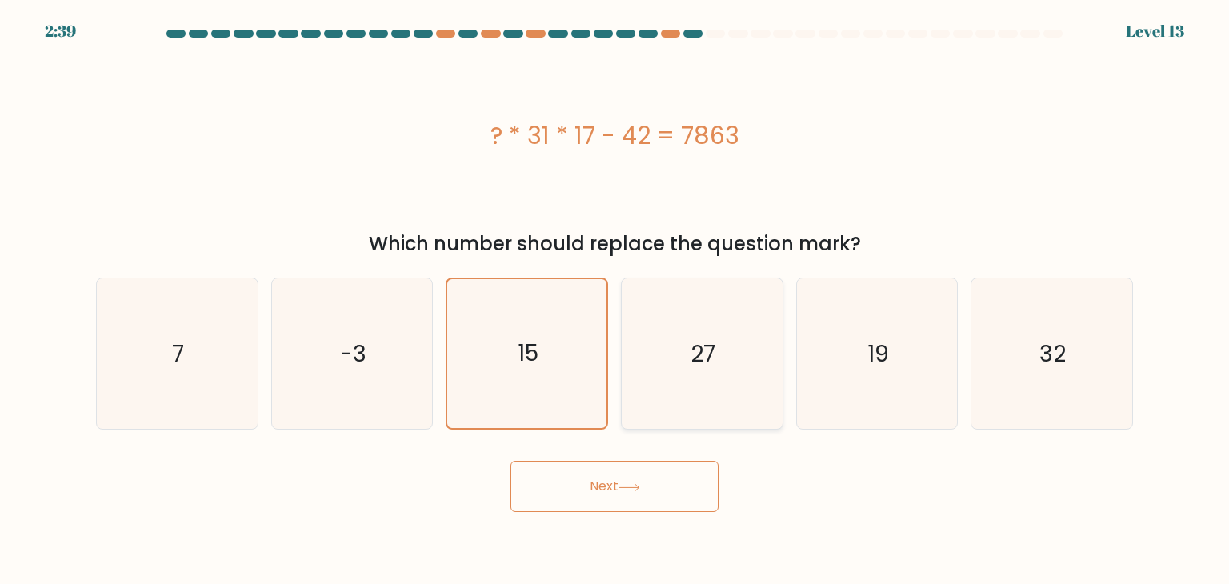
radio input "true"
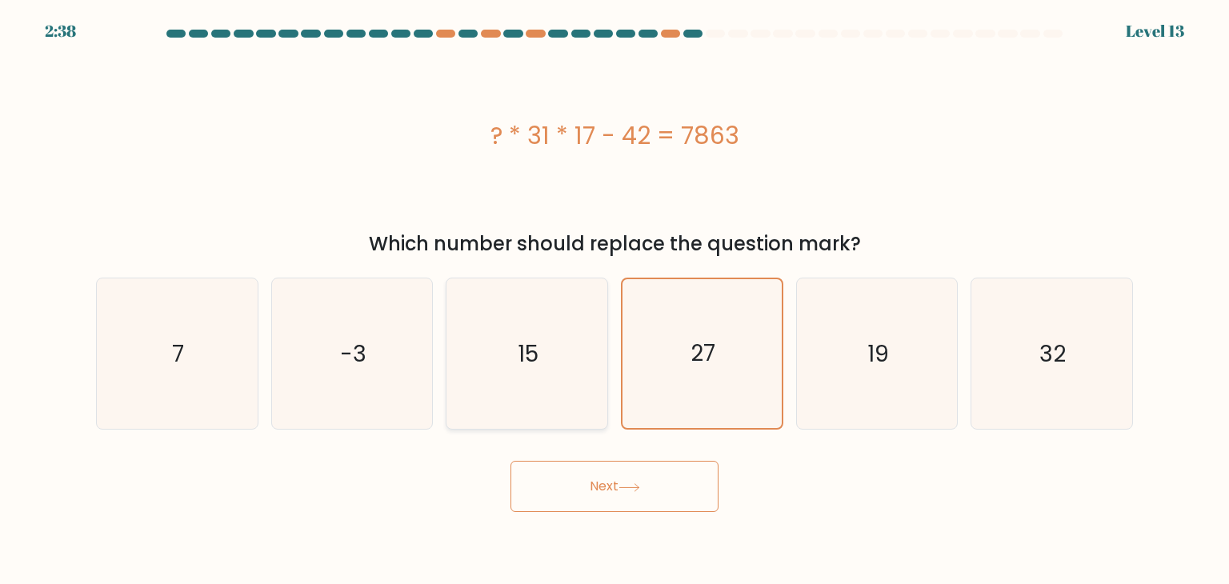
click at [563, 398] on icon "15" at bounding box center [526, 353] width 150 height 150
click at [614, 300] on input "c. 15" at bounding box center [614, 296] width 1 height 8
radio input "true"
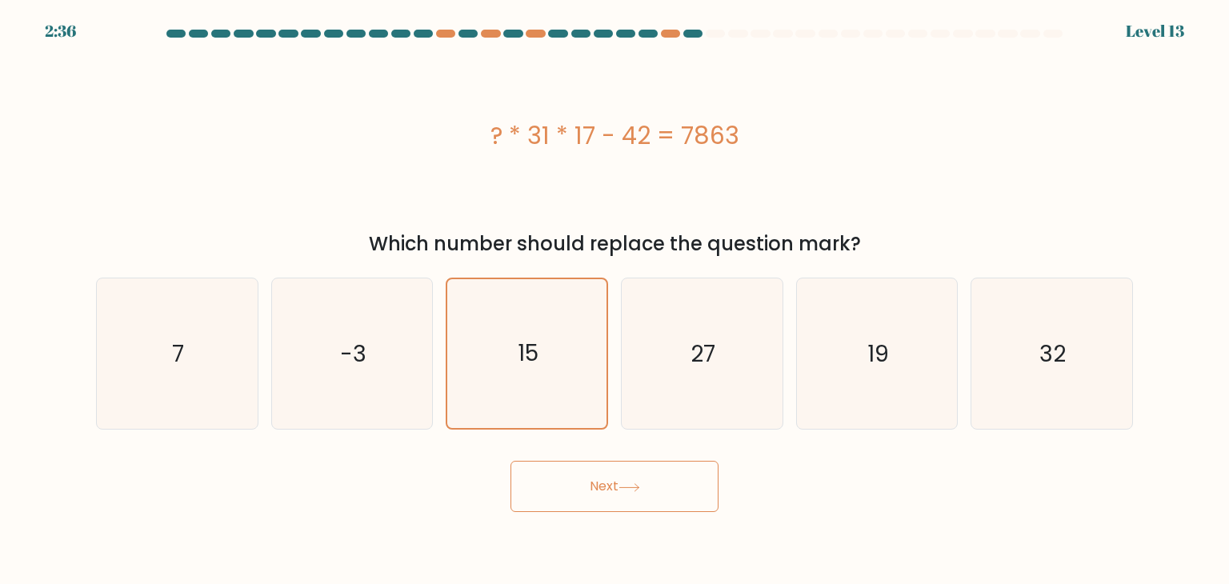
click at [582, 490] on button "Next" at bounding box center [614, 486] width 208 height 51
click at [662, 424] on icon "27" at bounding box center [701, 353] width 150 height 150
click at [615, 300] on input "d. 27" at bounding box center [614, 296] width 1 height 8
radio input "true"
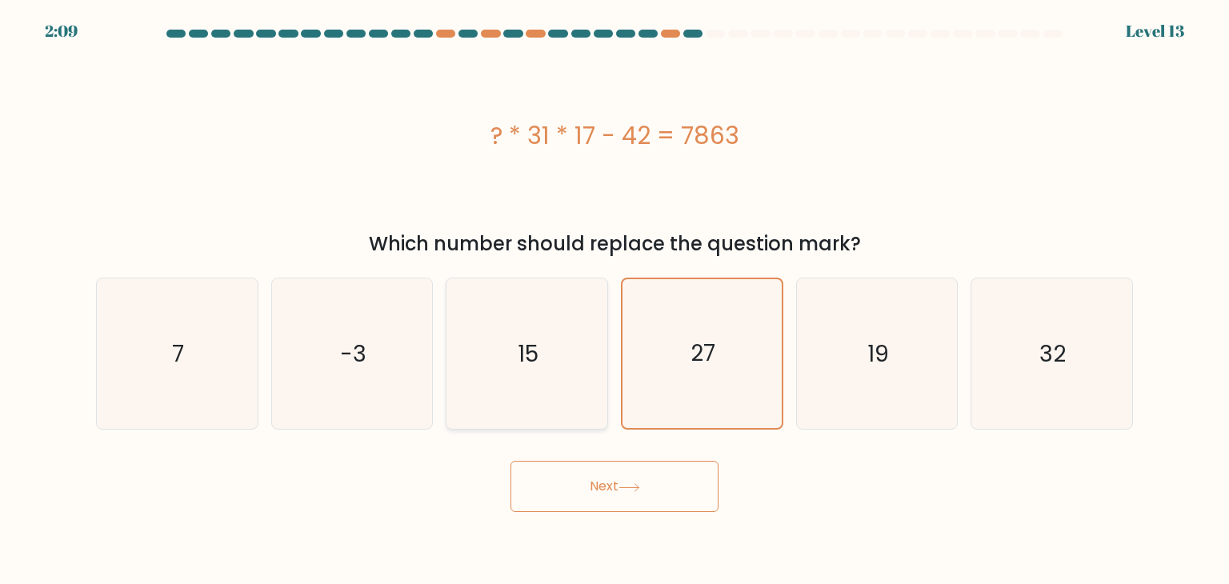
click at [577, 410] on icon "15" at bounding box center [526, 353] width 150 height 150
click at [614, 300] on input "c. 15" at bounding box center [614, 296] width 1 height 8
radio input "true"
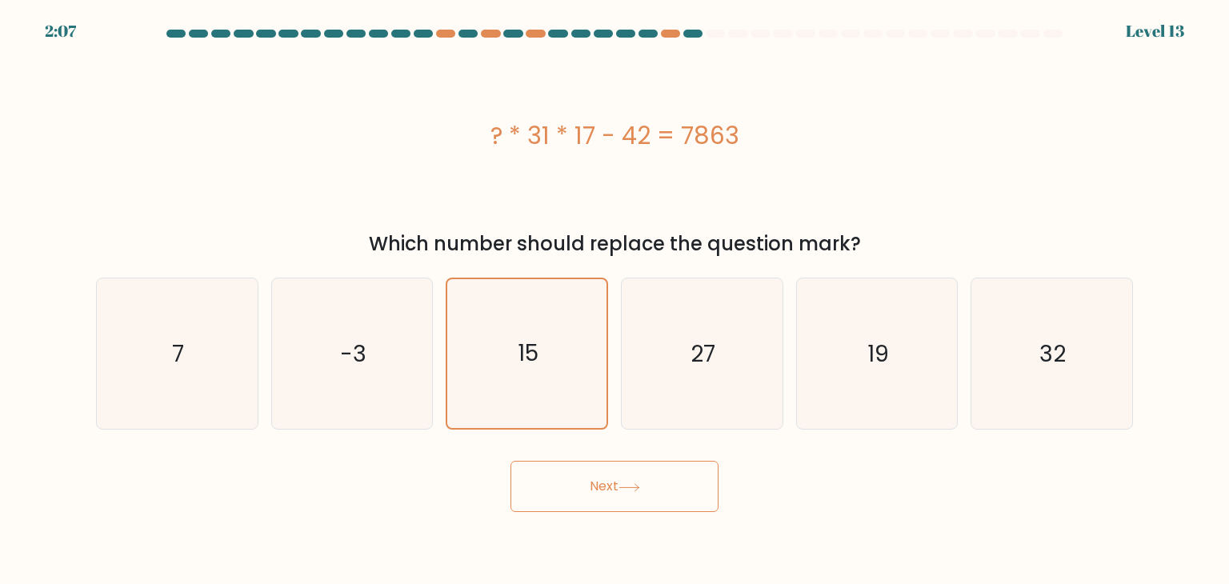
click at [621, 495] on button "Next" at bounding box center [614, 486] width 208 height 51
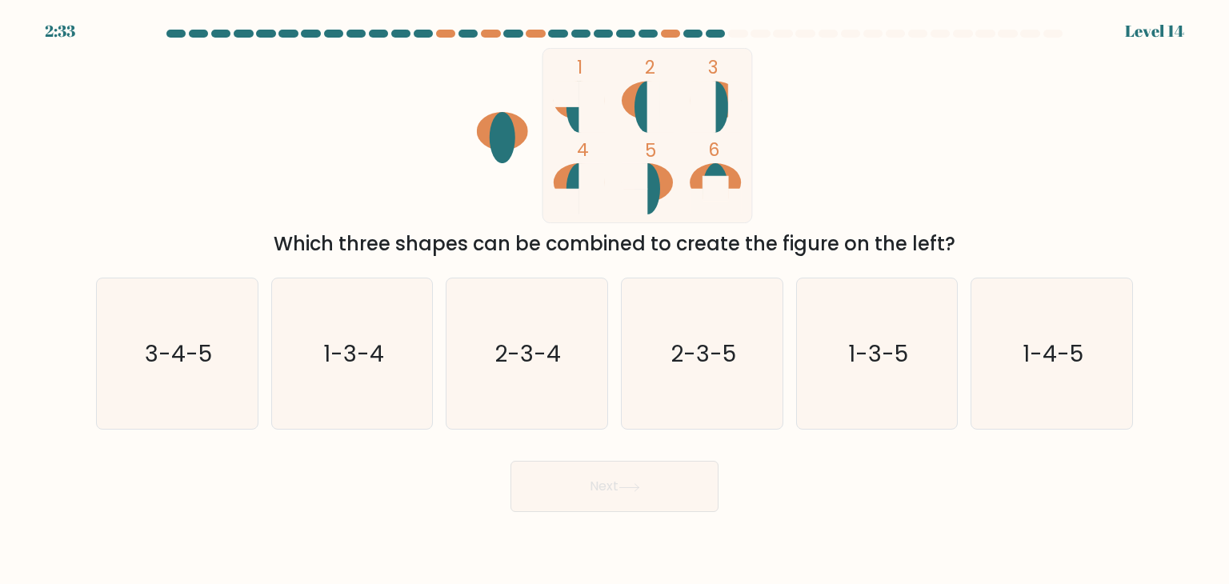
click at [1047, 170] on div "1 2 3 4 5 6 Which three shapes can be combined to create the figure on the left?" at bounding box center [614, 153] width 1056 height 210
